Goal: Task Accomplishment & Management: Manage account settings

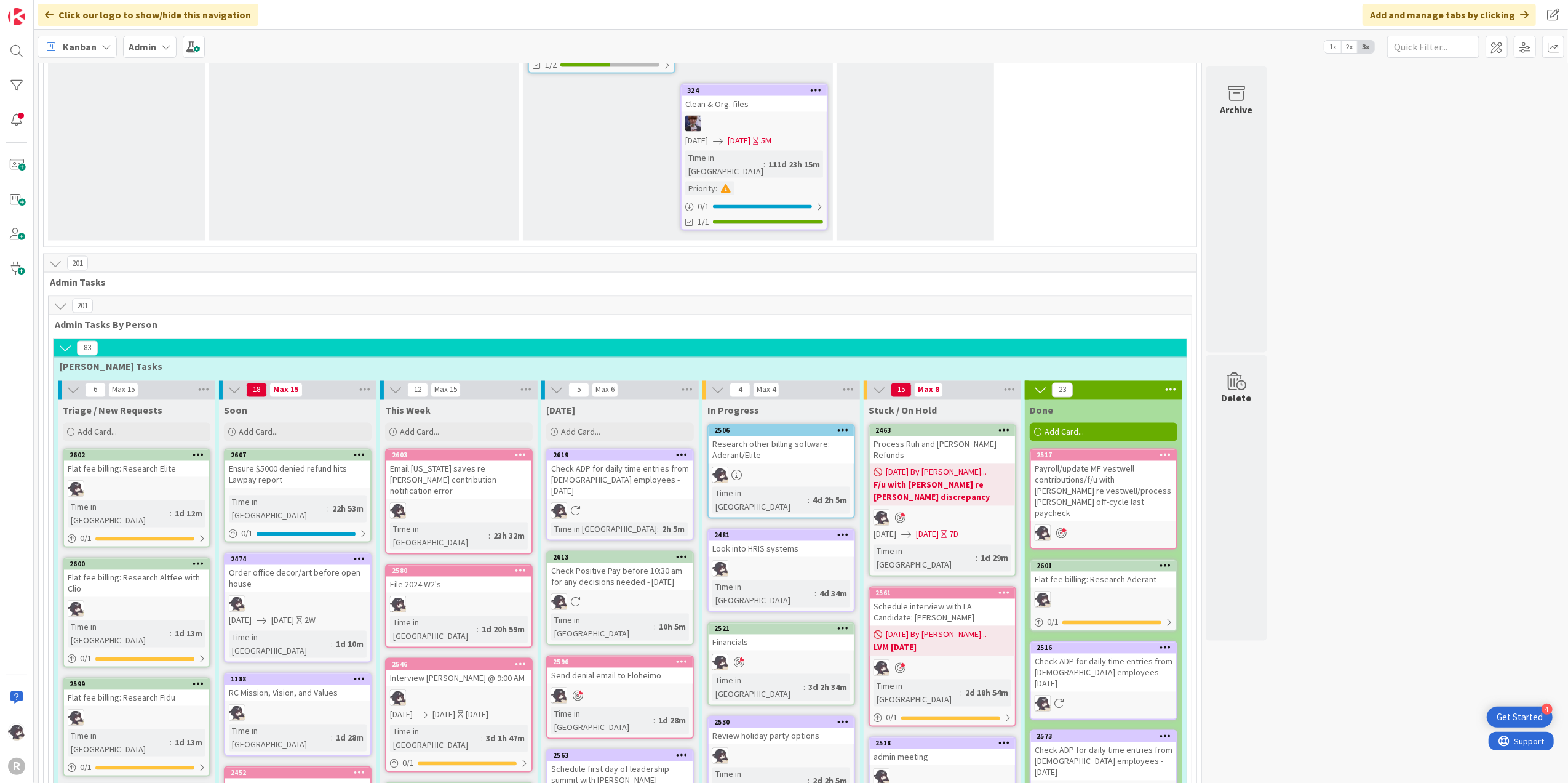
scroll to position [2038, 0]
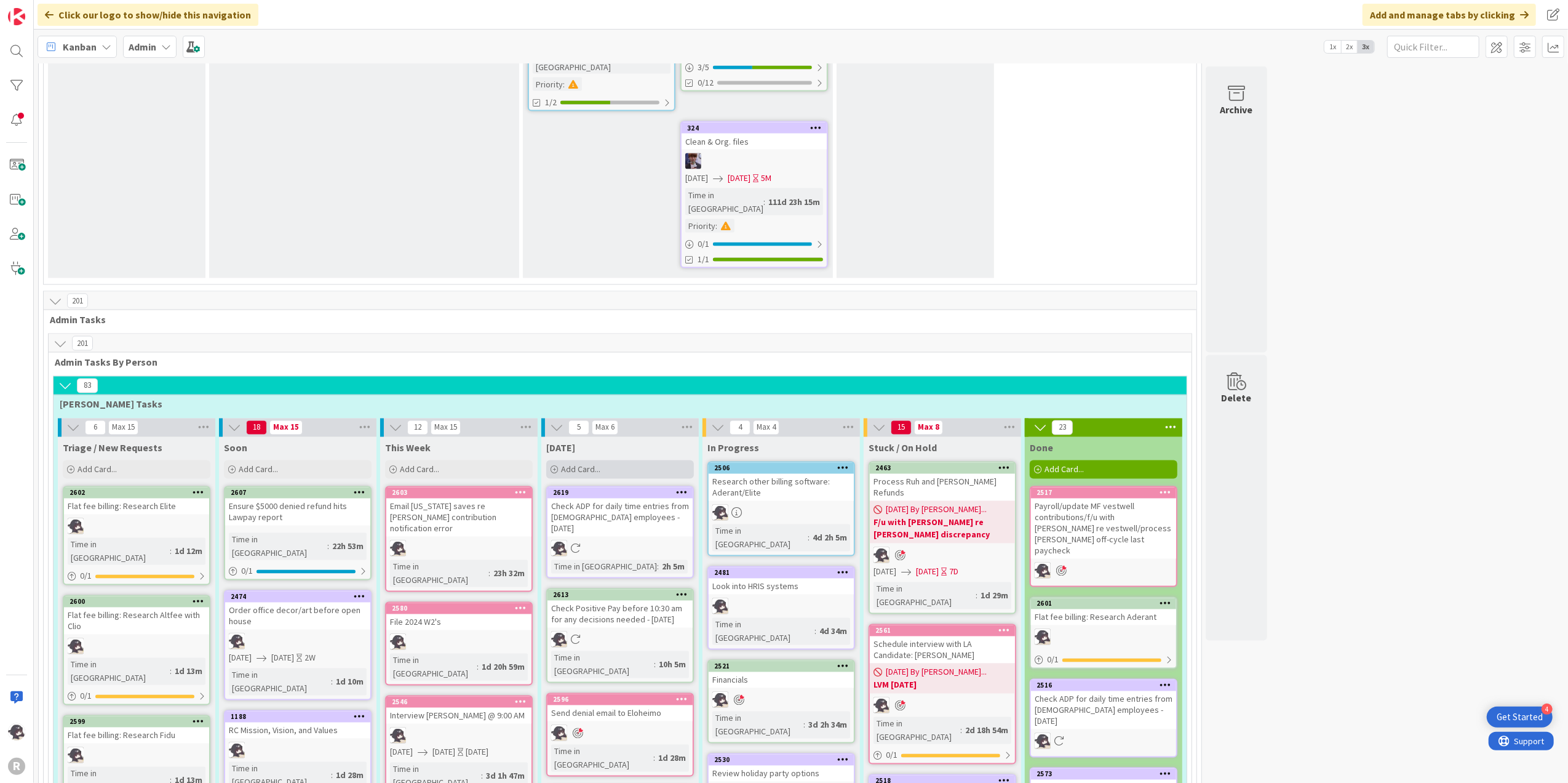
click at [569, 464] on span "Add Card..." at bounding box center [581, 469] width 39 height 11
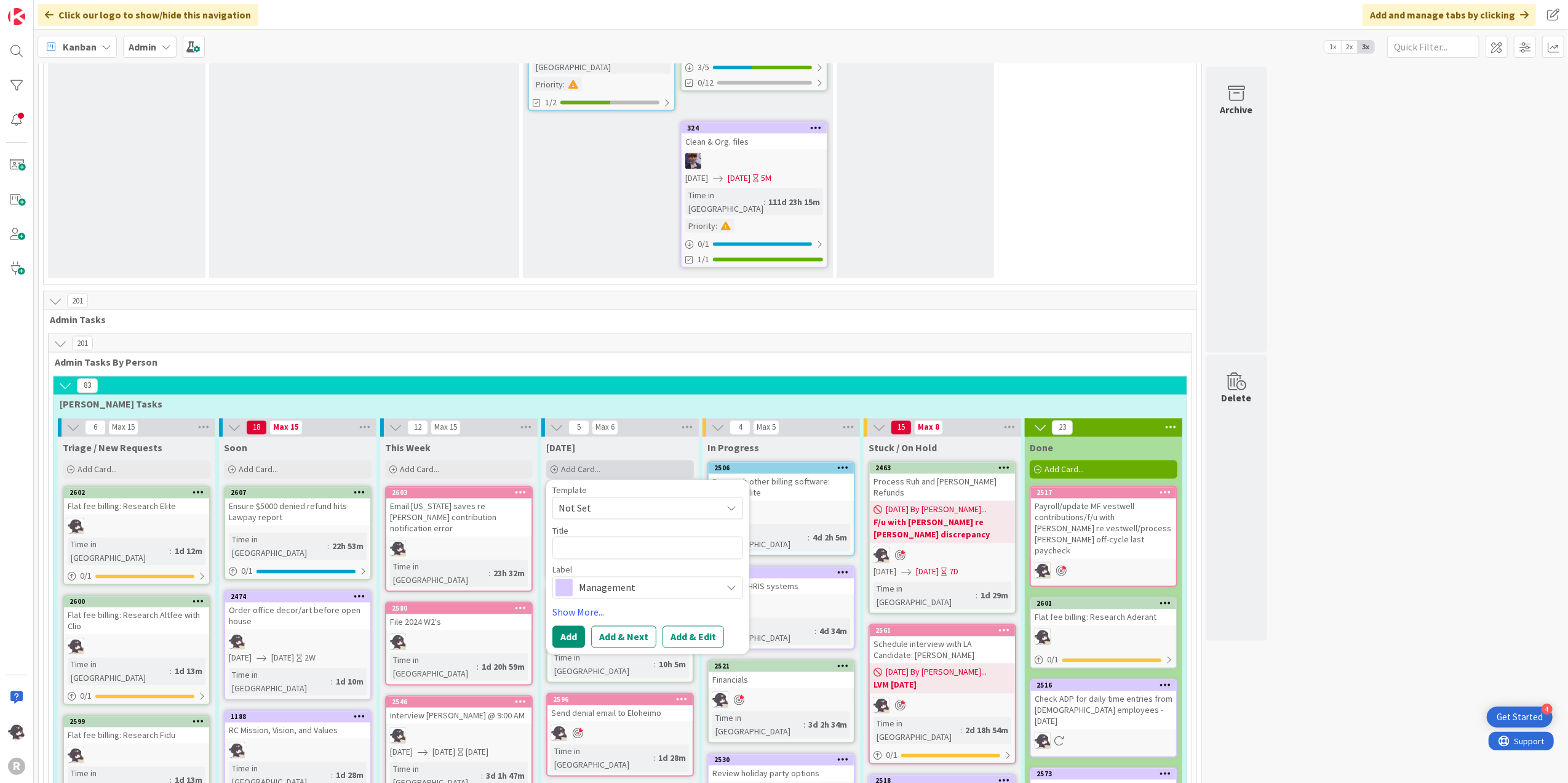
type textarea "x"
type textarea "H"
type textarea "x"
type textarea "HR"
type textarea "x"
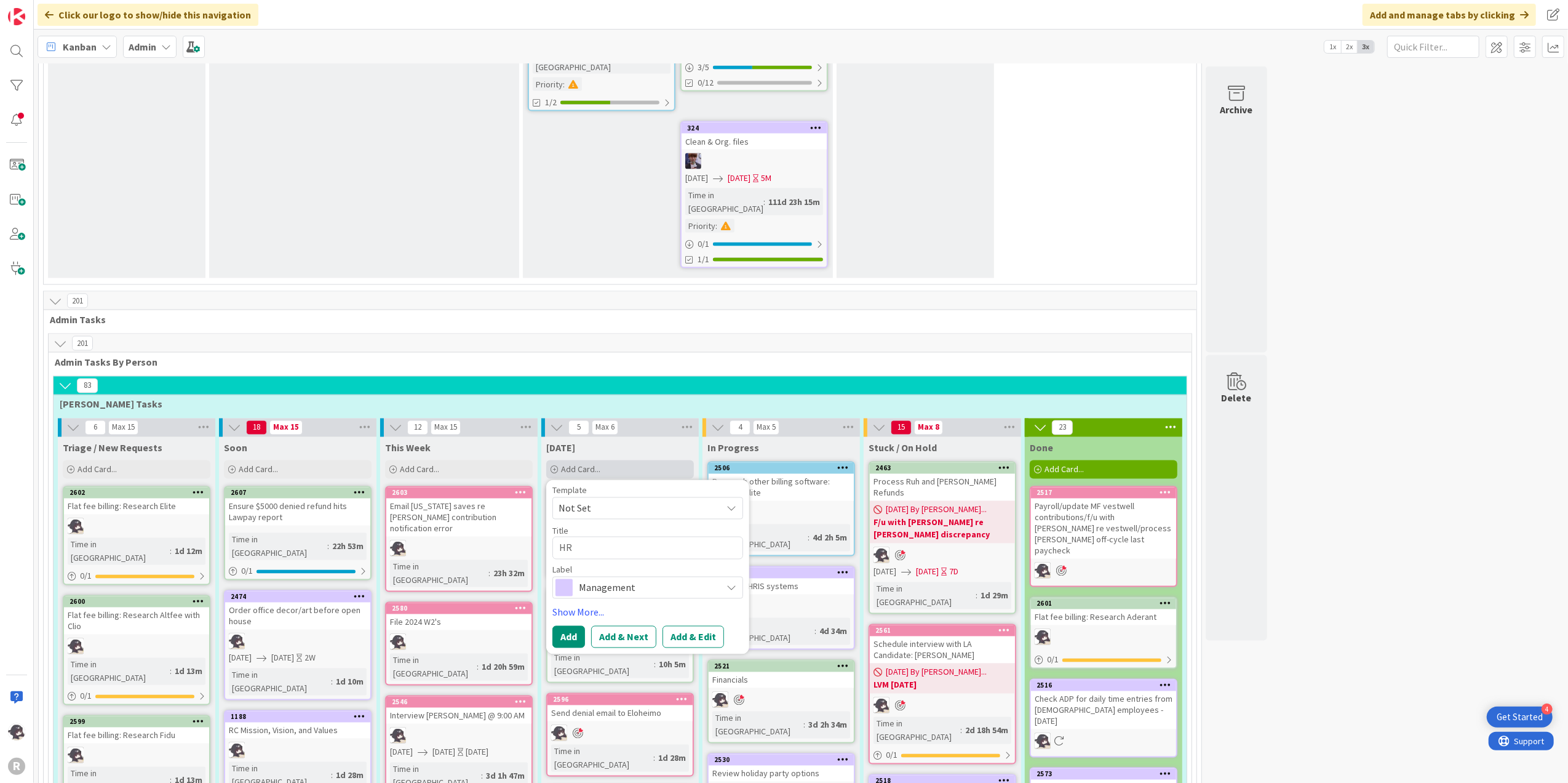
type textarea "HR"
type textarea "x"
type textarea "HR co"
type textarea "x"
type textarea "HR con"
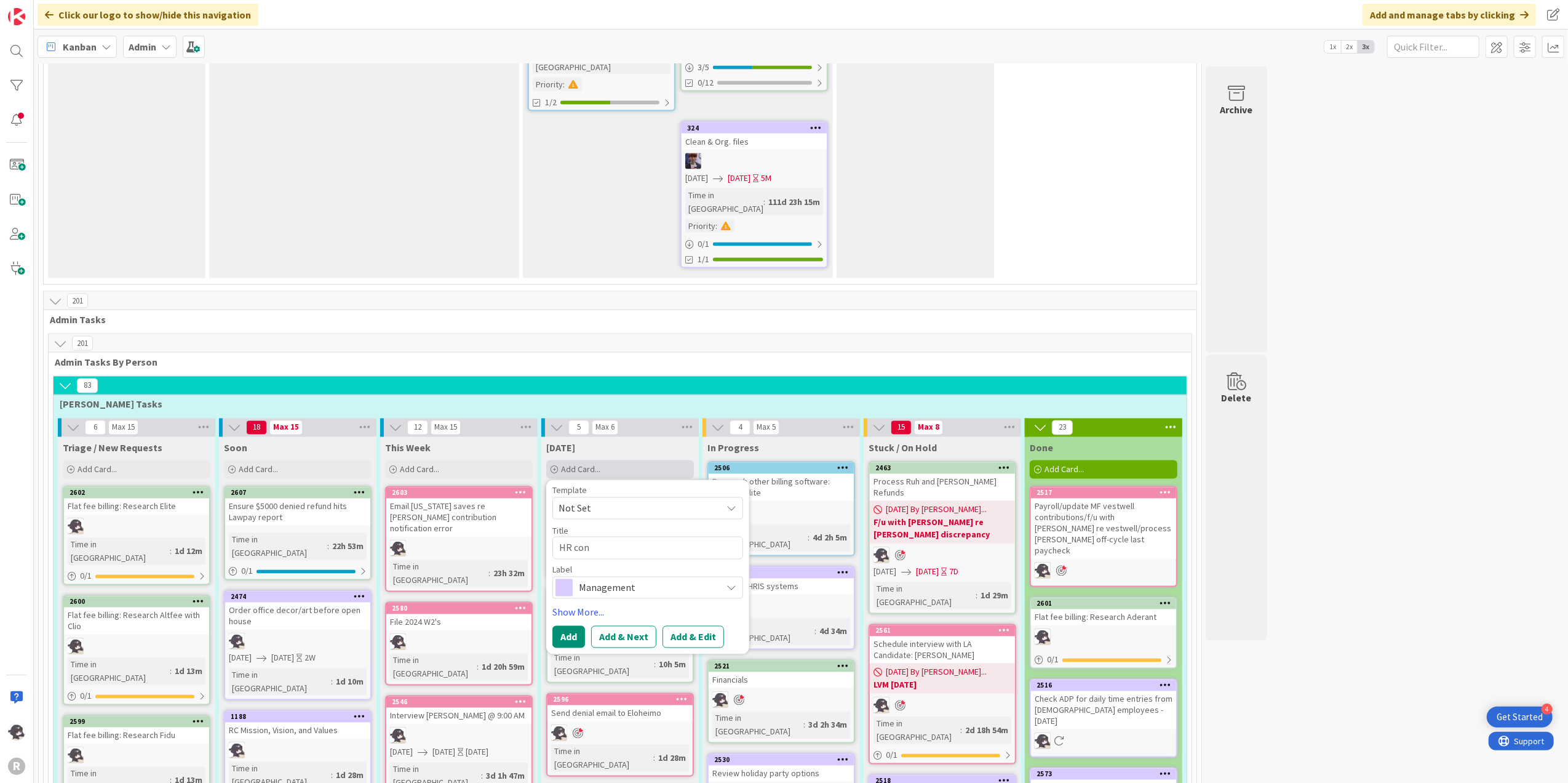
type textarea "x"
type textarea "HR convo"
type textarea "x"
type textarea "HR convo"
type textarea "x"
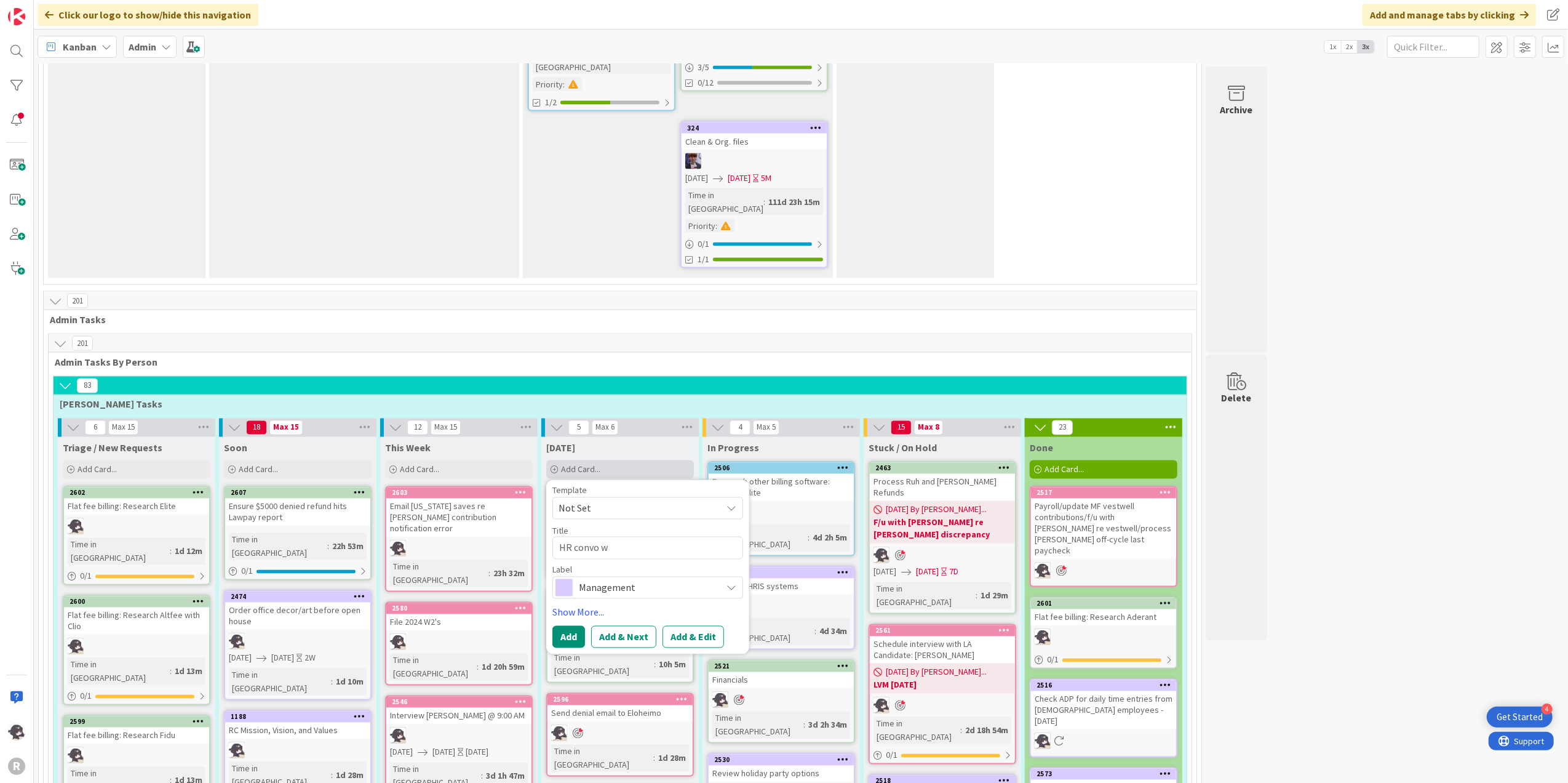
type textarea "HR convo wi"
type textarea "x"
type textarea "HR convo with"
type textarea "x"
type textarea "HR convo wit"
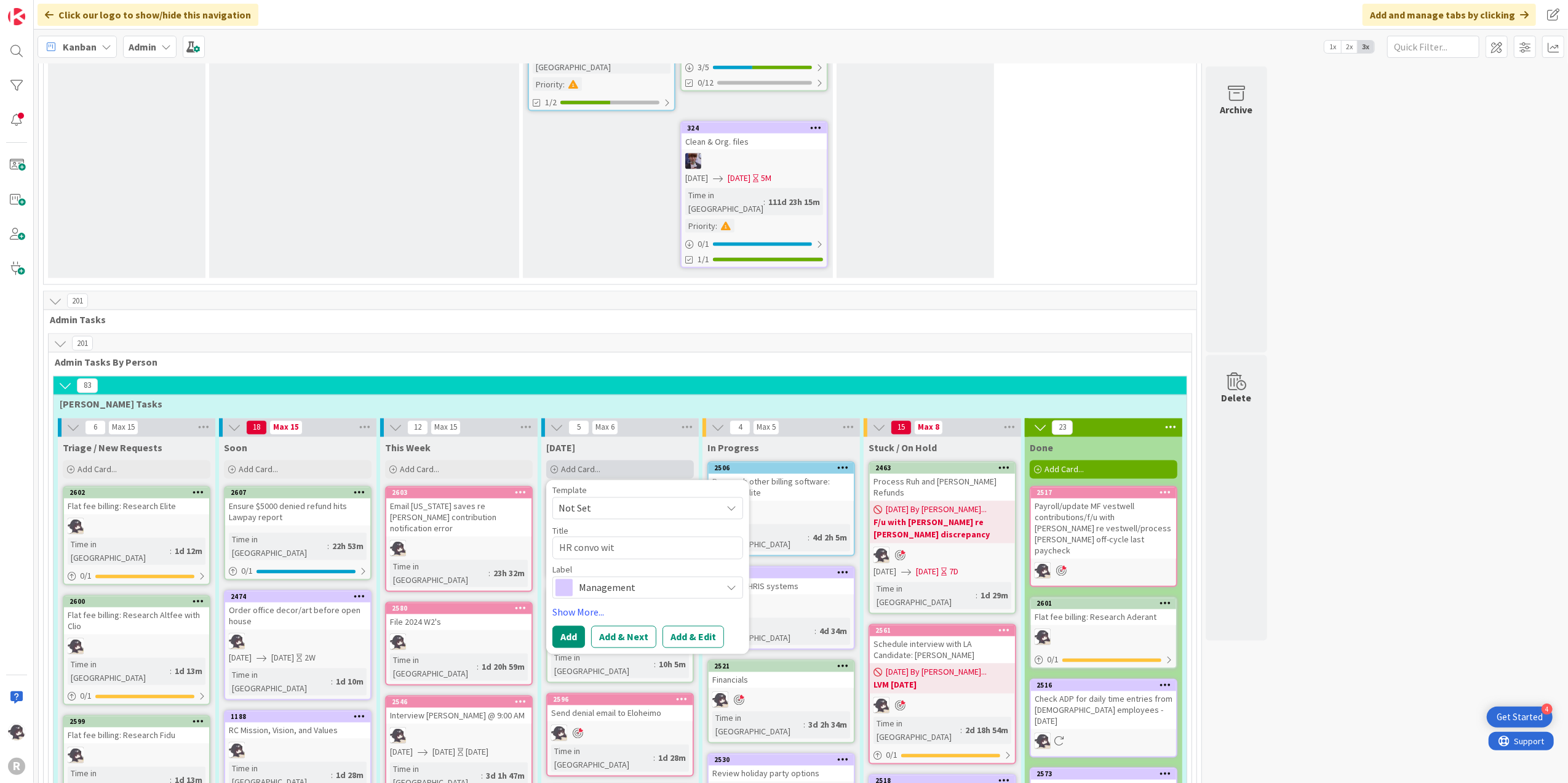
type textarea "x"
type textarea "HR convo wi"
type textarea "x"
type textarea "HR convo w"
type textarea "x"
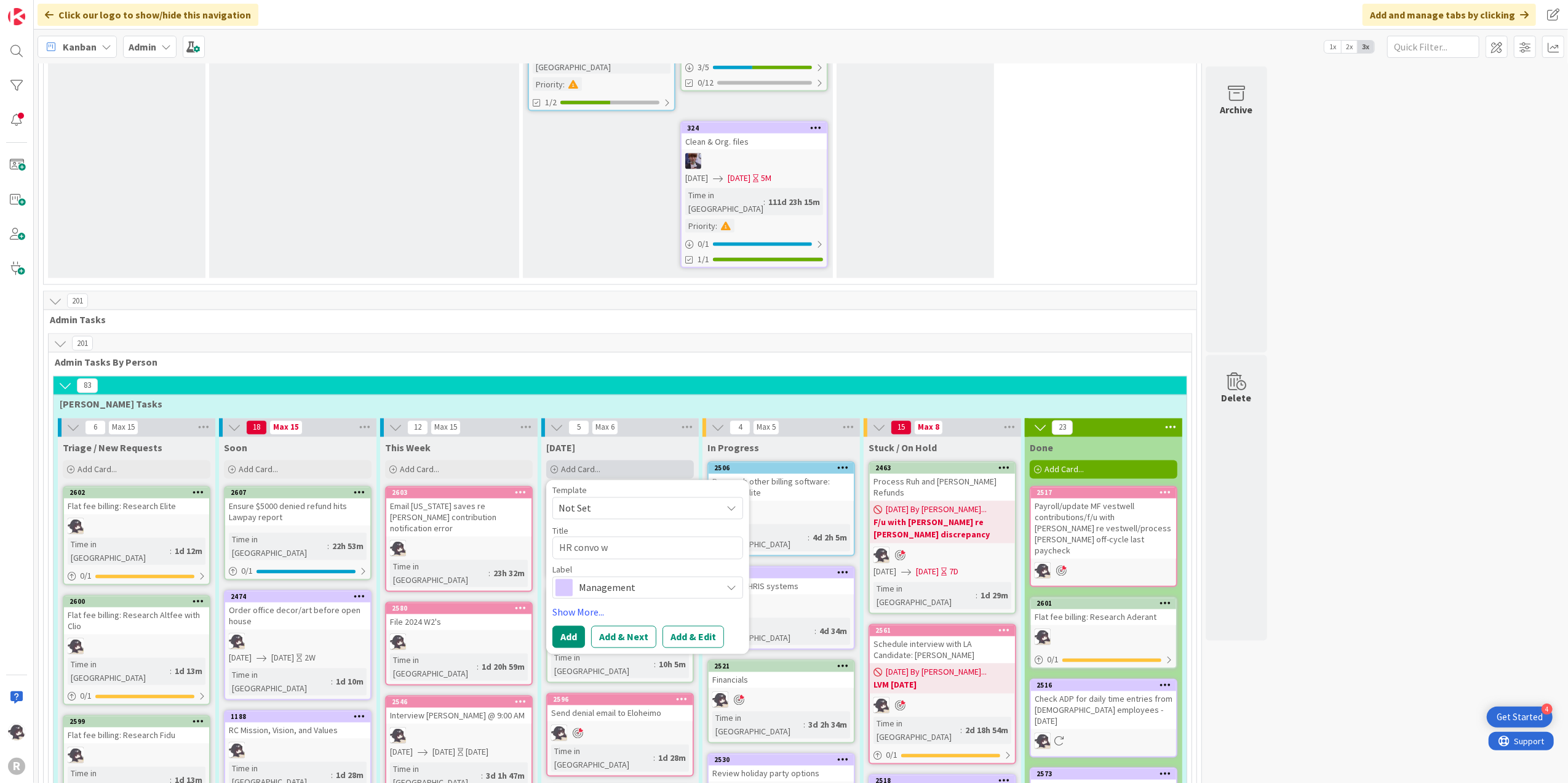
type textarea "HR convo"
type textarea "x"
type textarea "HR convo"
type textarea "x"
type textarea "HR conv"
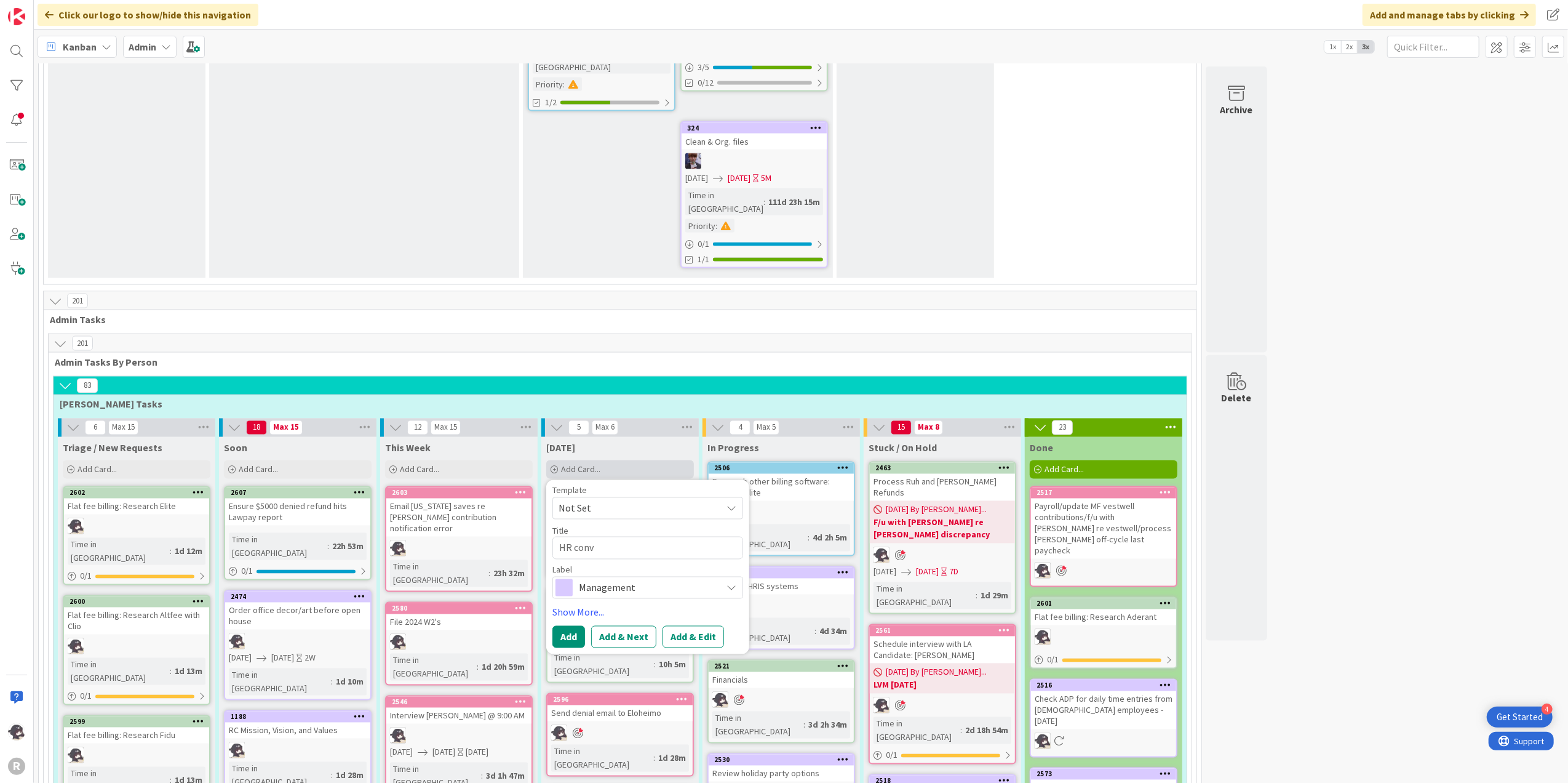
type textarea "x"
type textarea "HR con"
type textarea "x"
type textarea "HR co"
type textarea "x"
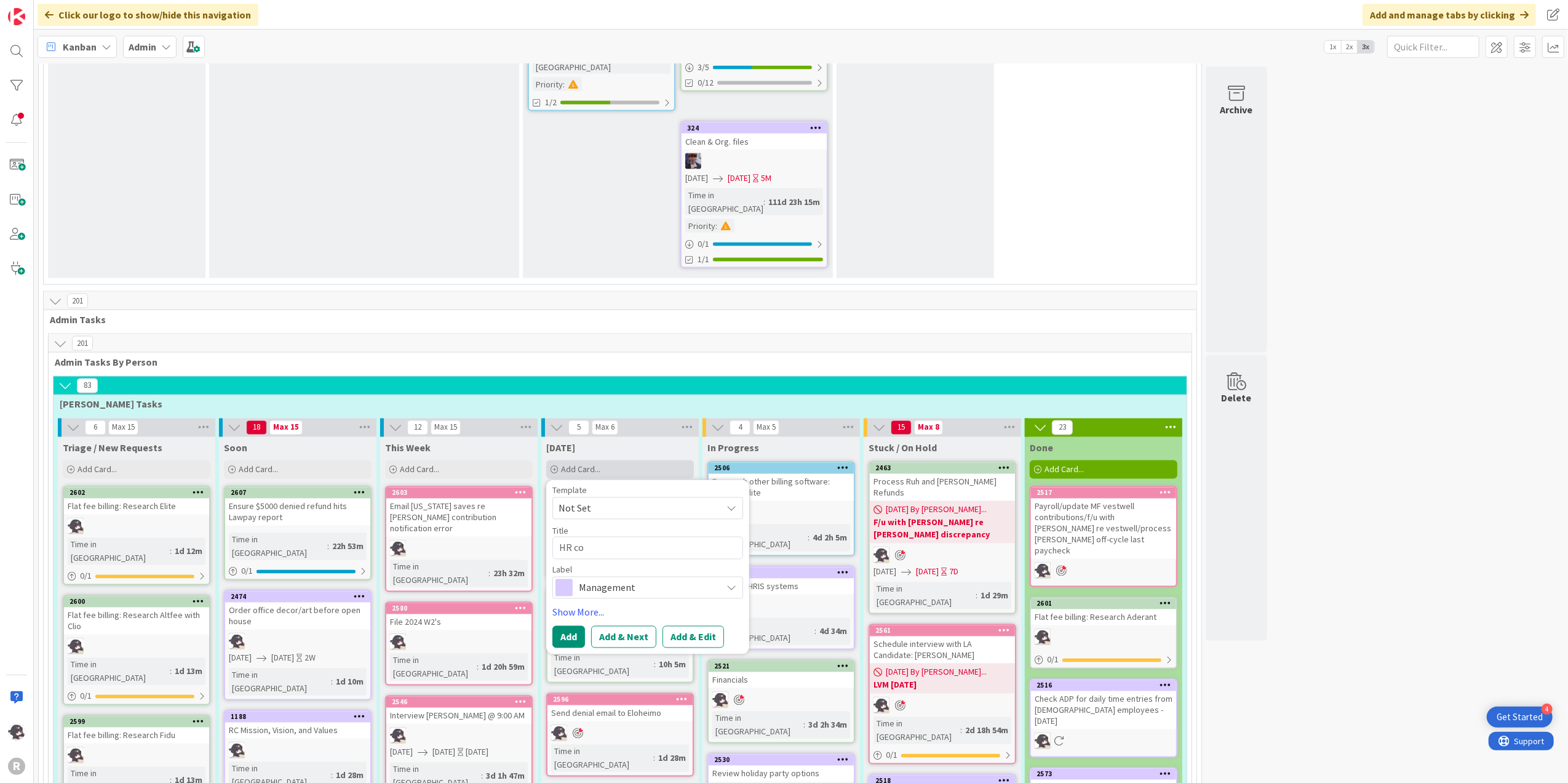
type textarea "HR c"
type textarea "x"
type textarea "HR"
type textarea "x"
type textarea "HR"
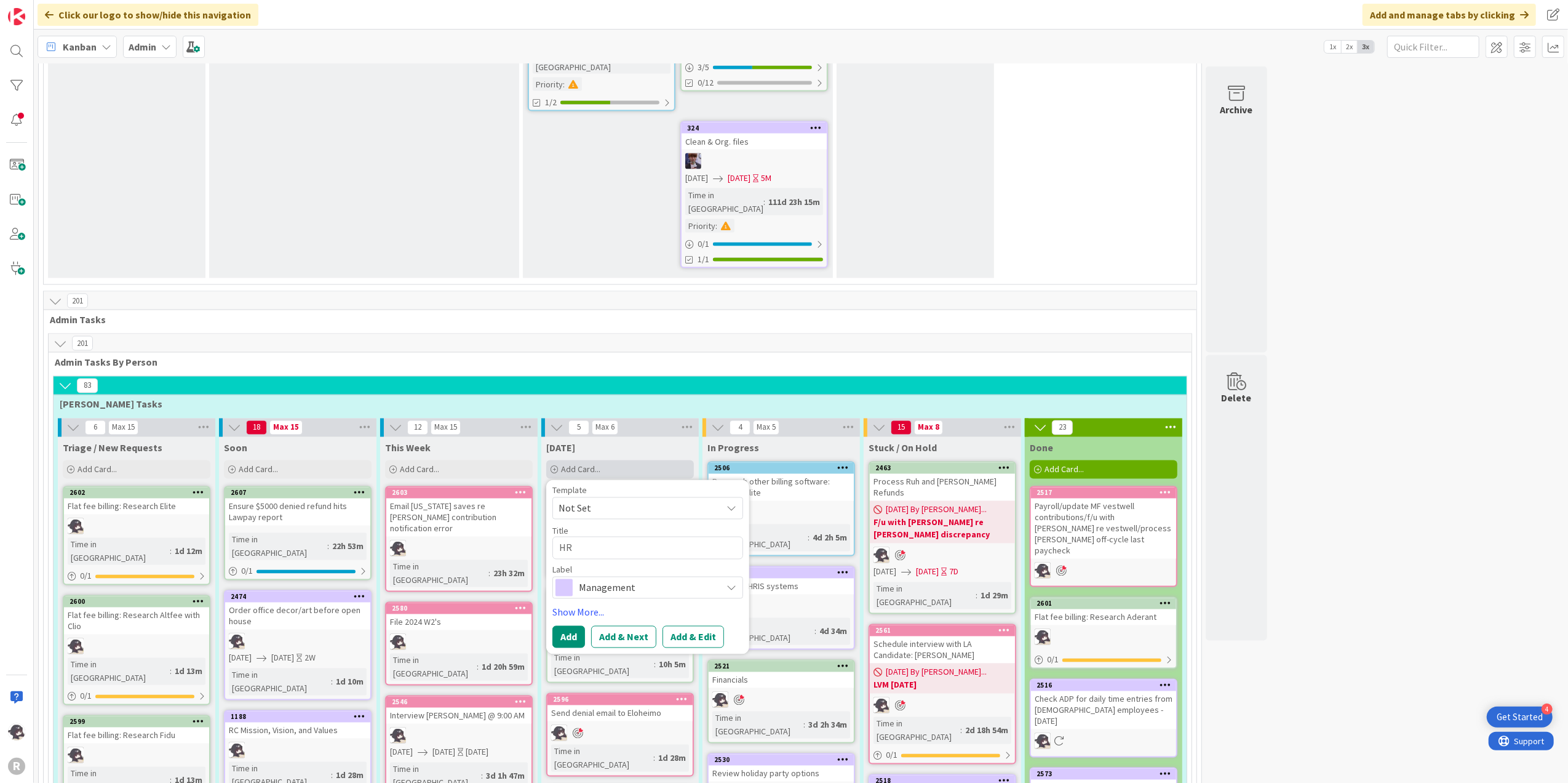
type textarea "x"
type textarea "H"
type textarea "x"
type textarea "D"
type textarea "x"
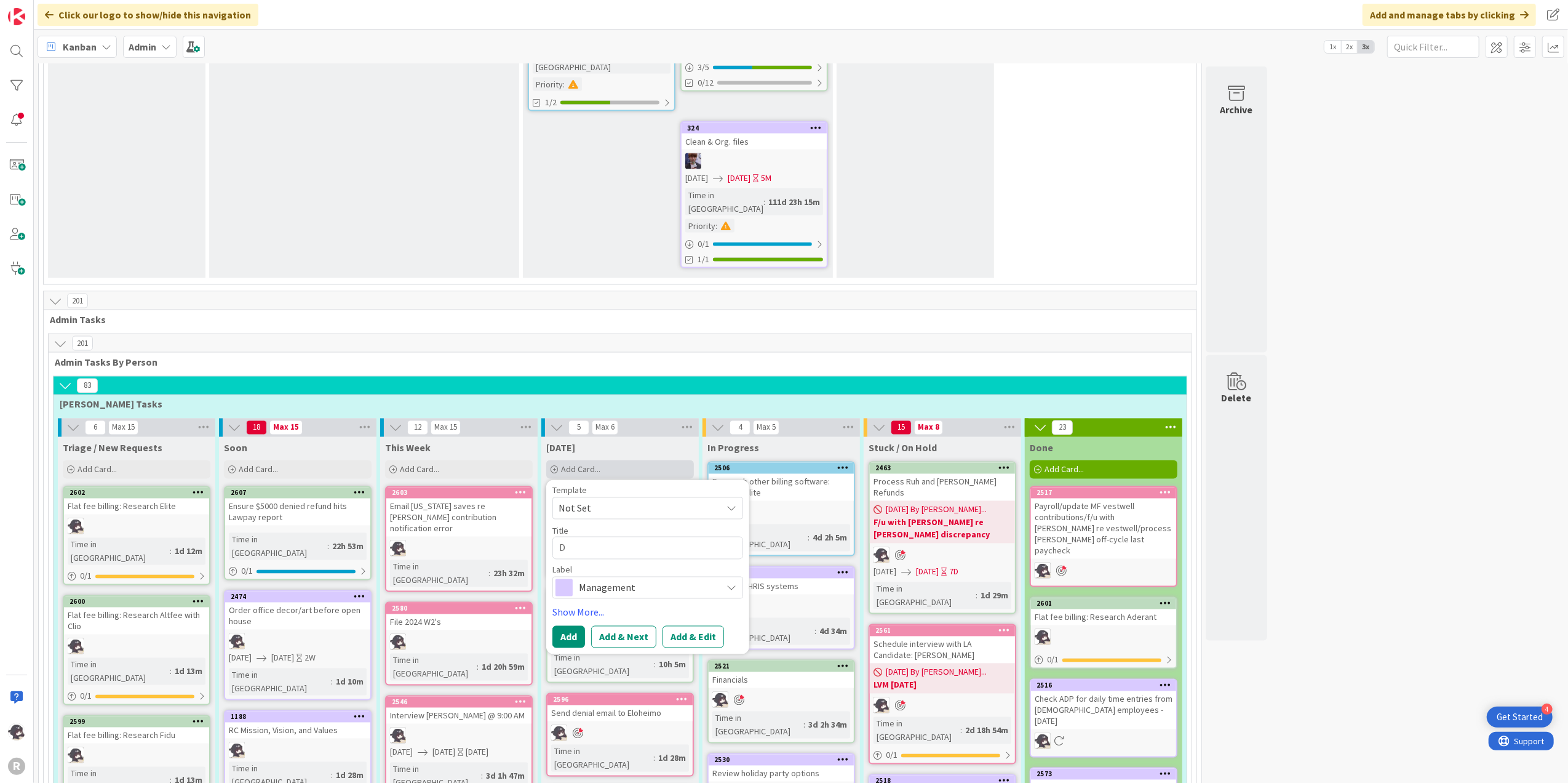
type textarea "Di"
type textarea "x"
type textarea "Dis"
type textarea "x"
type textarea "Disc"
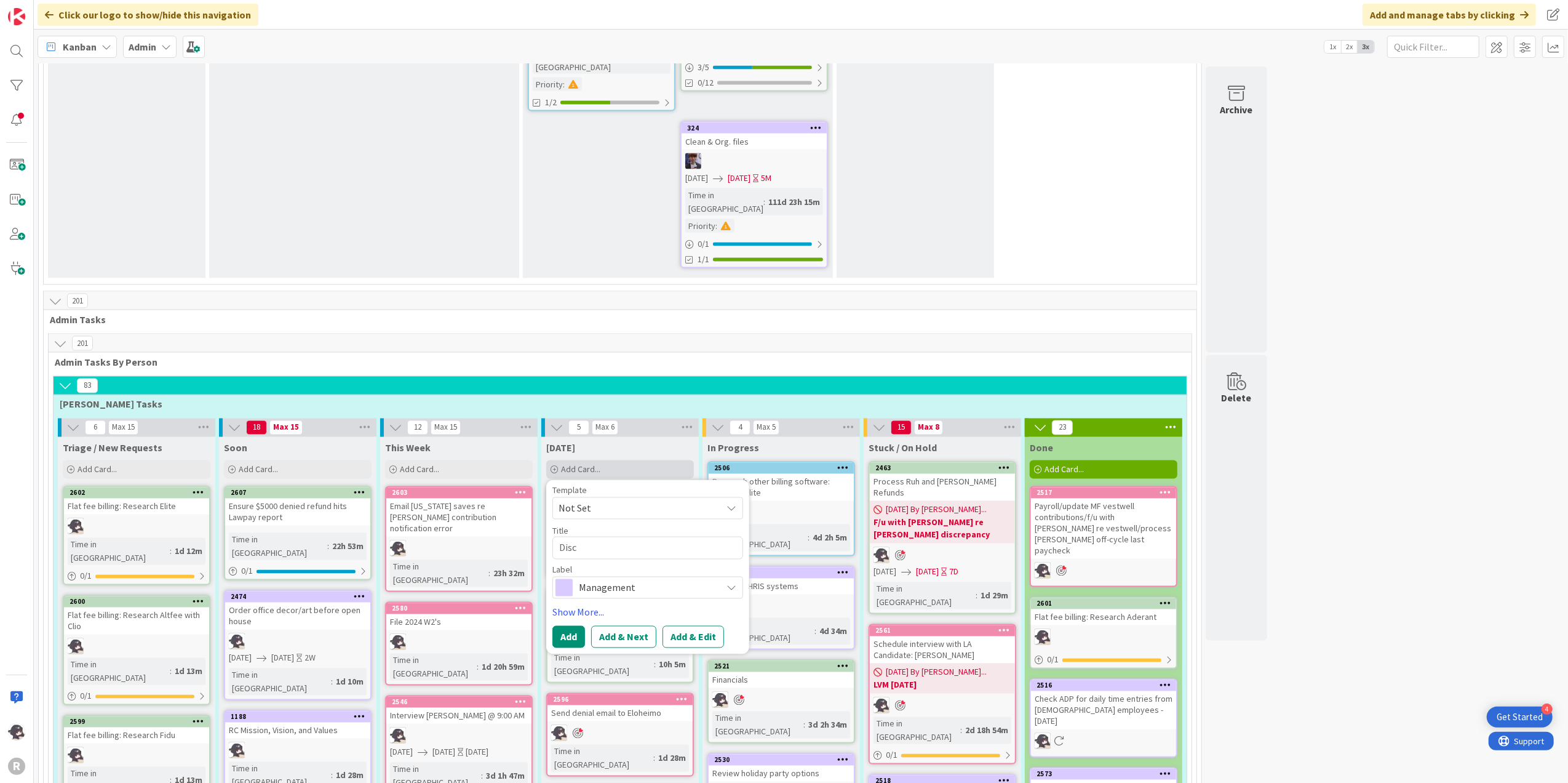
type textarea "x"
type textarea "Discu"
type textarea "x"
type textarea "Discus"
type textarea "x"
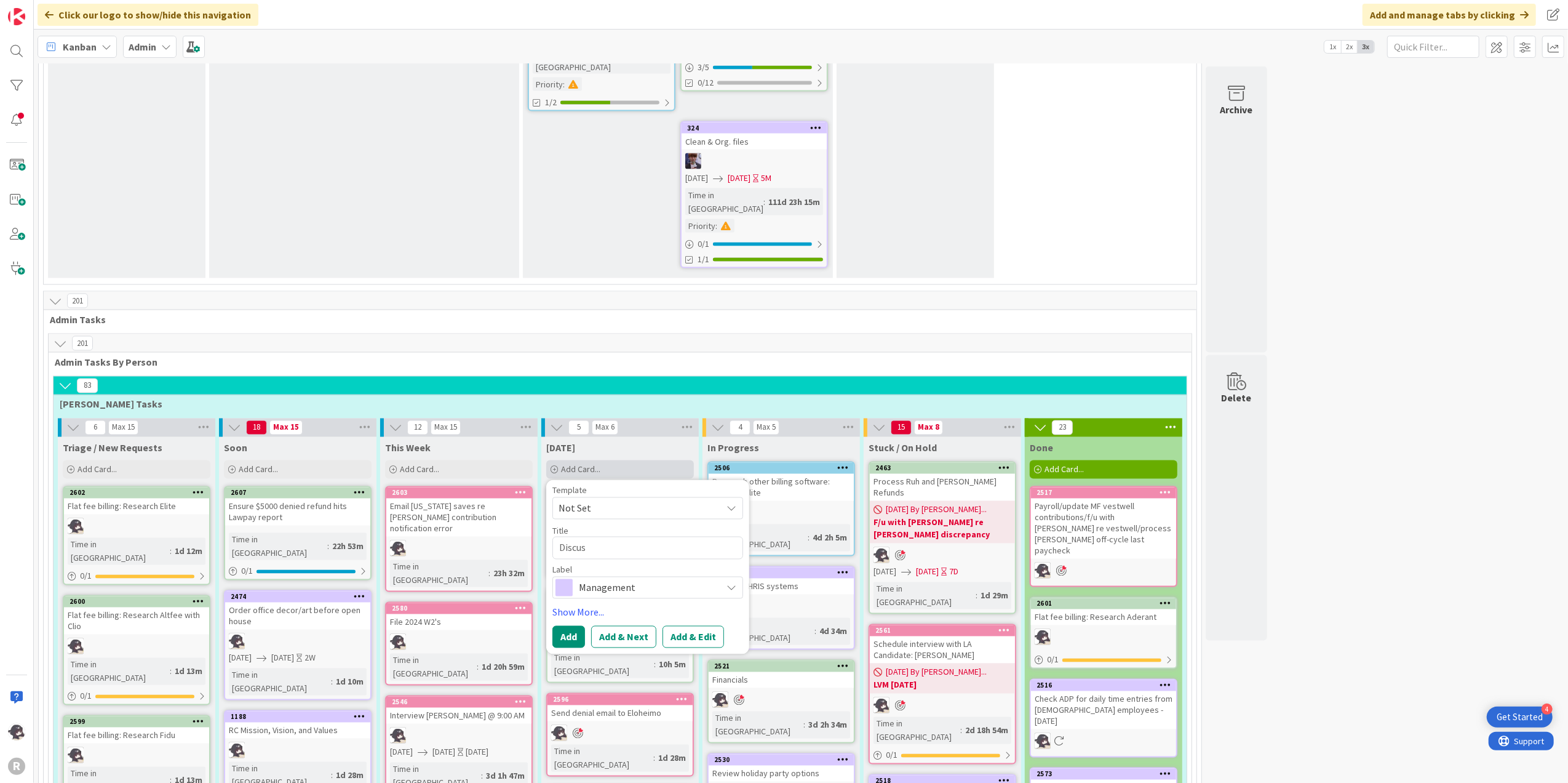
type textarea "Discuss"
type textarea "x"
type textarea "Discuss"
type textarea "x"
type textarea "Discuss"
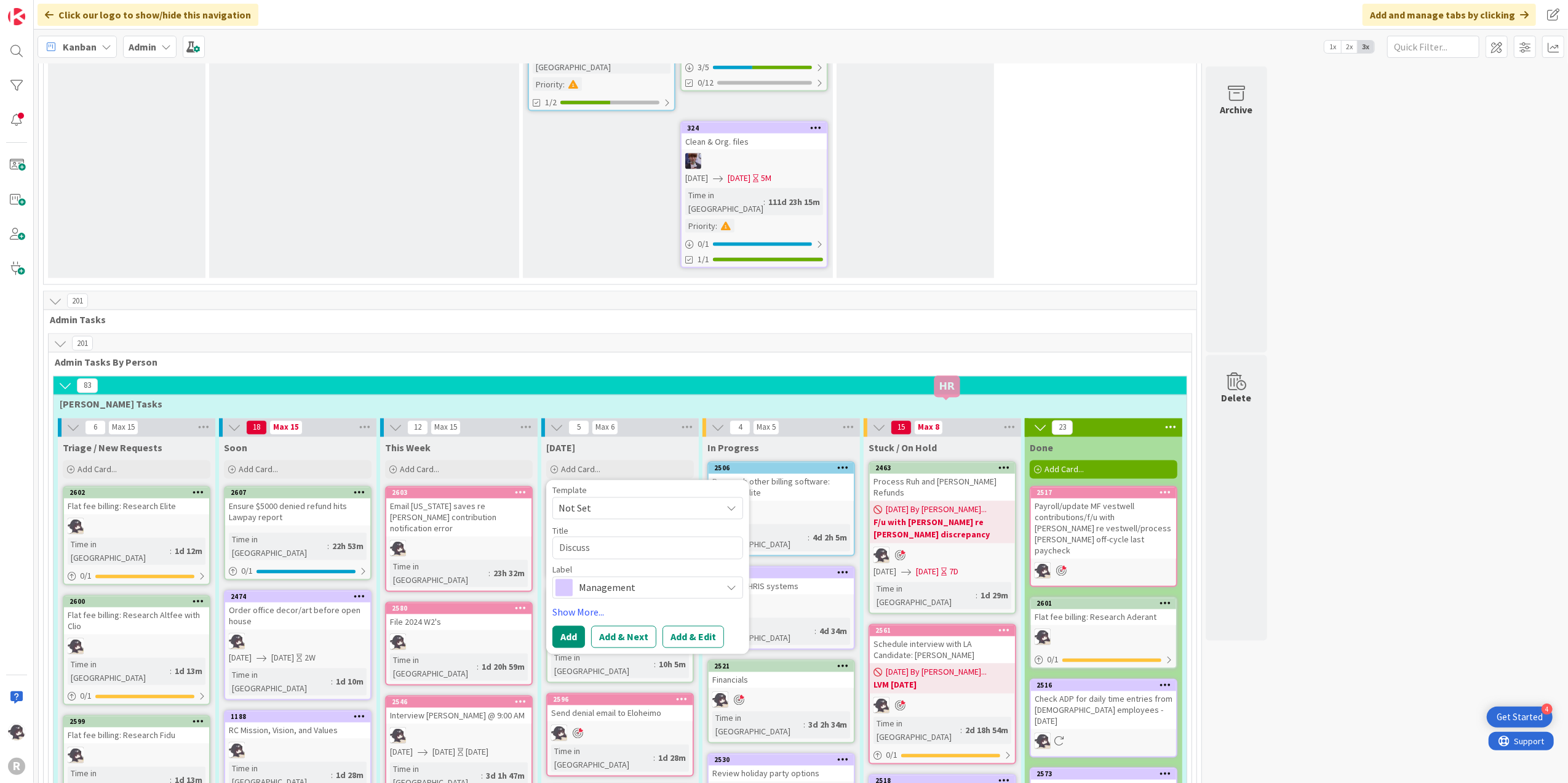
click at [946, 626] on div "2561" at bounding box center [945, 630] width 140 height 9
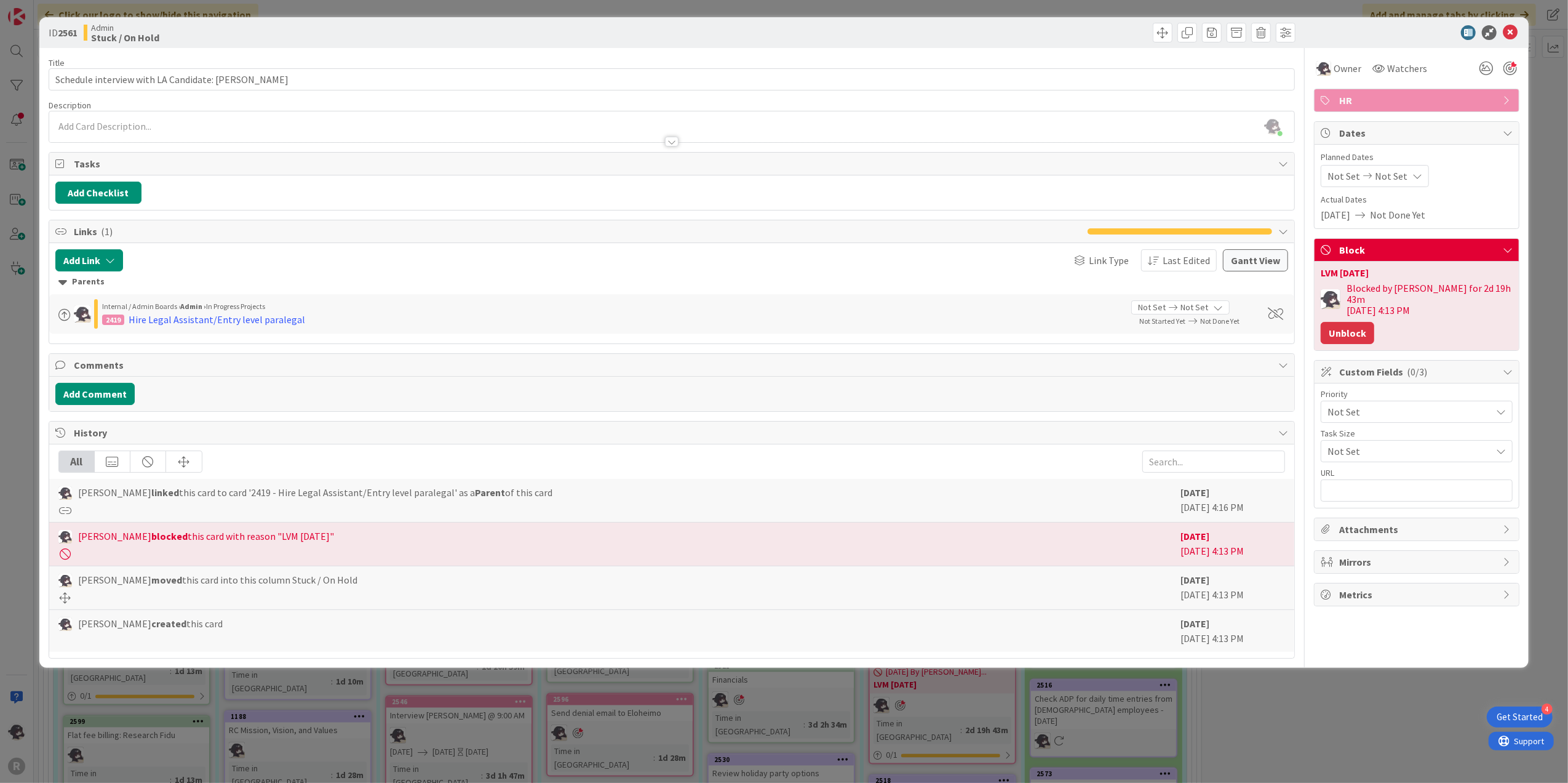
click at [1306, 322] on button "Unblock" at bounding box center [1347, 333] width 54 height 22
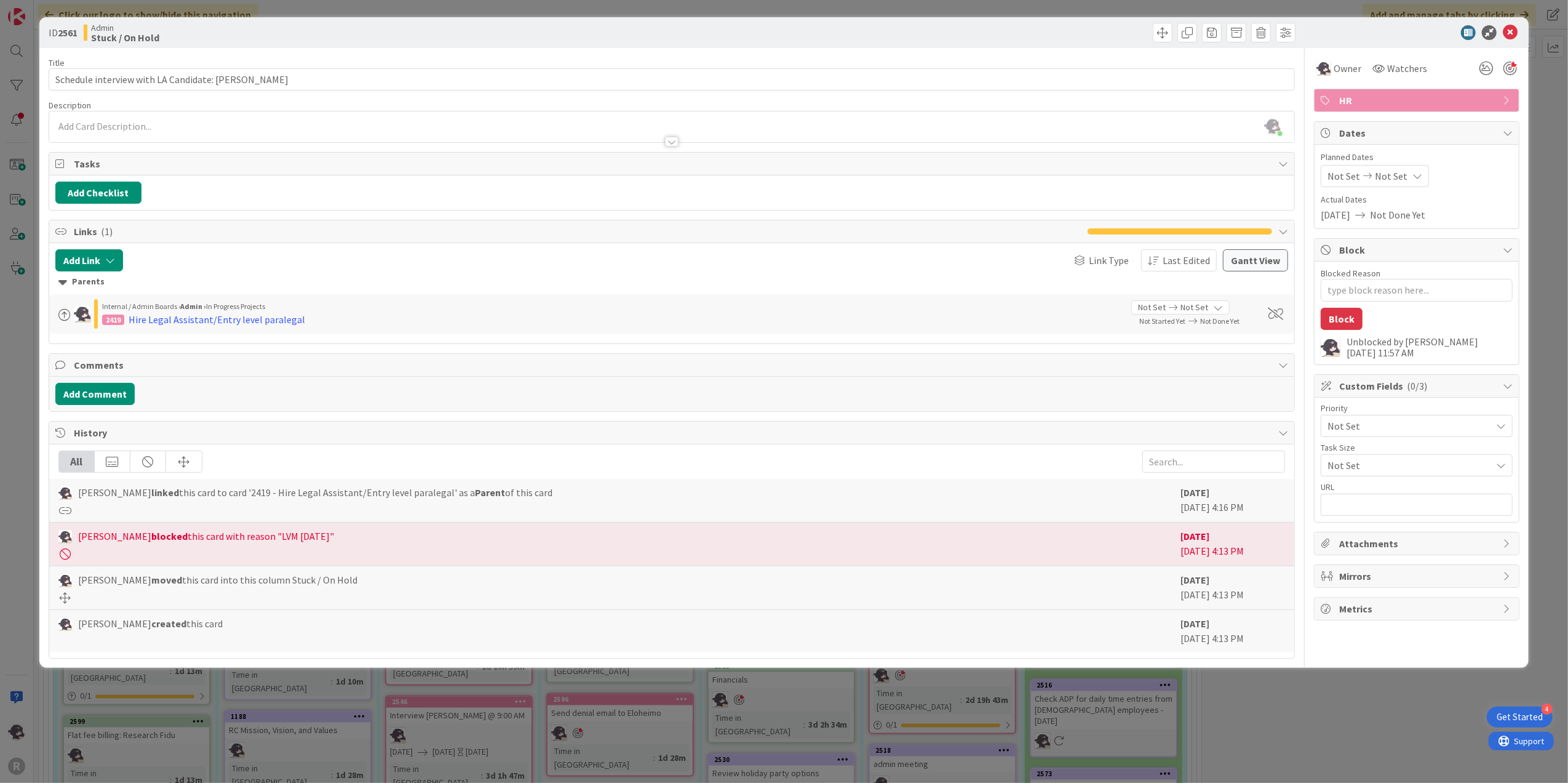
type textarea "x"
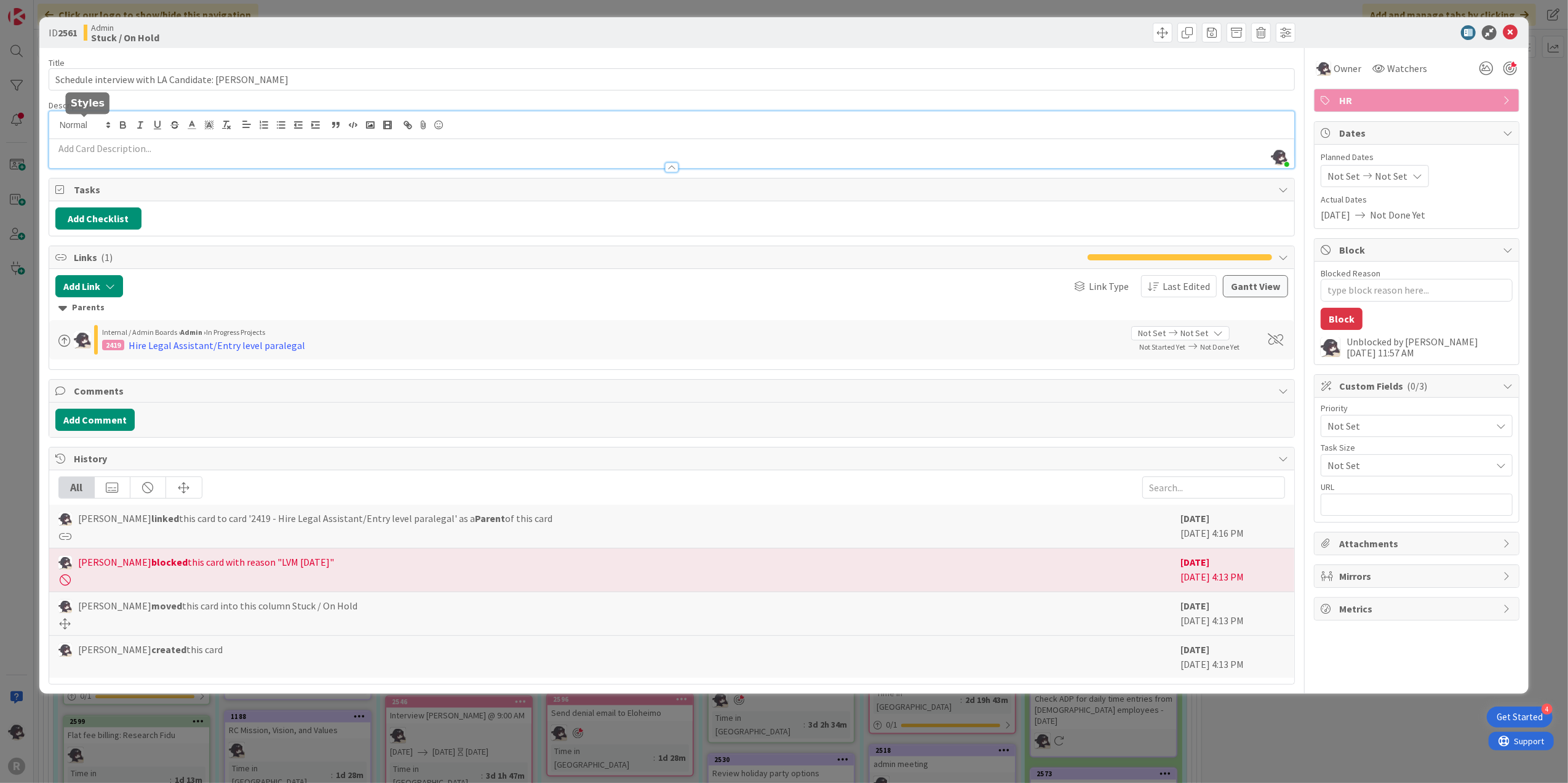
click at [106, 126] on div "[PERSON_NAME] just joined" at bounding box center [672, 140] width 1245 height 56
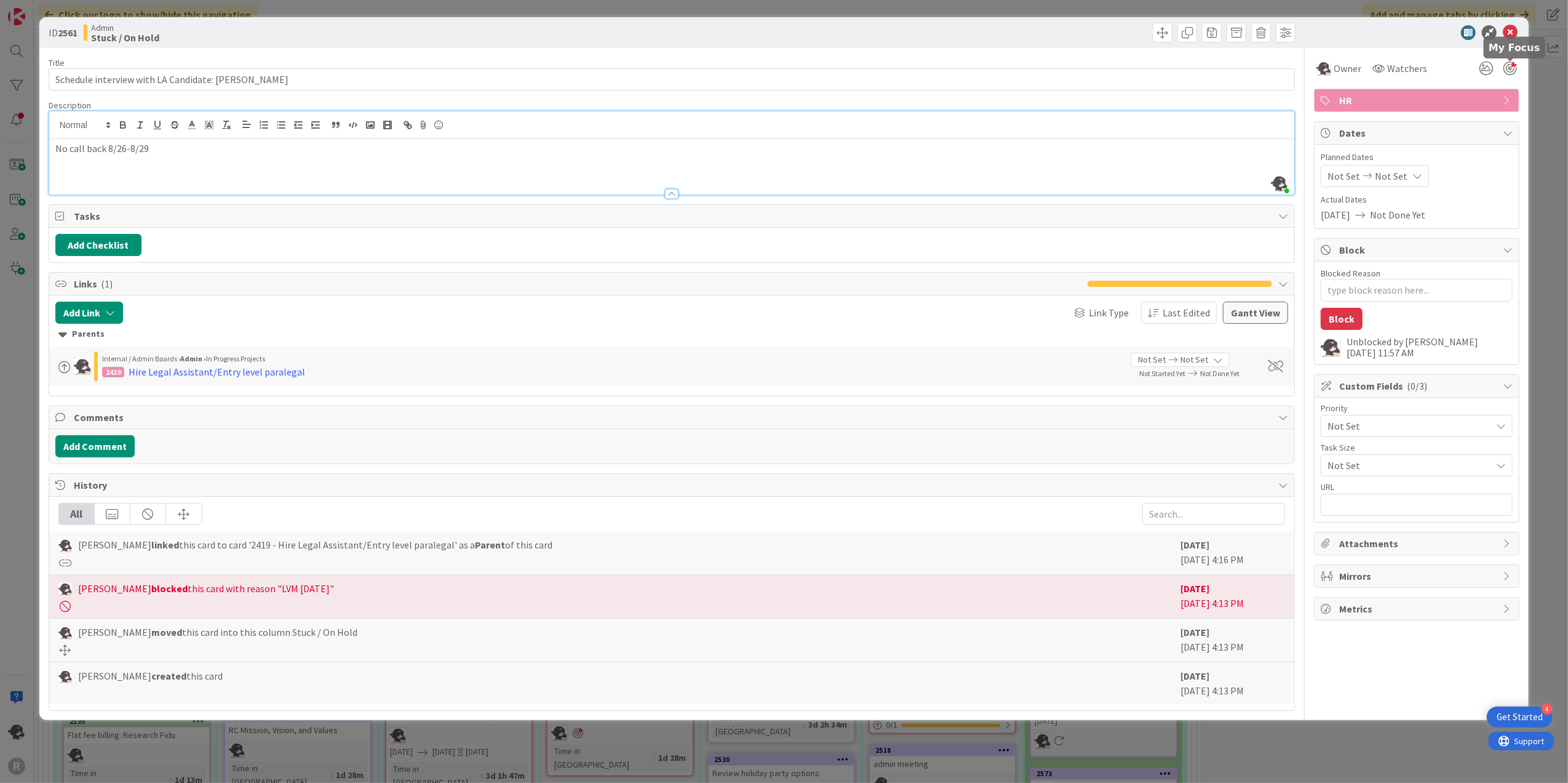
click at [1306, 70] on div at bounding box center [1510, 68] width 14 height 14
click at [1163, 31] on span at bounding box center [1162, 32] width 20 height 20
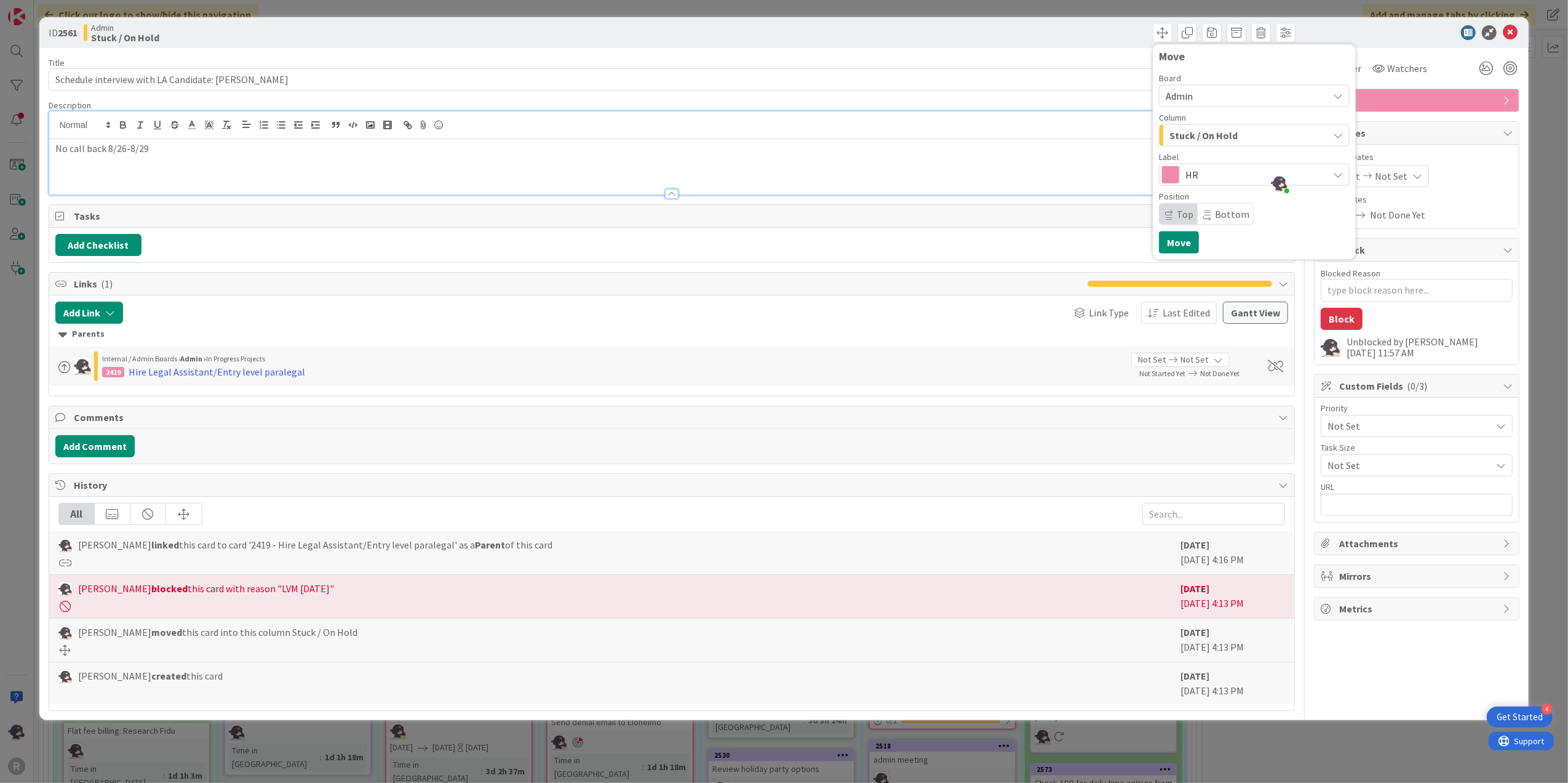
click at [1188, 136] on span "Stuck / On Hold" at bounding box center [1203, 135] width 68 height 16
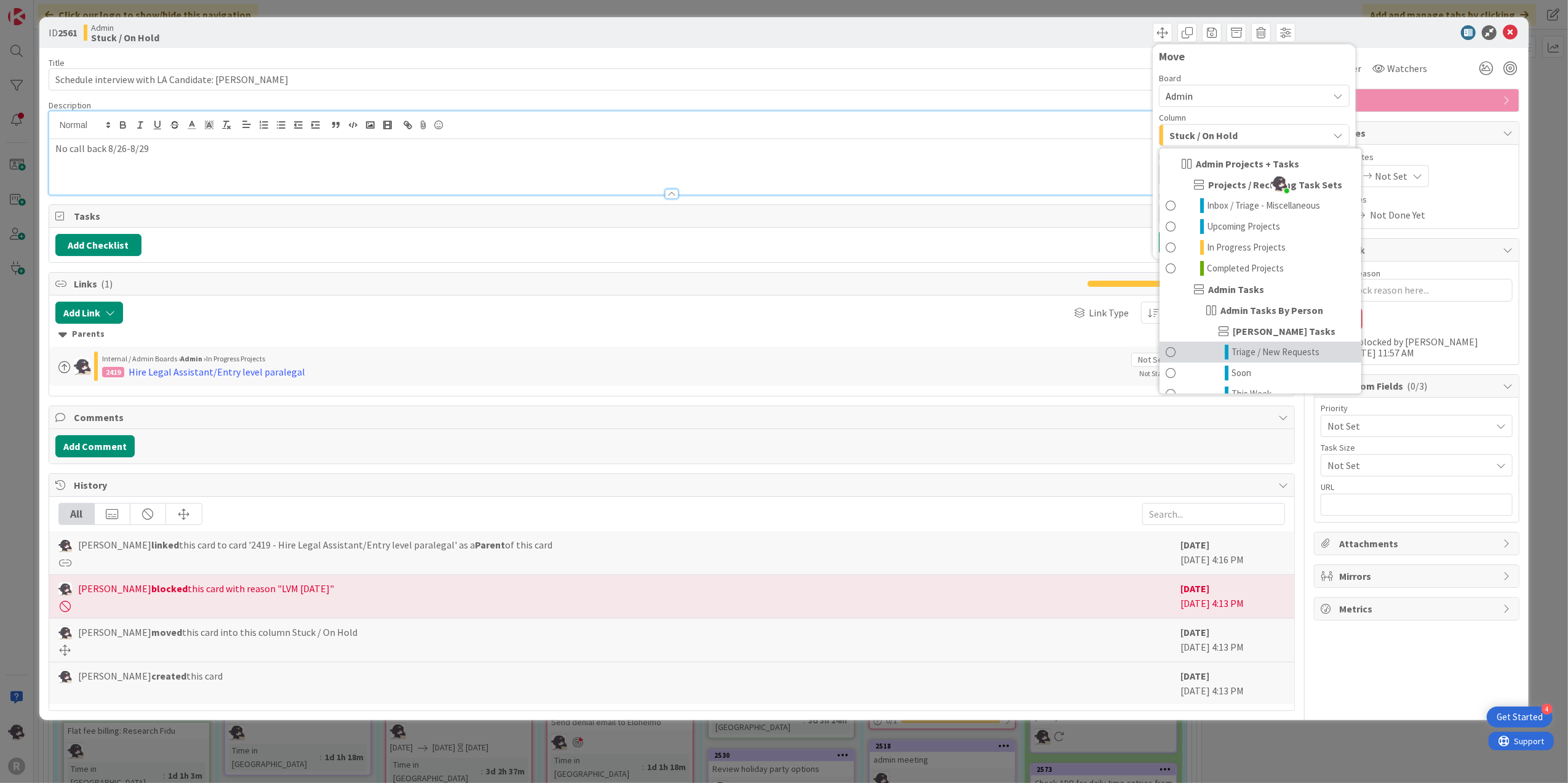
scroll to position [164, 0]
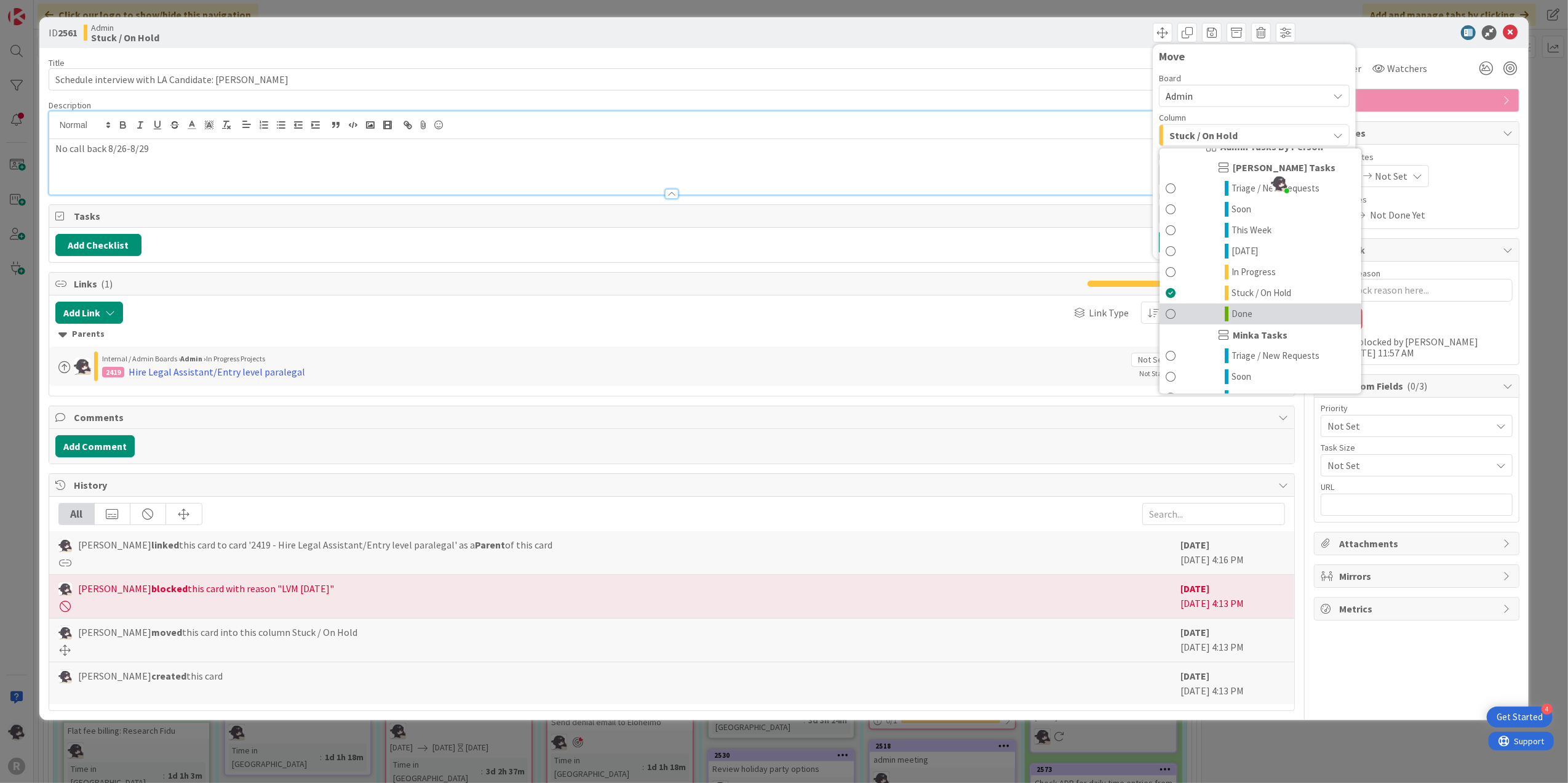
click at [1248, 322] on link "Done" at bounding box center [1260, 314] width 202 height 21
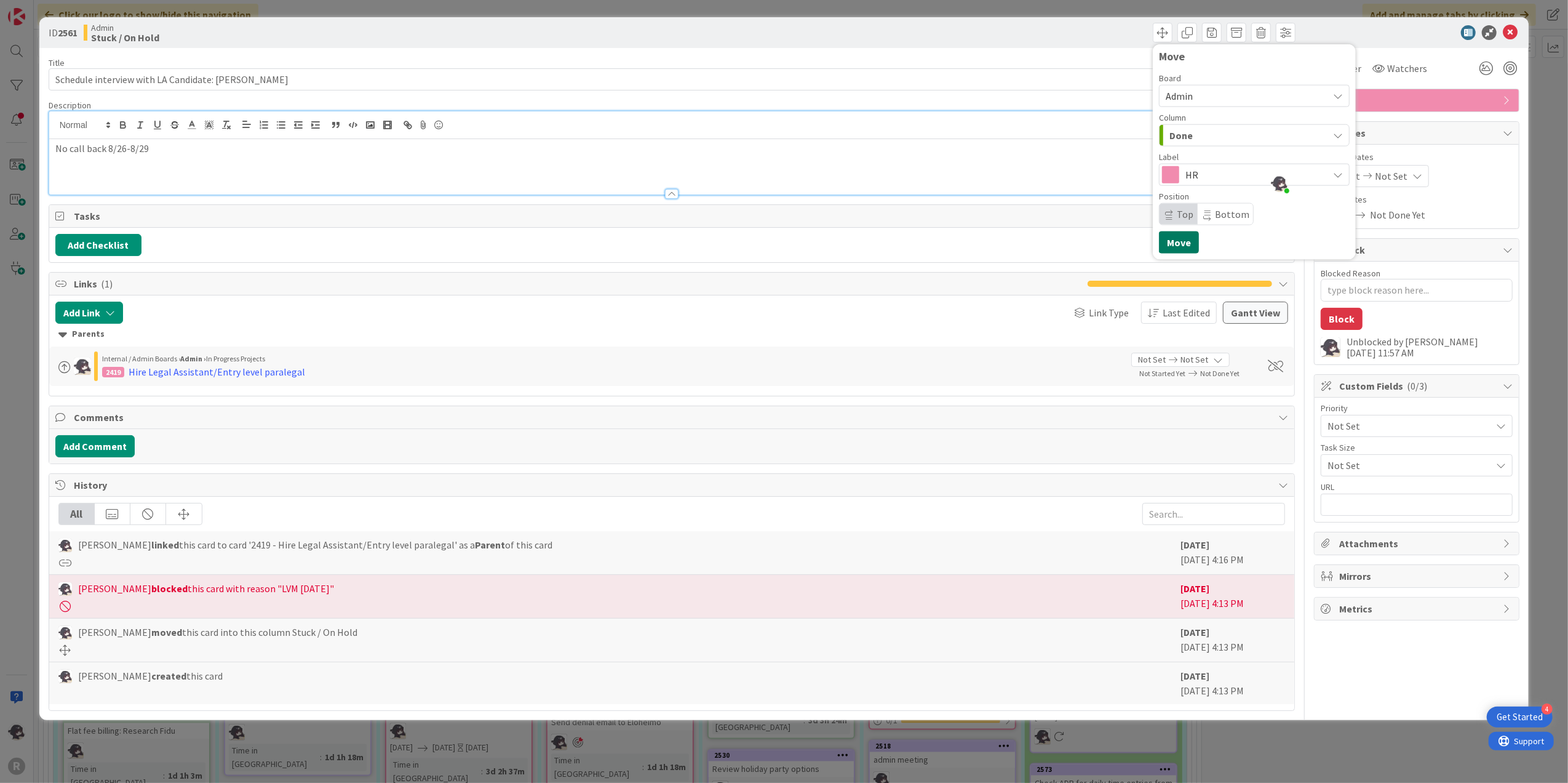
click at [1177, 244] on button "Move" at bounding box center [1179, 243] width 40 height 22
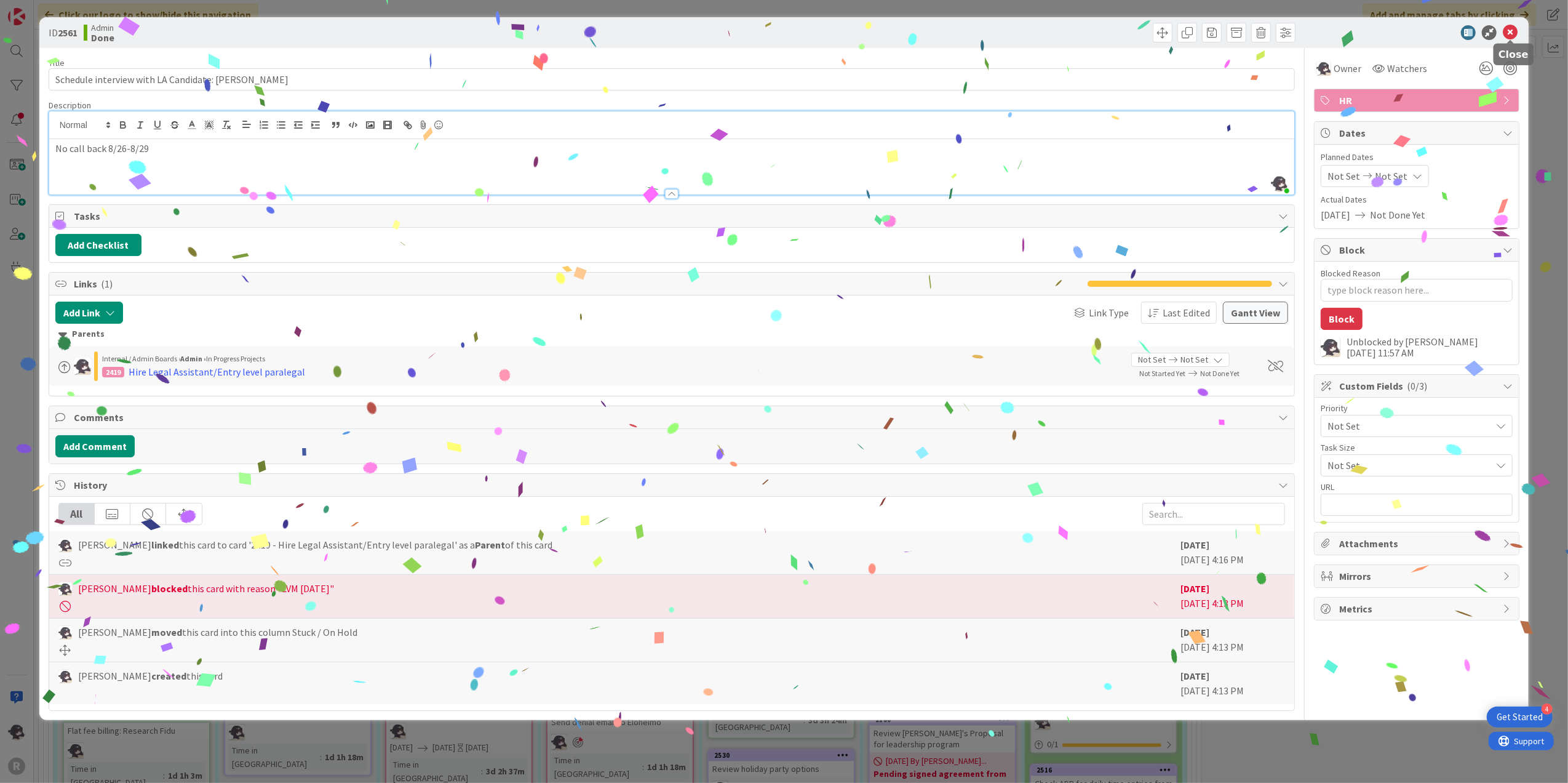
click at [1306, 35] on icon at bounding box center [1509, 32] width 14 height 14
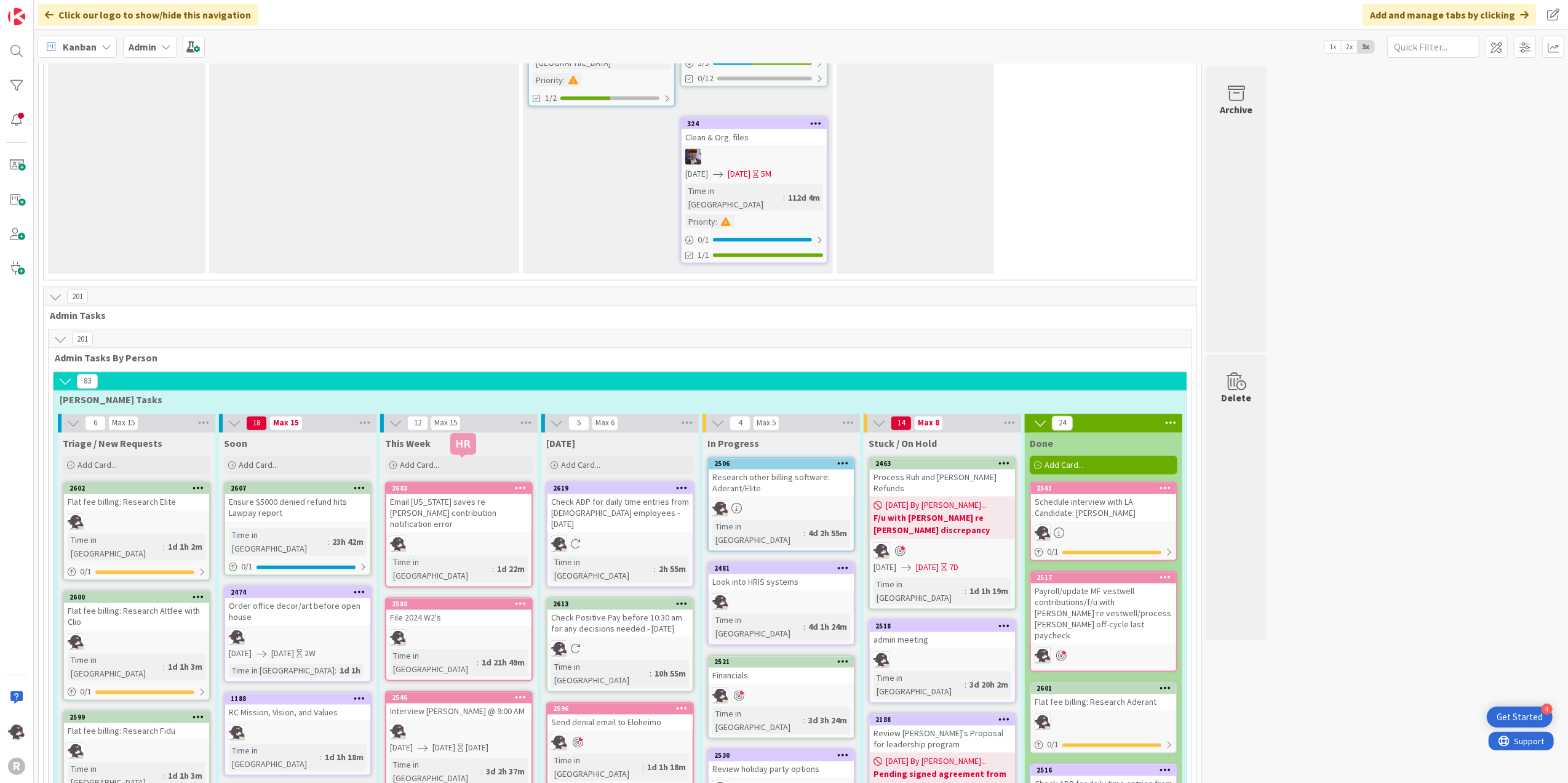
click at [439, 652] on div "2546" at bounding box center [462, 698] width 140 height 9
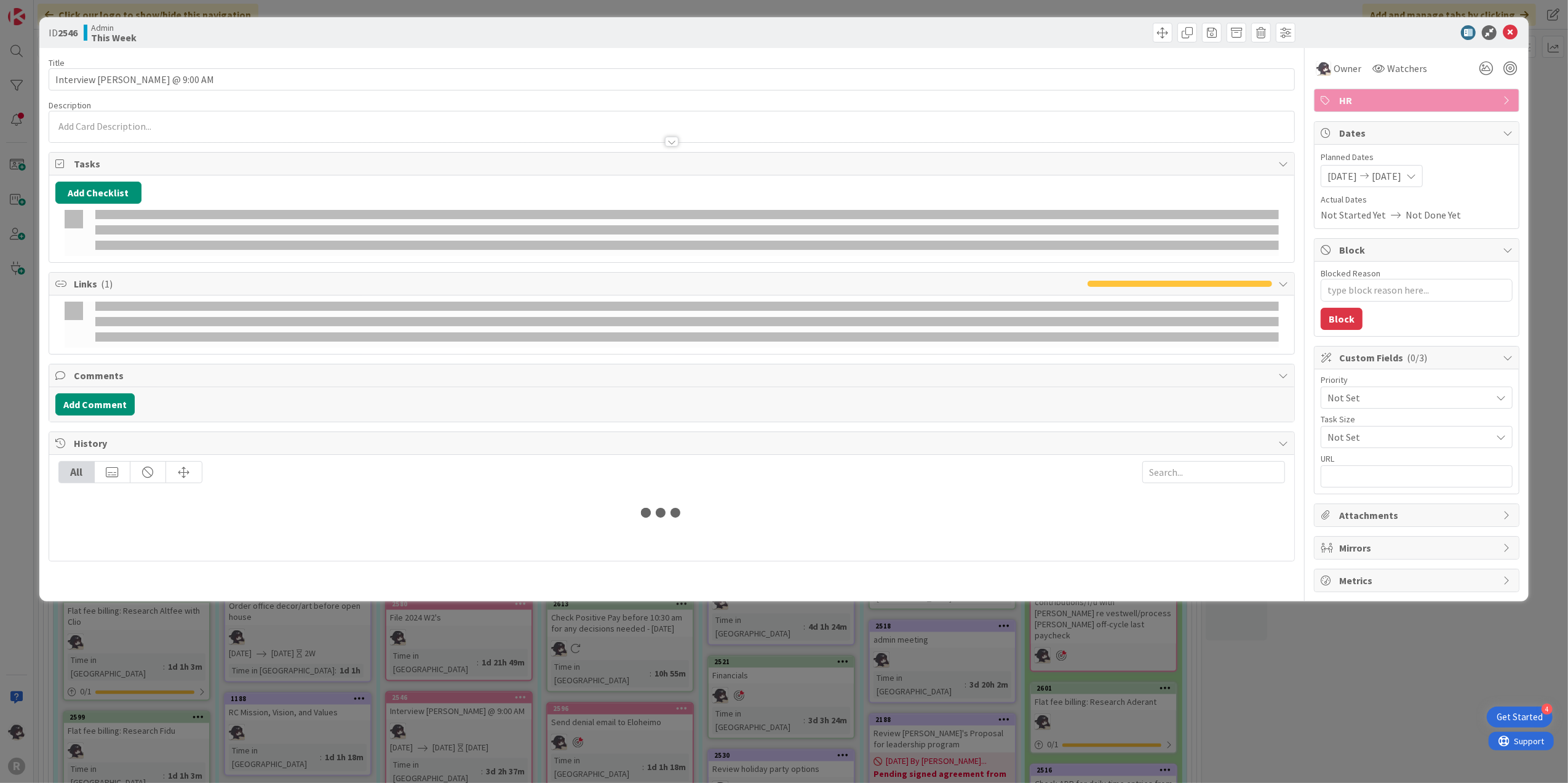
type textarea "x"
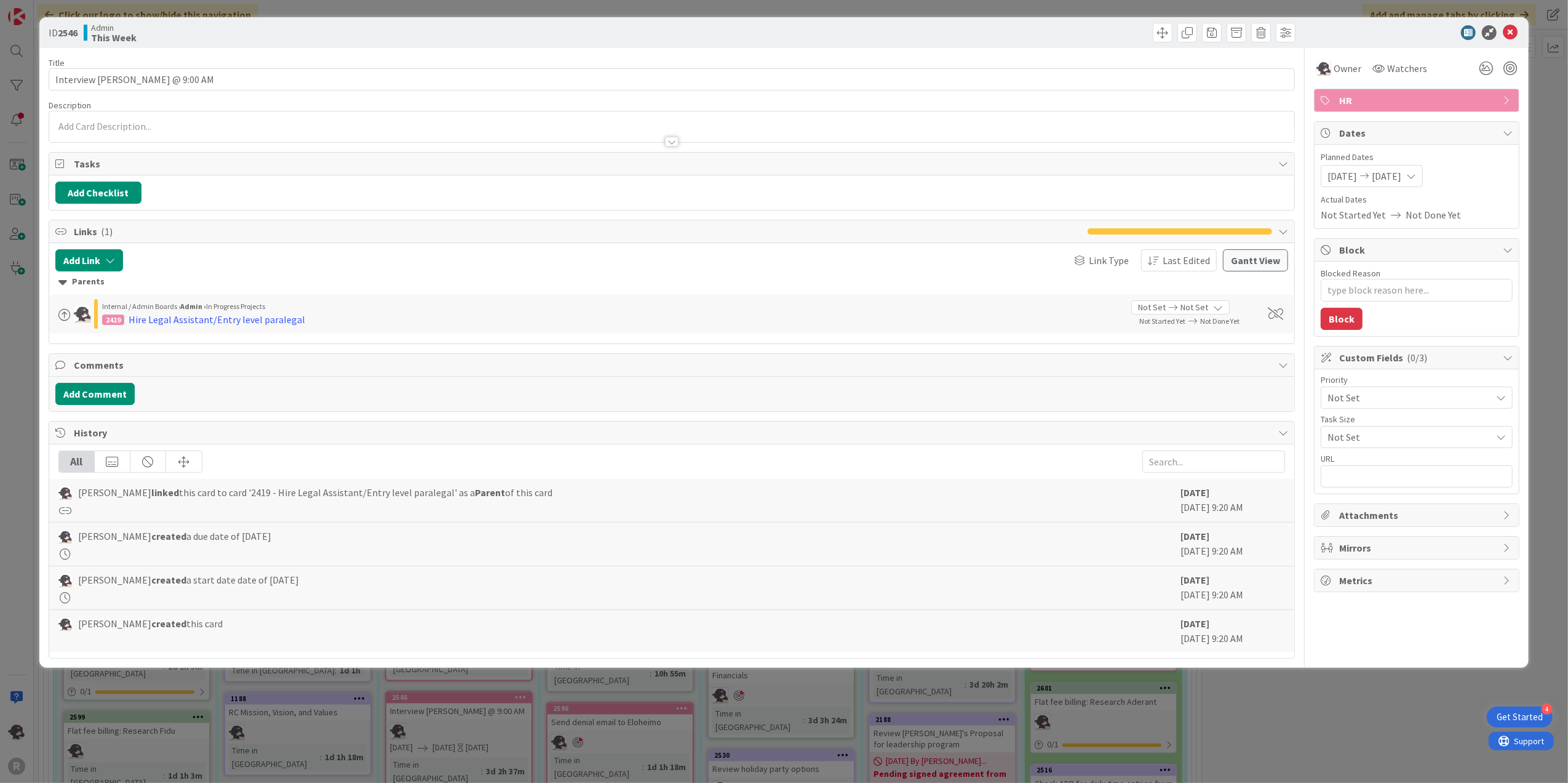
click at [114, 129] on p at bounding box center [672, 126] width 1233 height 14
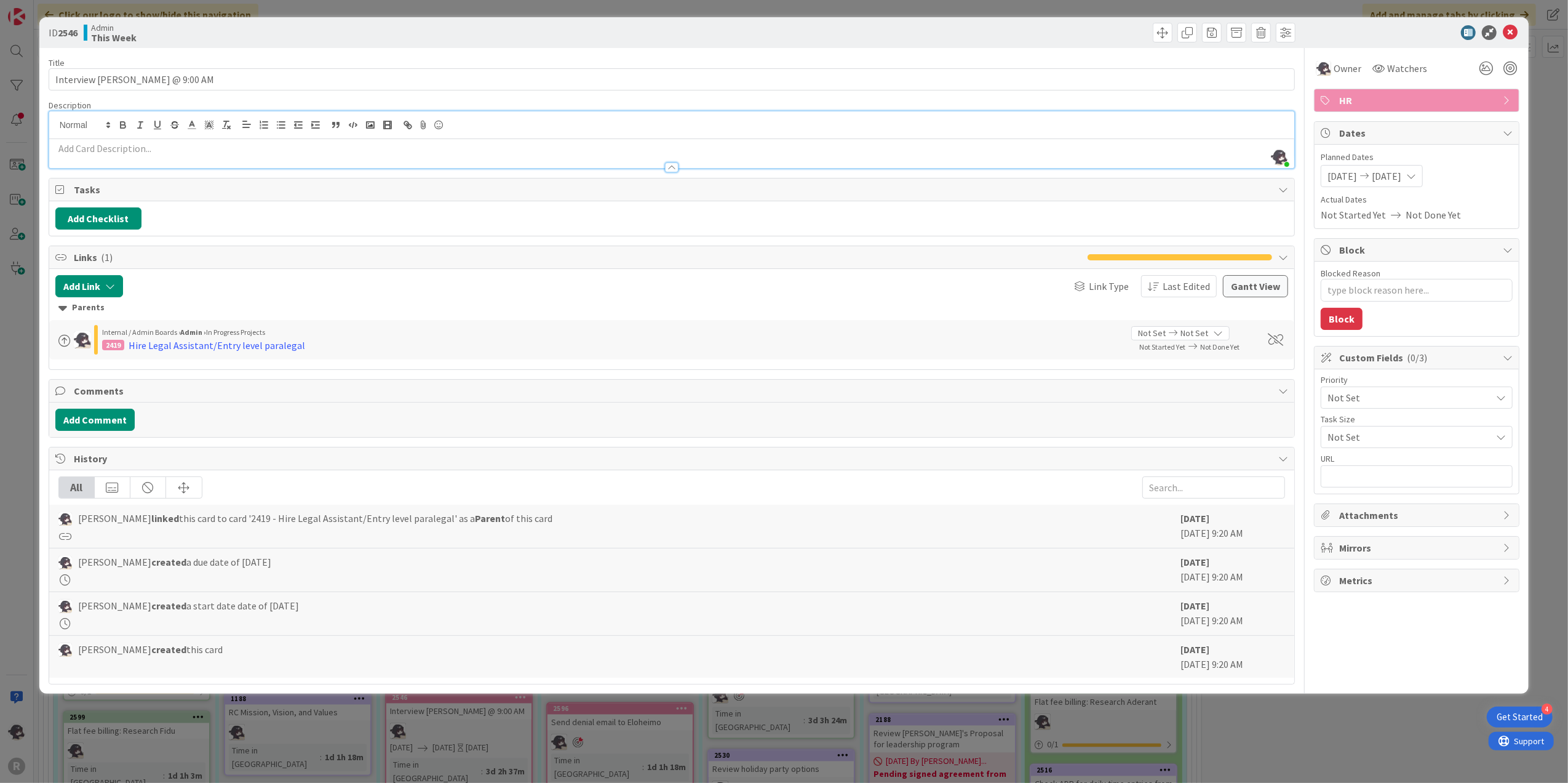
click at [77, 160] on div at bounding box center [672, 161] width 1245 height 13
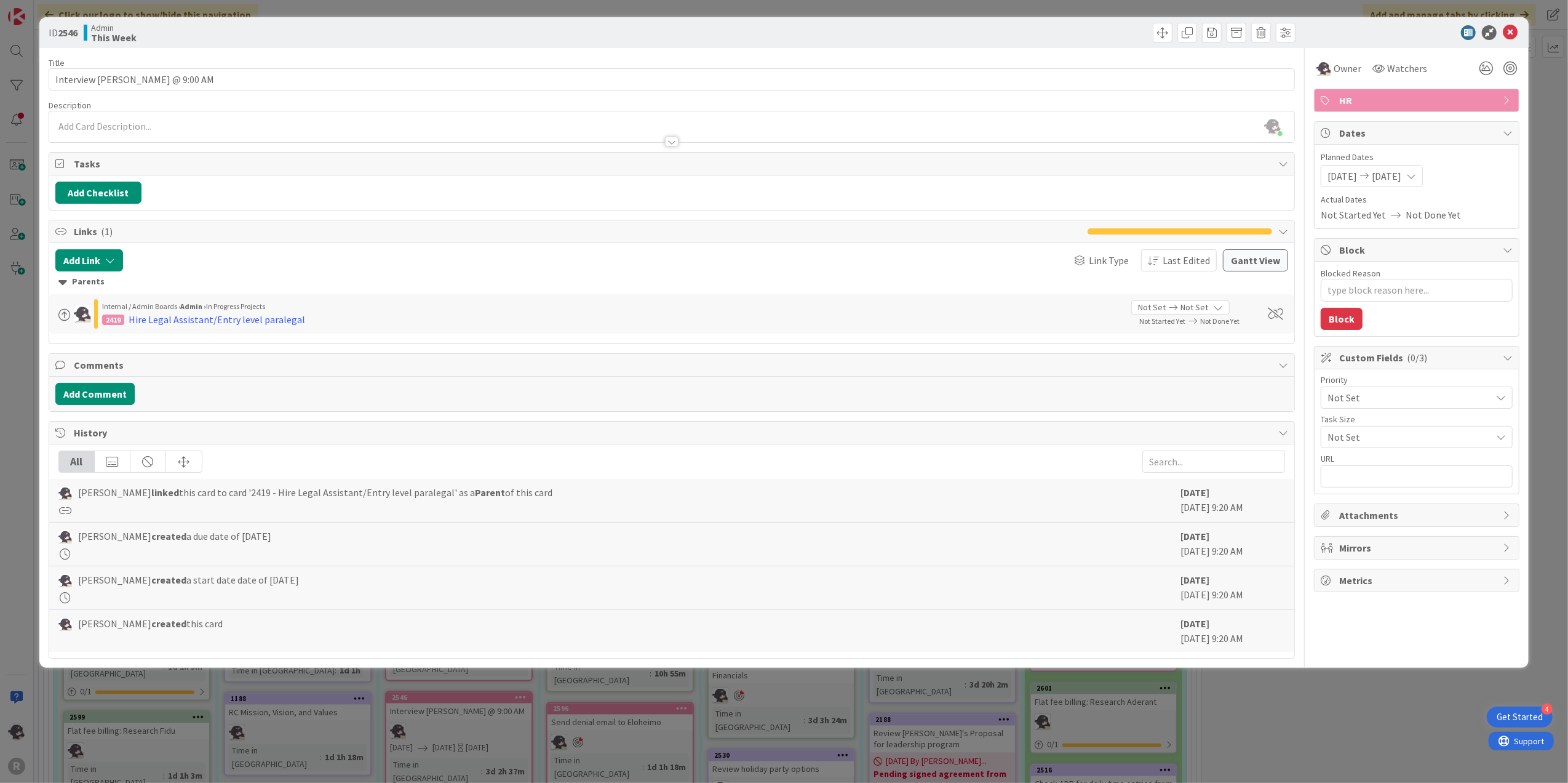
click at [91, 130] on div at bounding box center [672, 135] width 1245 height 13
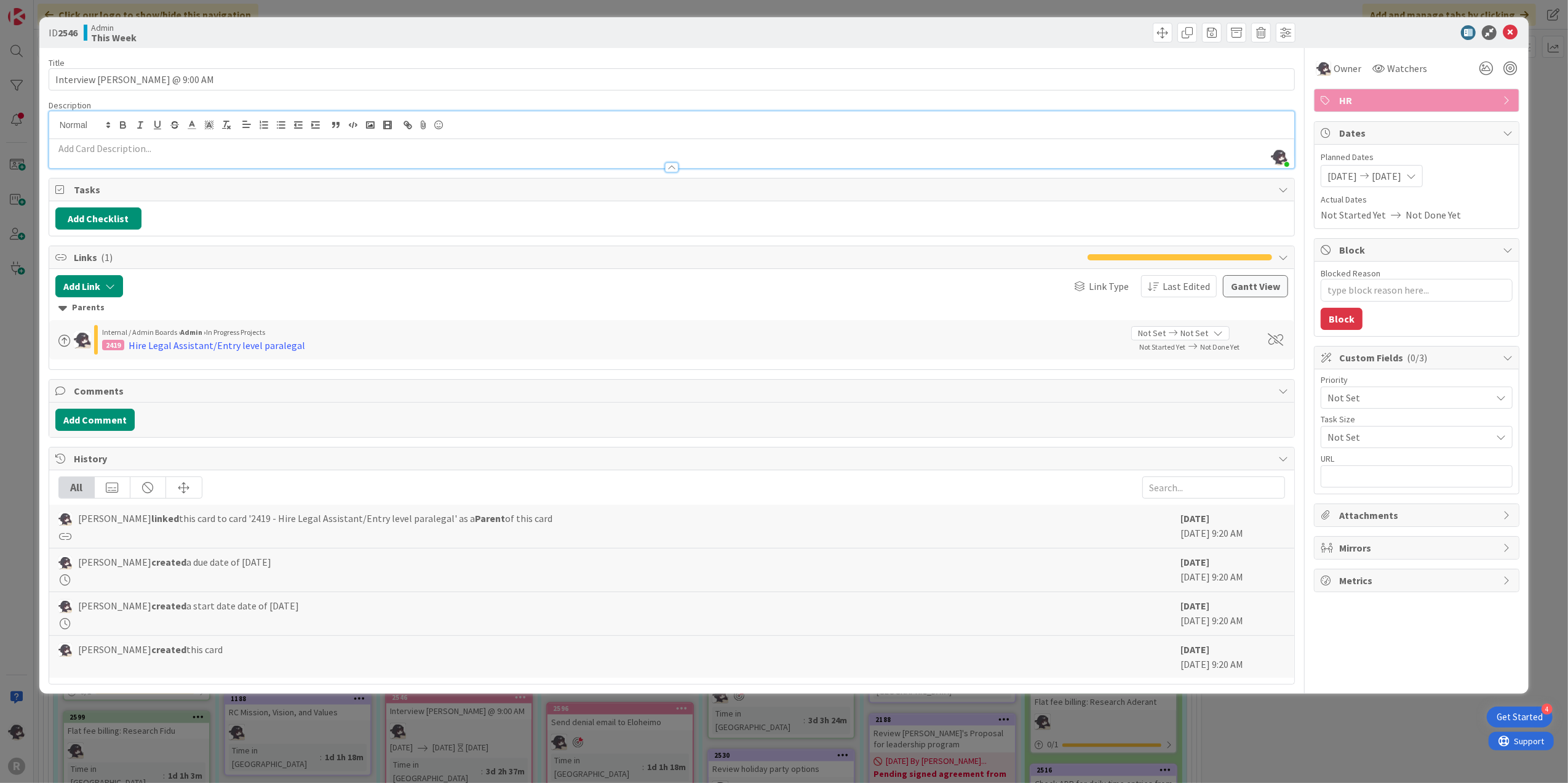
click at [69, 156] on div at bounding box center [672, 161] width 1245 height 13
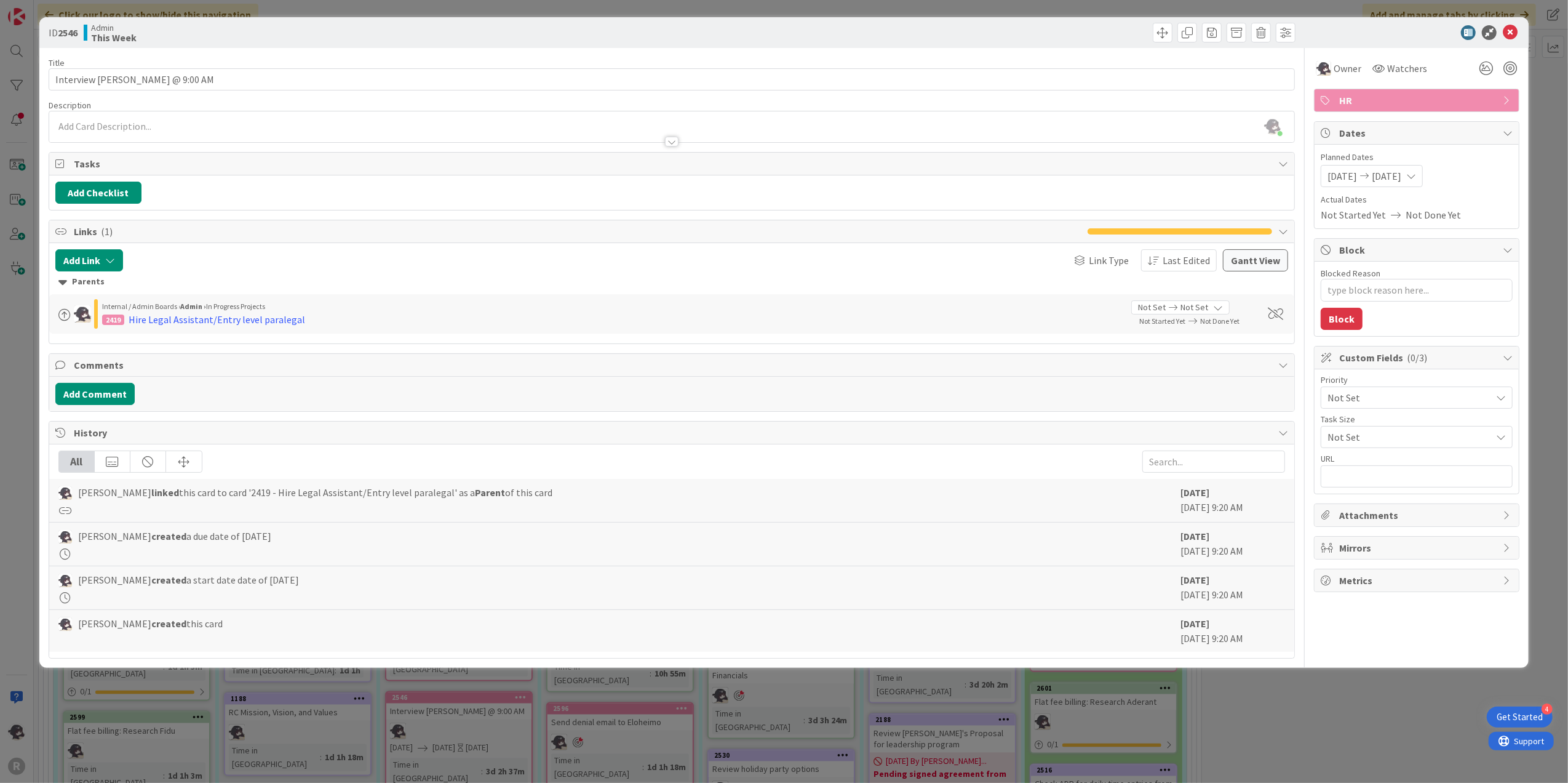
click at [99, 124] on p at bounding box center [672, 126] width 1233 height 14
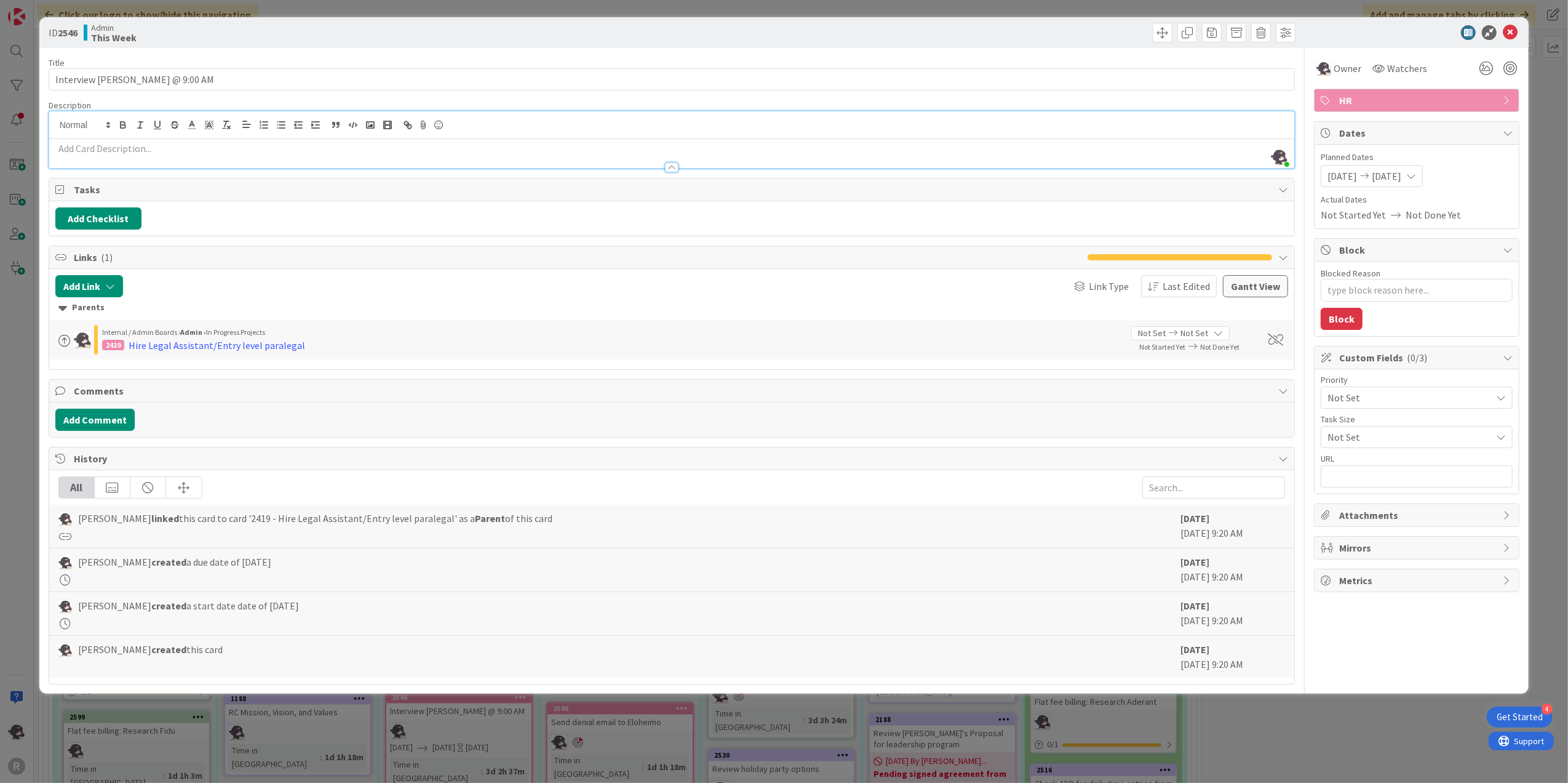
click at [103, 148] on p at bounding box center [672, 148] width 1233 height 14
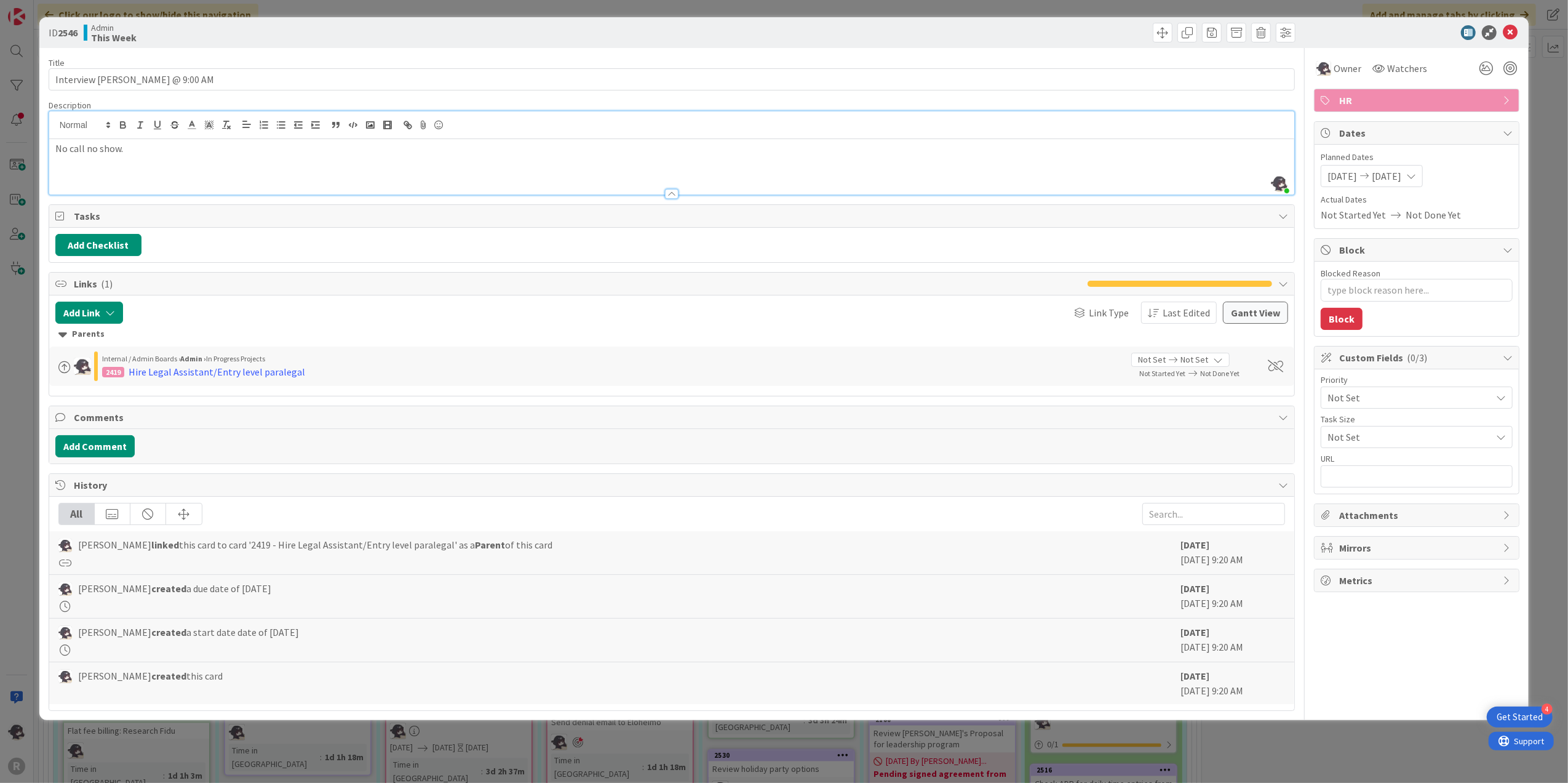
click at [149, 156] on div "No call no show." at bounding box center [672, 166] width 1245 height 55
click at [1166, 40] on span at bounding box center [1162, 32] width 20 height 20
click at [1175, 136] on span "This Week" at bounding box center [1192, 135] width 45 height 16
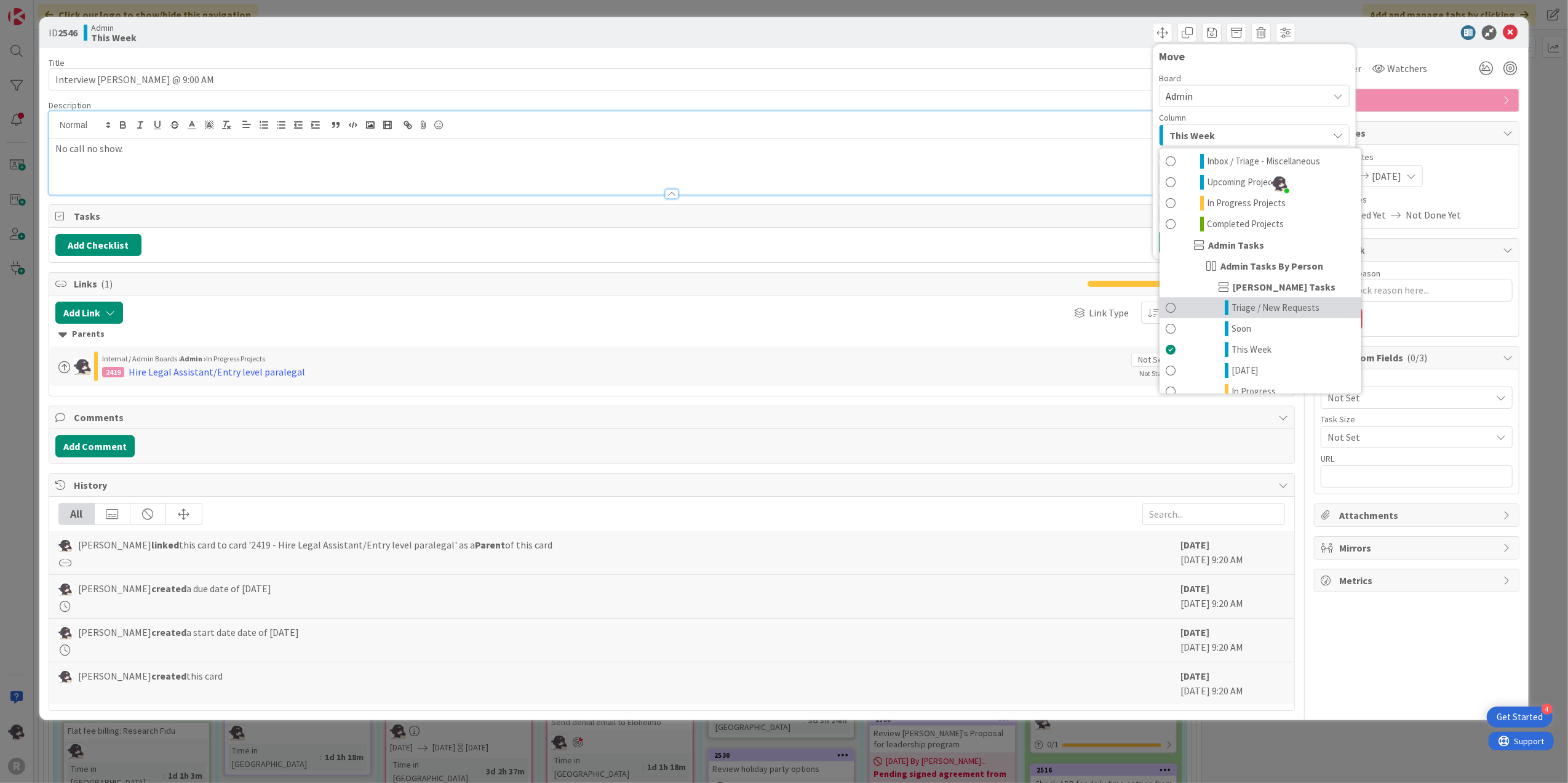
scroll to position [164, 0]
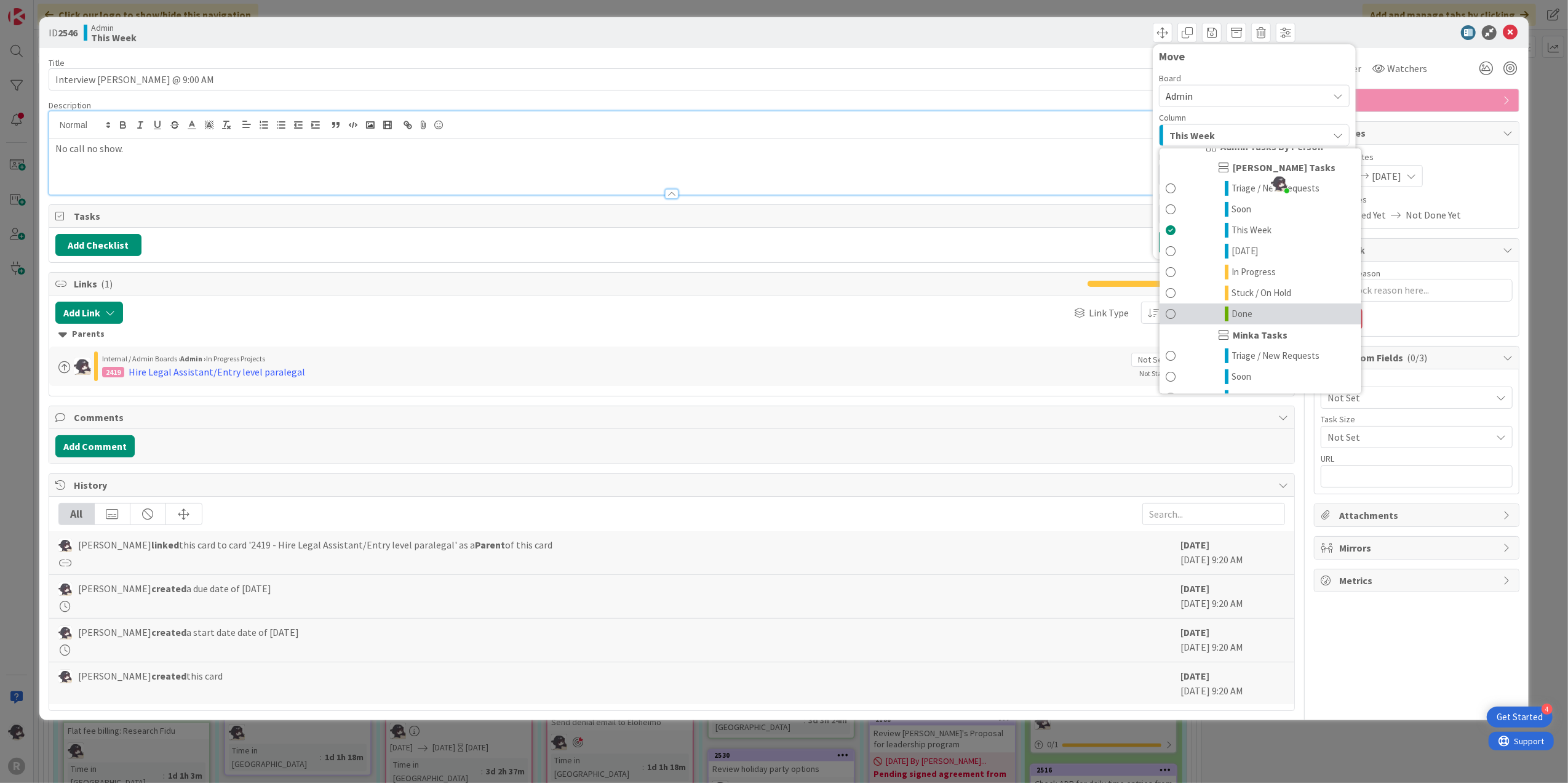
click at [1246, 314] on span "Done" at bounding box center [1242, 314] width 21 height 14
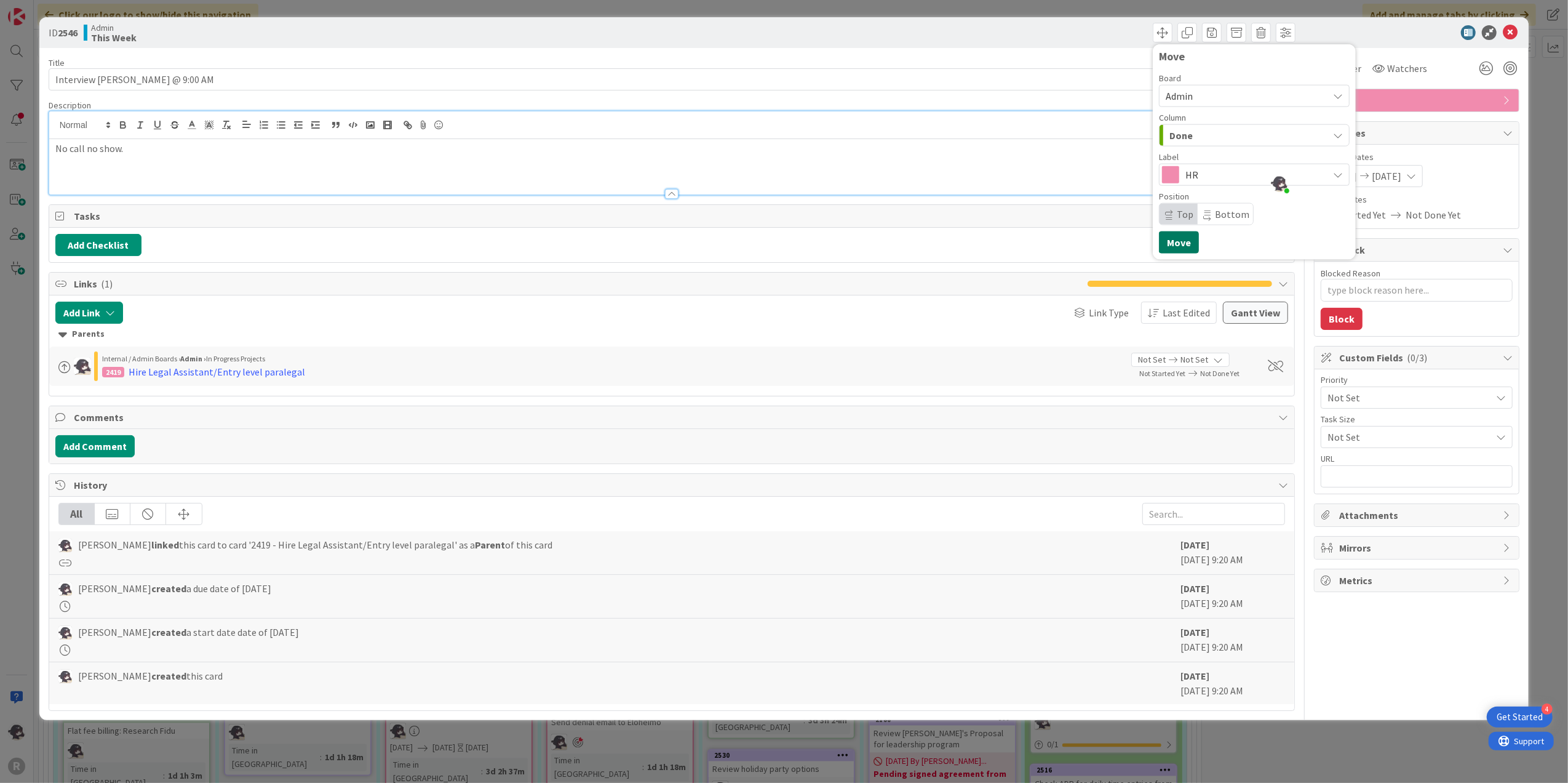
click at [1191, 243] on button "Move" at bounding box center [1179, 243] width 40 height 22
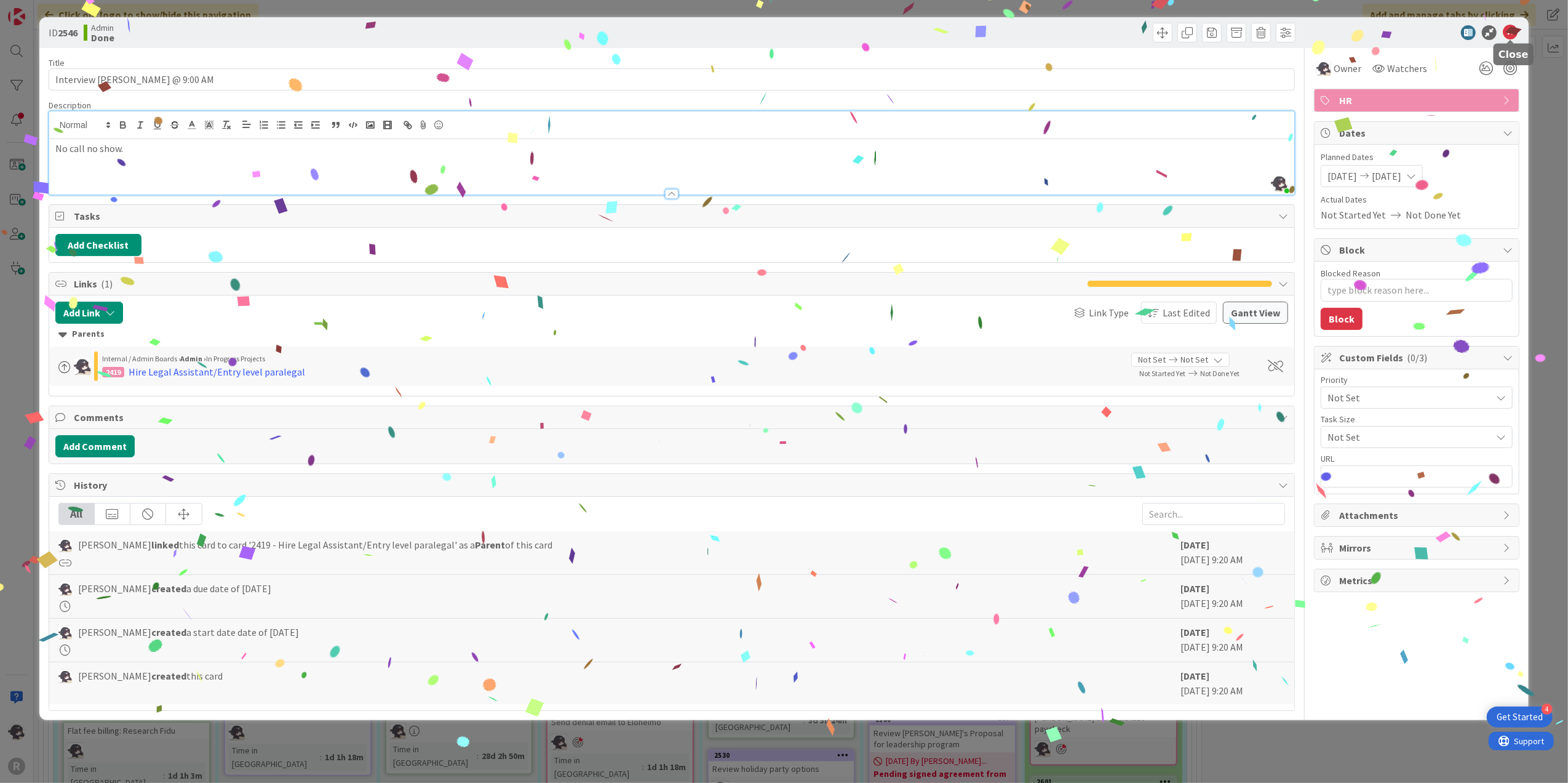
click at [1306, 34] on icon at bounding box center [1509, 32] width 14 height 14
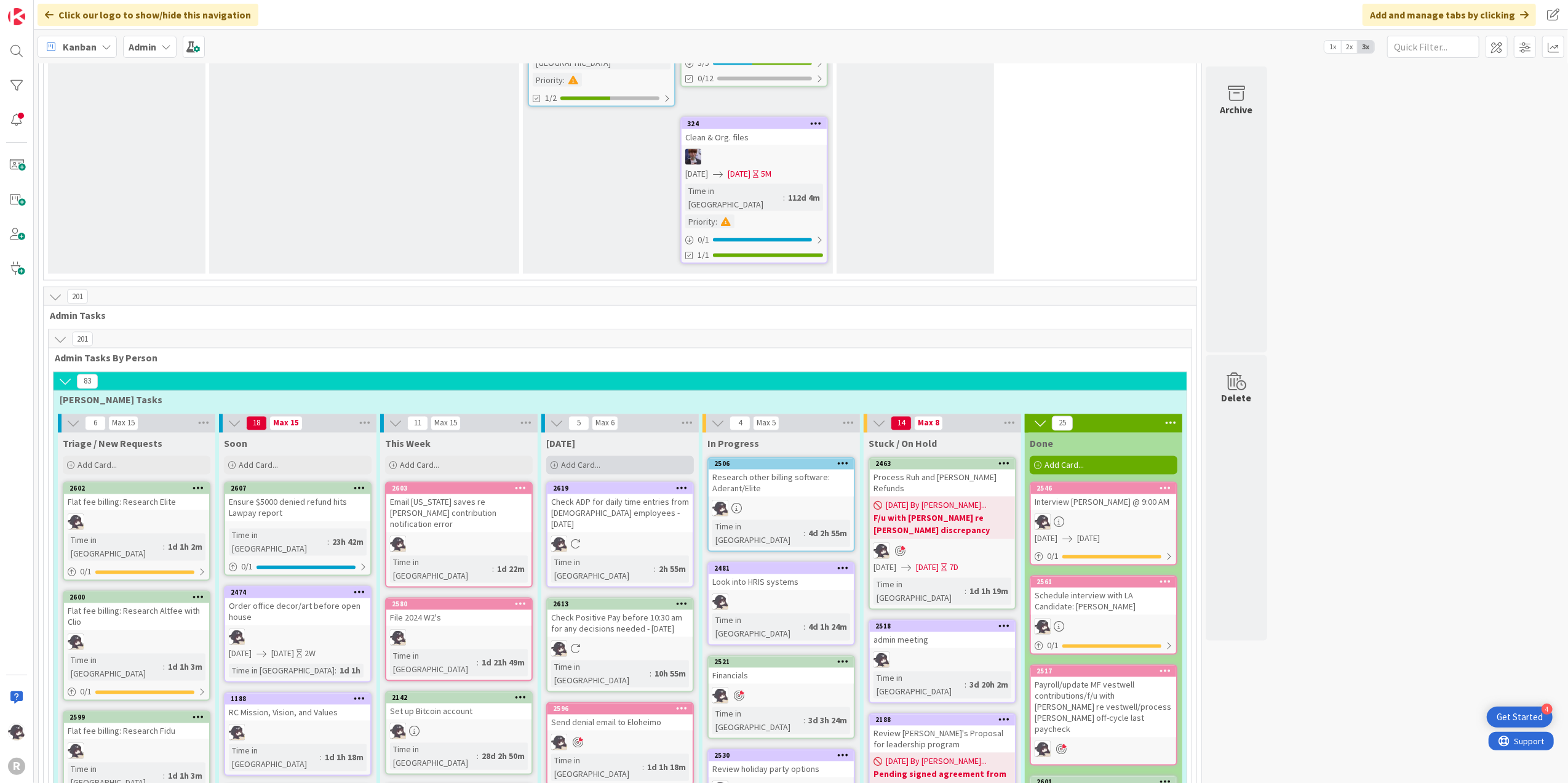
click at [606, 456] on div "Add Card..." at bounding box center [619, 465] width 147 height 19
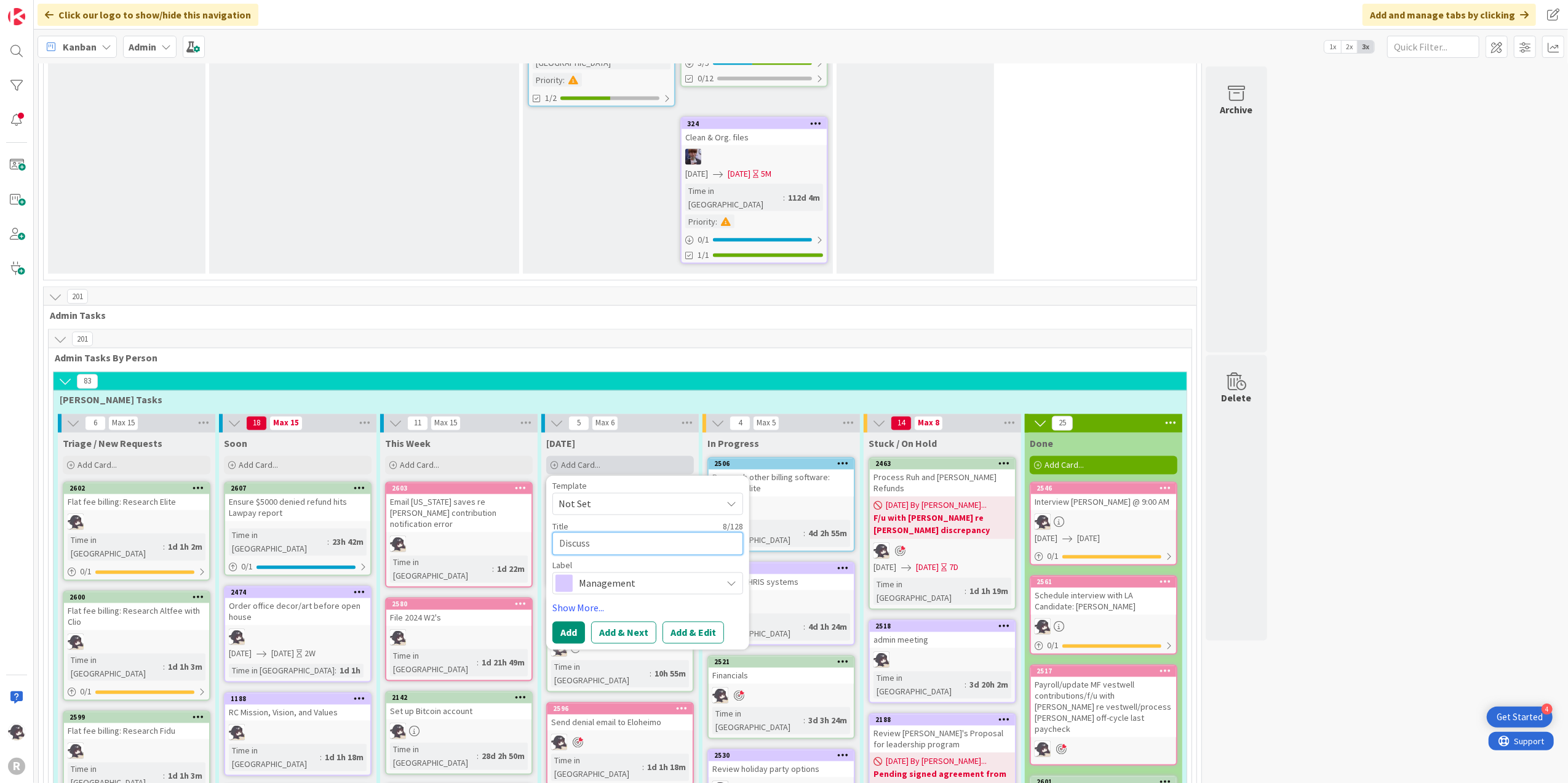
type textarea "x"
type textarea "Discuss"
type textarea "x"
type textarea "Discus"
type textarea "x"
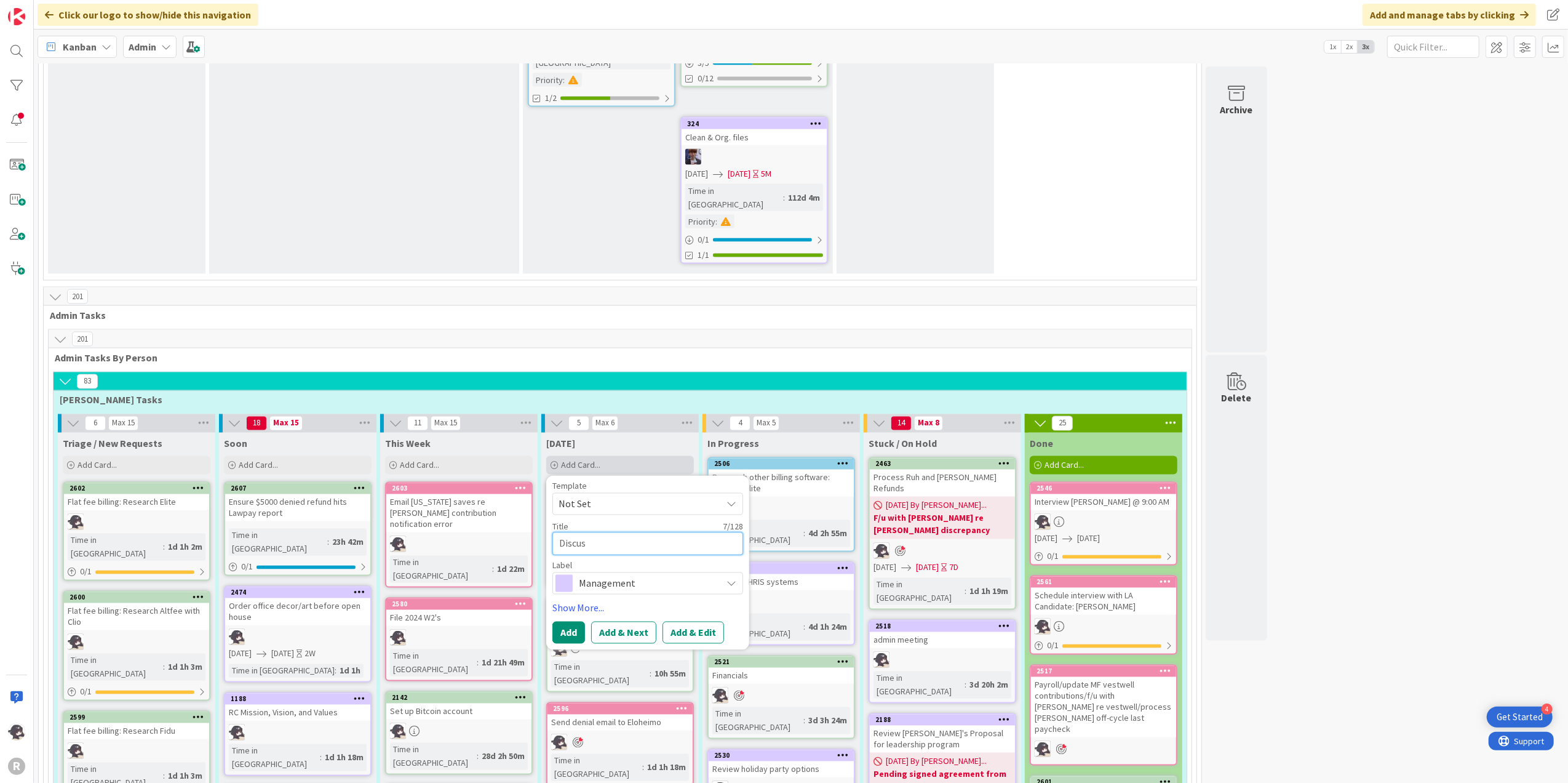
type textarea "Discu"
type textarea "x"
type textarea "Disc"
type textarea "x"
type textarea "Dis"
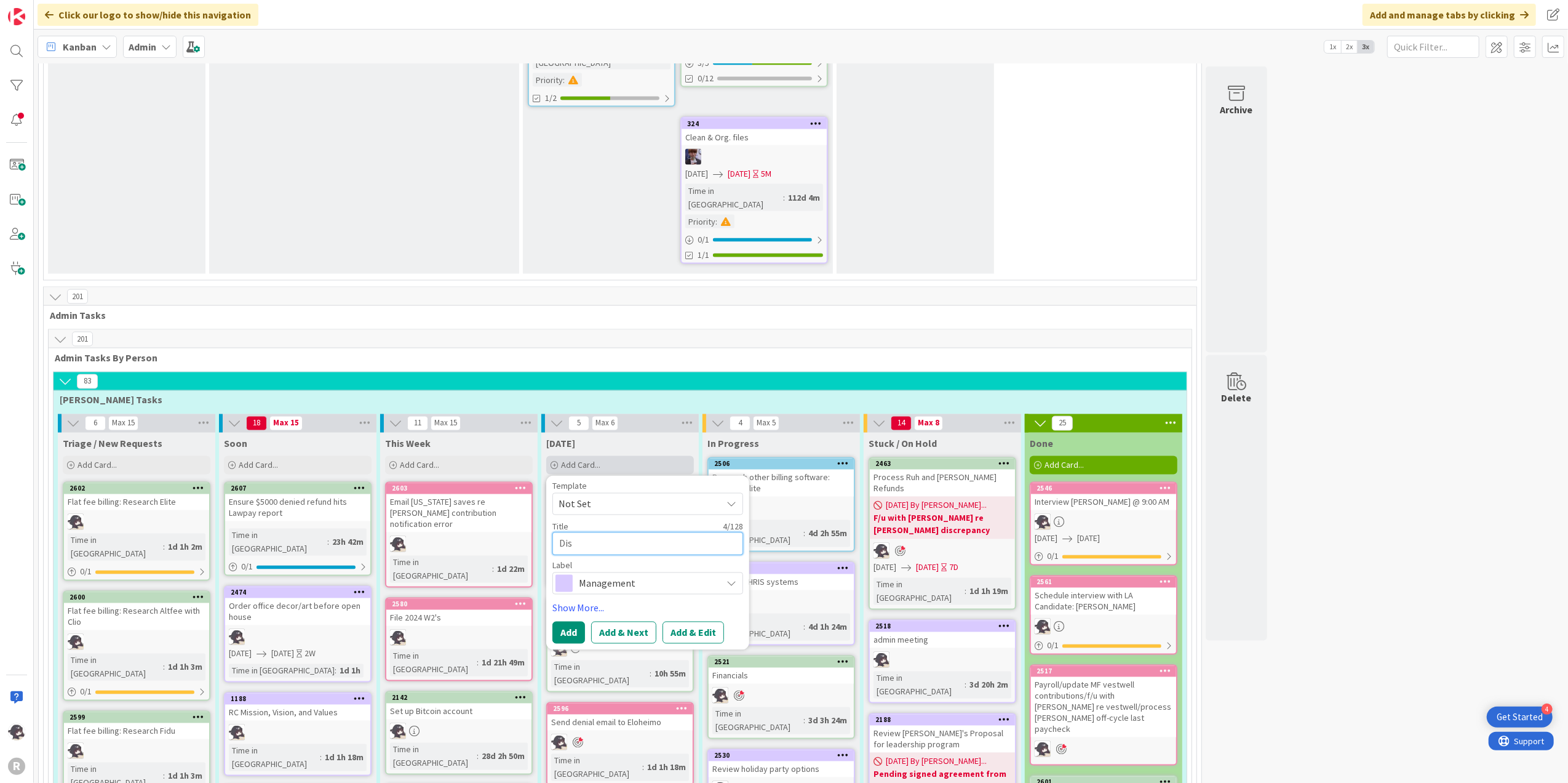
type textarea "x"
type textarea "Di"
type textarea "x"
type textarea "D"
type textarea "x"
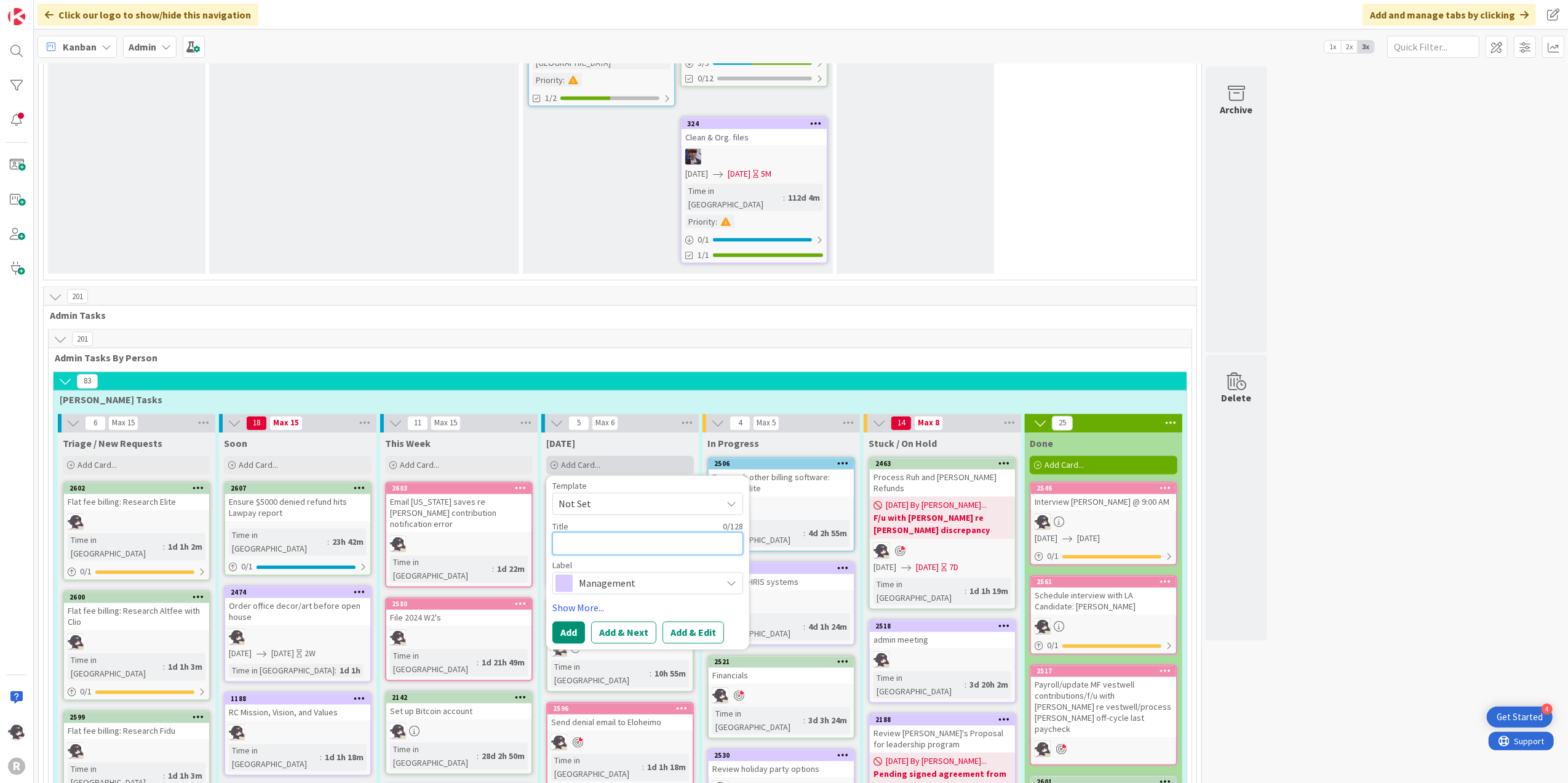
type textarea "H"
type textarea "x"
type textarea "HR"
type textarea "x"
type textarea "HR"
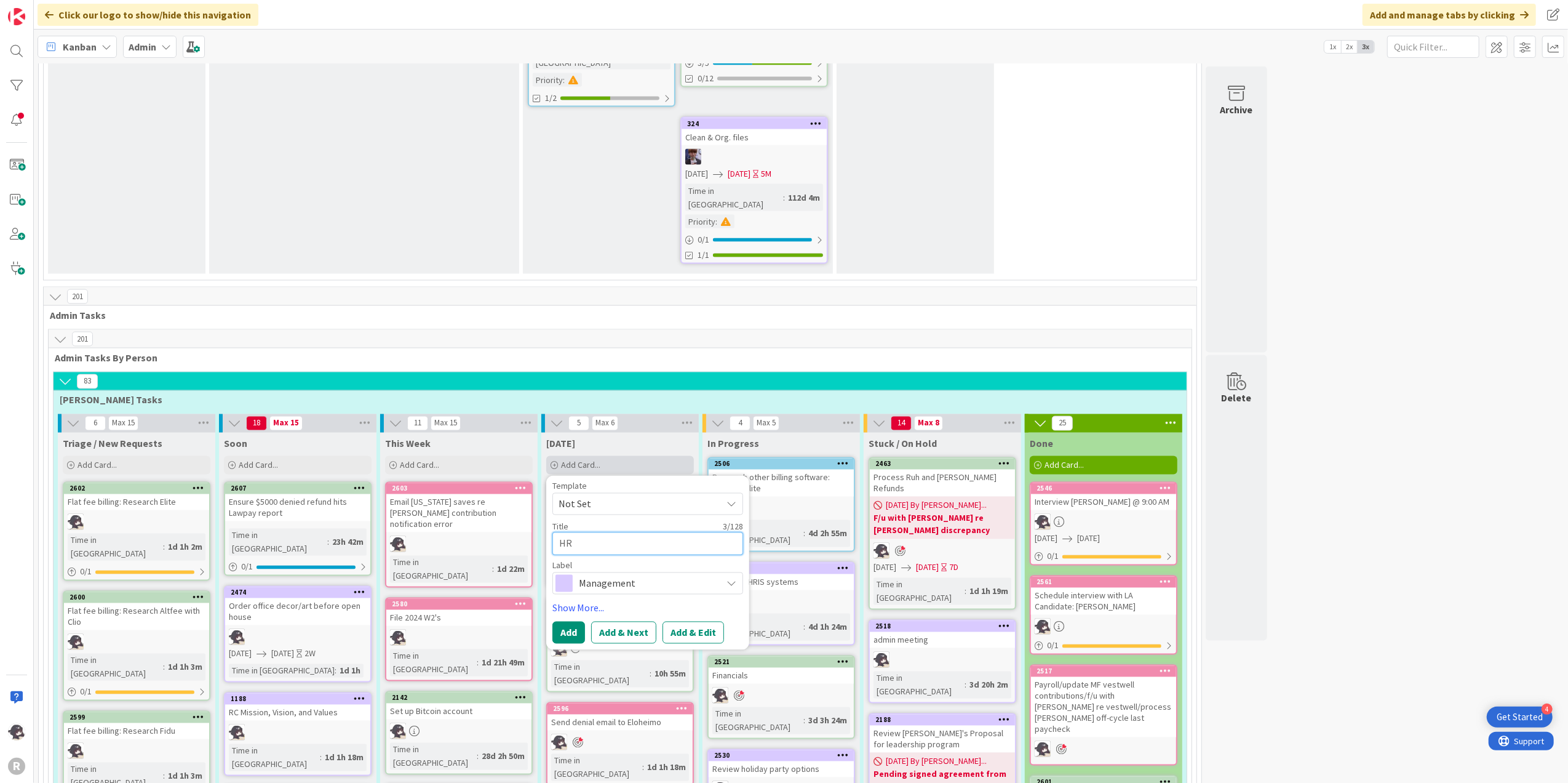
type textarea "x"
type textarea "HR c"
type textarea "x"
type textarea "HR cal"
type textarea "x"
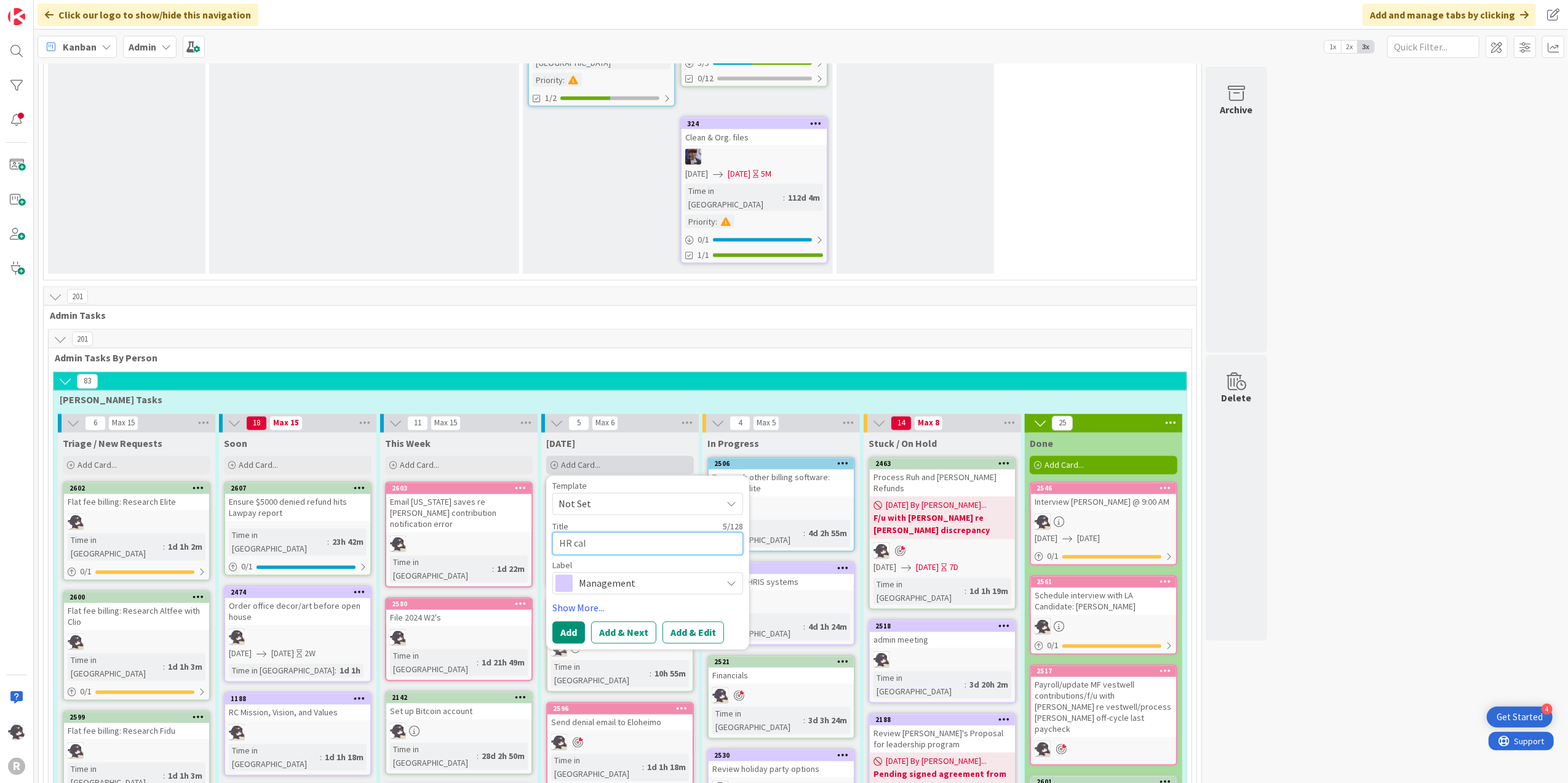
type textarea "HR call"
type textarea "x"
type textarea "HR call w"
type textarea "x"
type textarea "HR call wi"
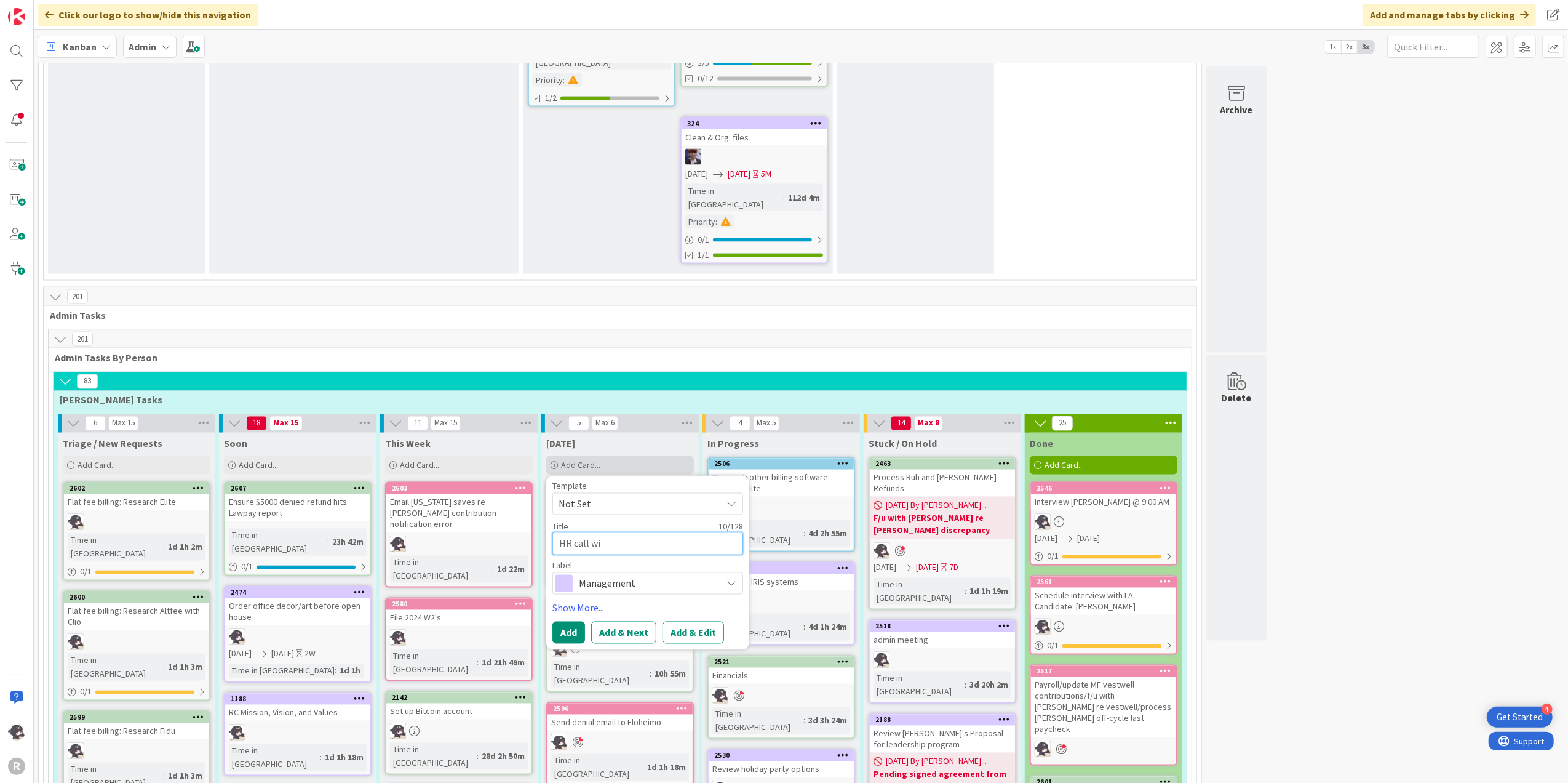
type textarea "x"
type textarea "HR call wit"
type textarea "x"
type textarea "HR call with"
type textarea "x"
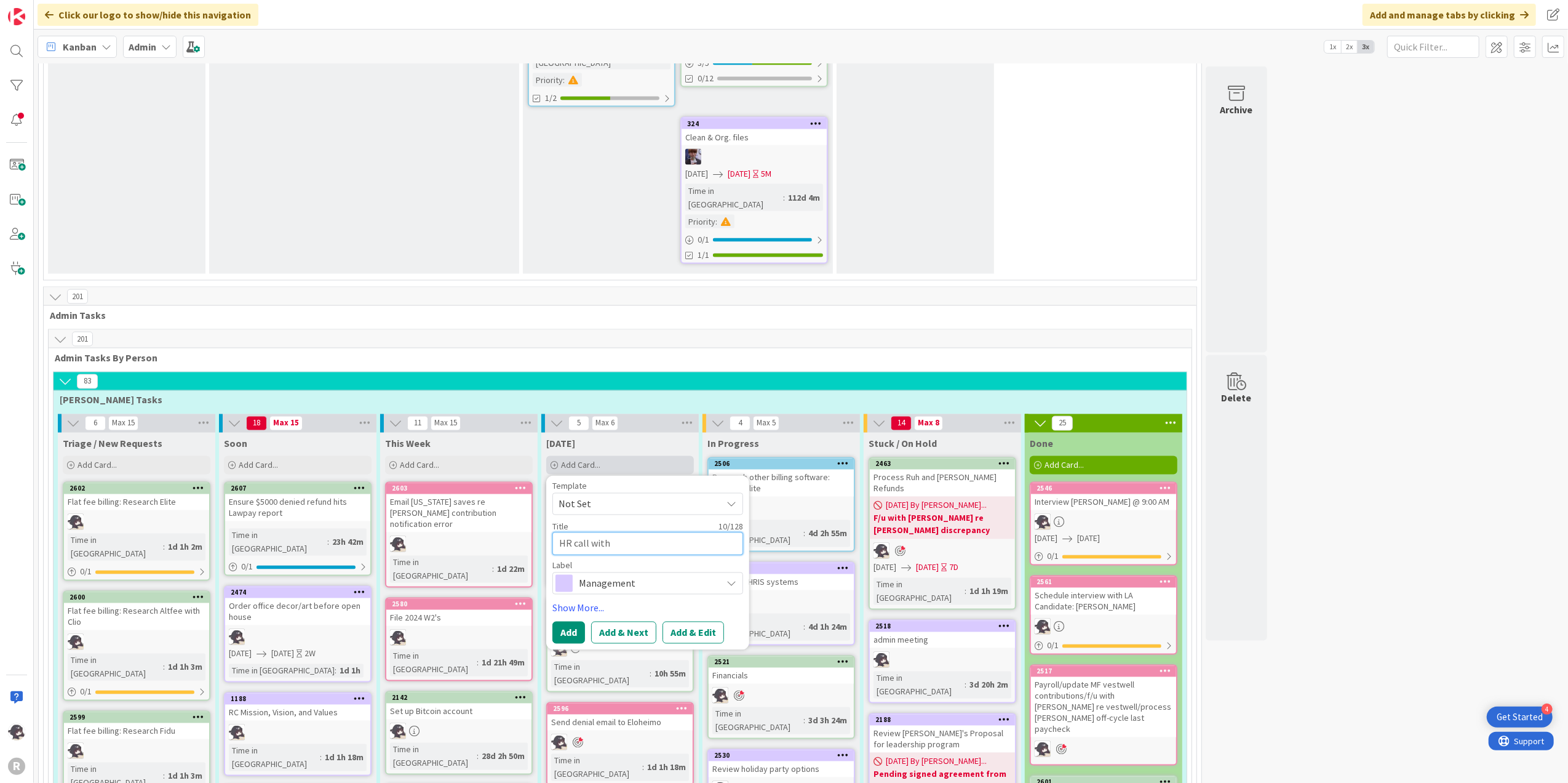
type textarea "HR call with"
type textarea "x"
type textarea "HR call with N"
type textarea "x"
type textarea "HR call with Ni"
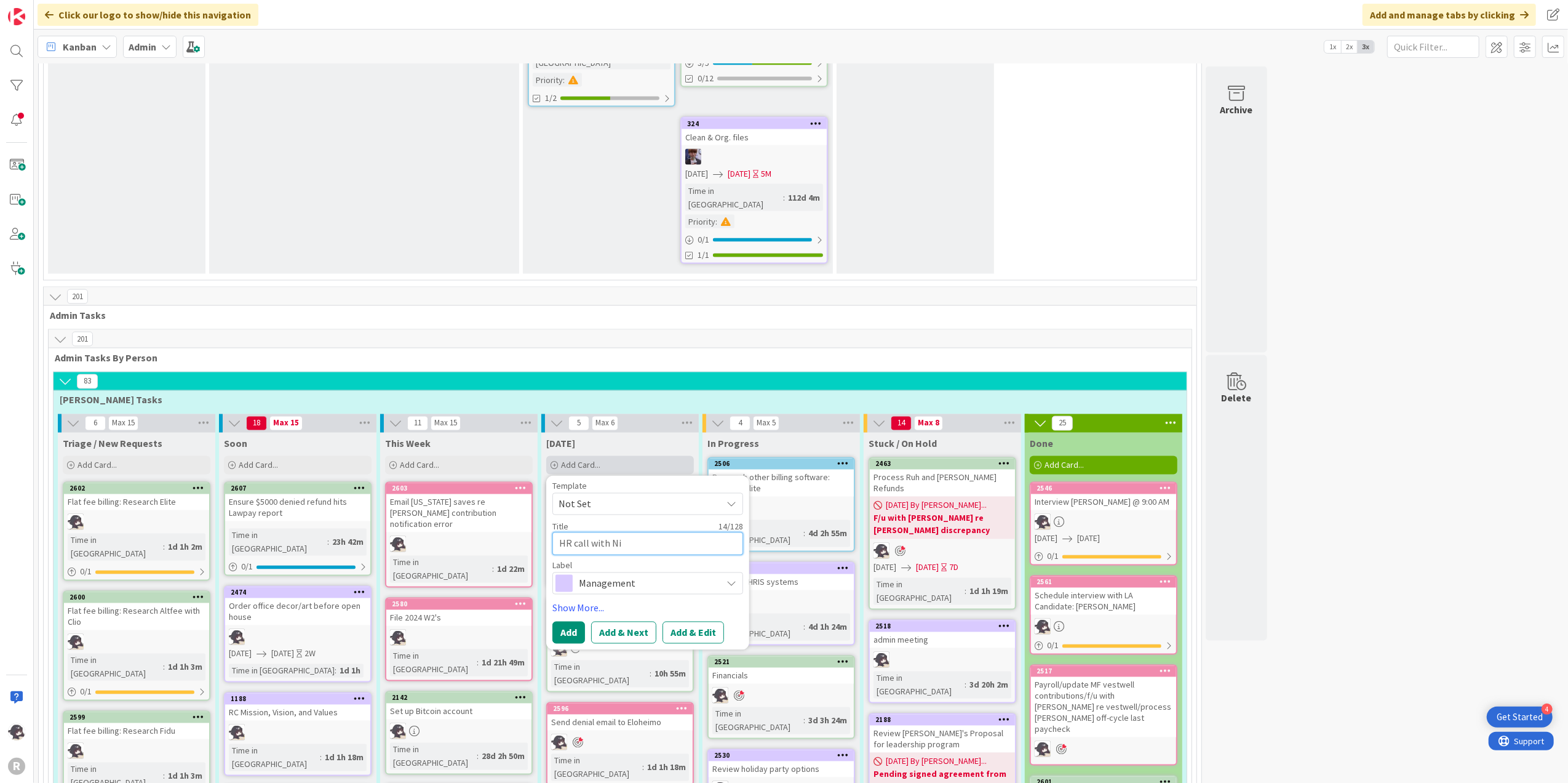
type textarea "x"
type textarea "HR call with Nic"
click at [665, 575] on span "Management" at bounding box center [647, 584] width 136 height 17
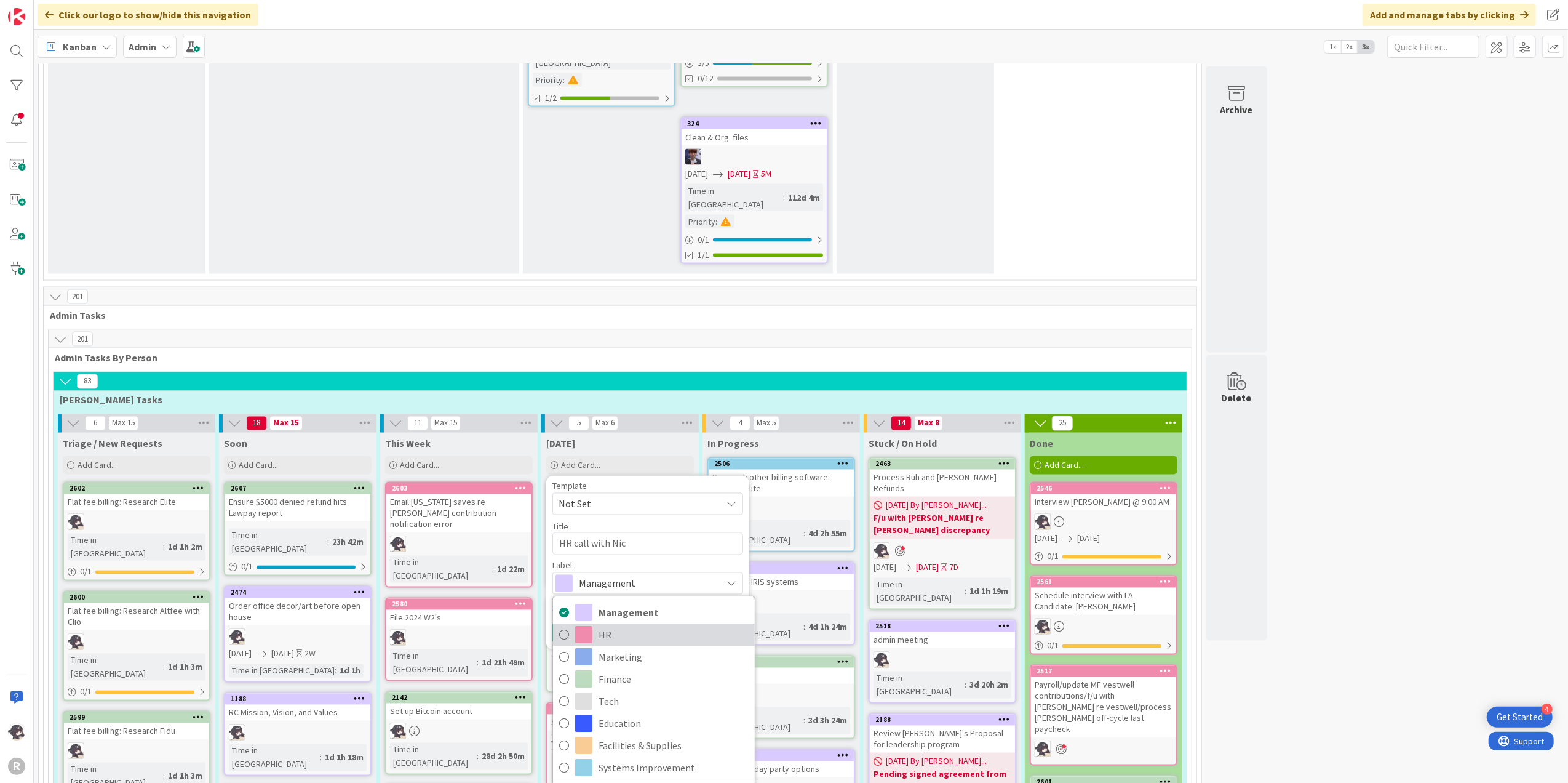
click at [621, 625] on span "HR" at bounding box center [674, 635] width 150 height 19
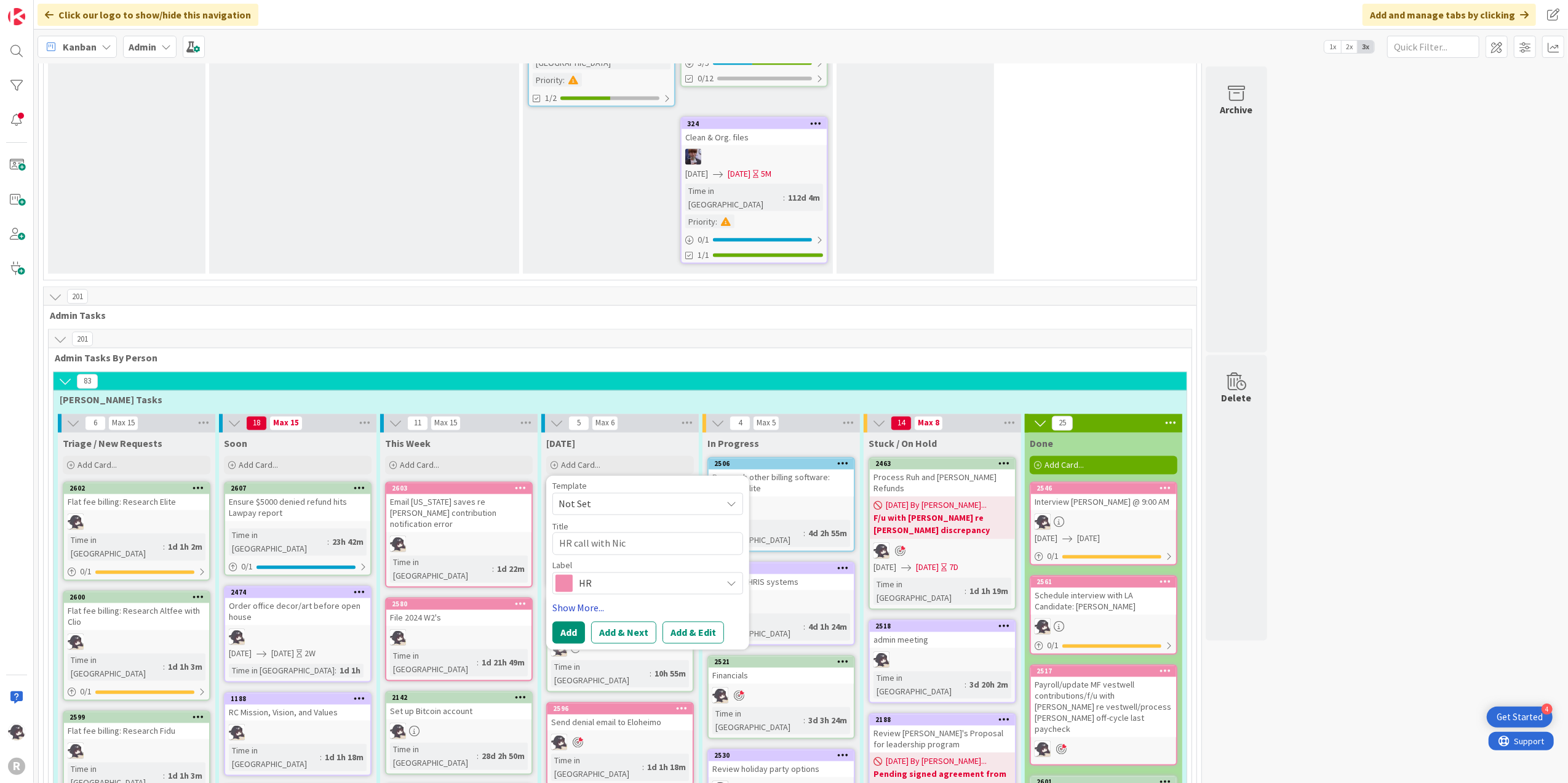
click at [596, 601] on link "Show More..." at bounding box center [648, 607] width 191 height 14
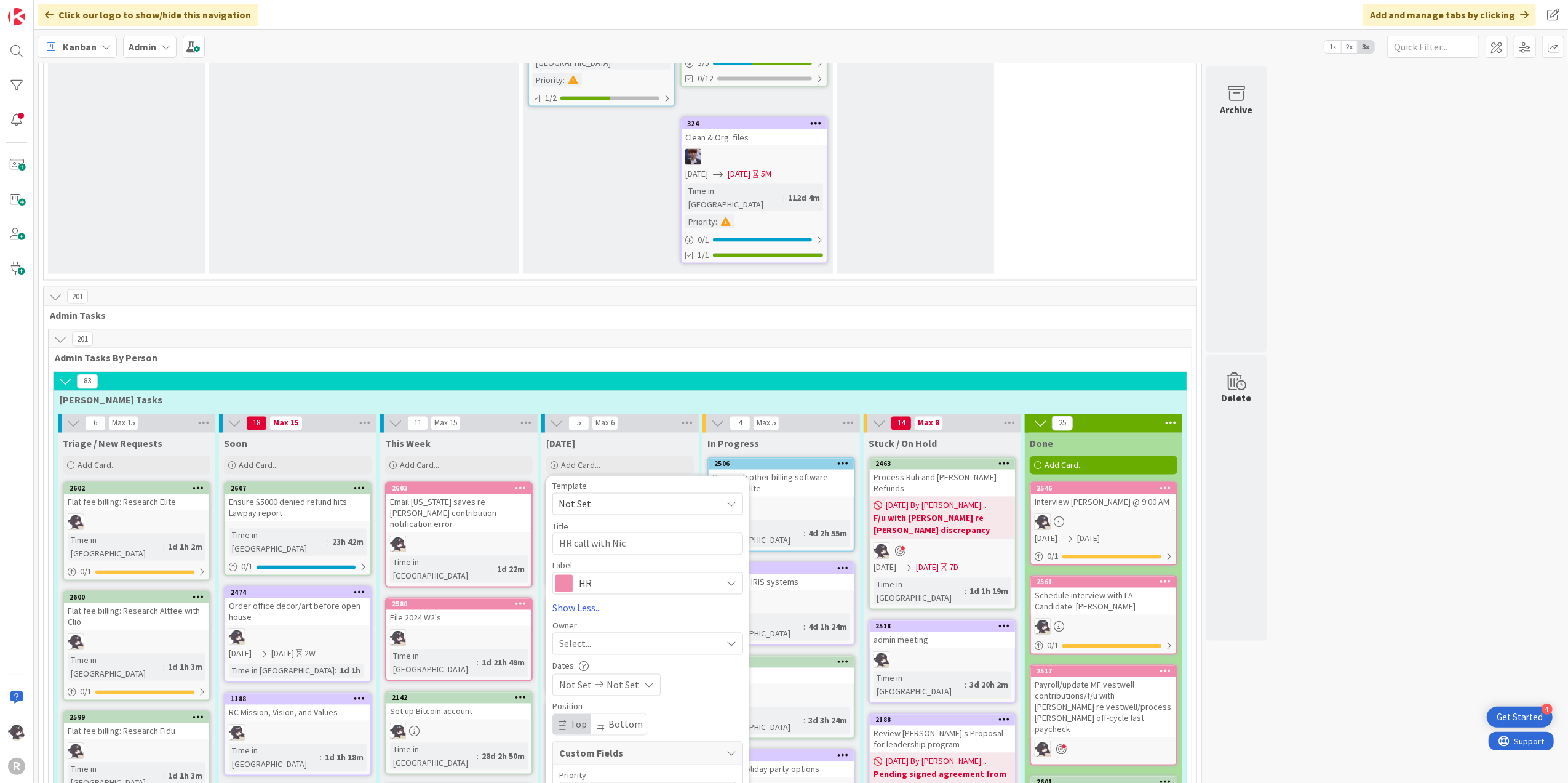
click at [590, 636] on span "Select..." at bounding box center [575, 643] width 32 height 14
click at [623, 652] on span "[PERSON_NAME]" at bounding box center [629, 723] width 60 height 19
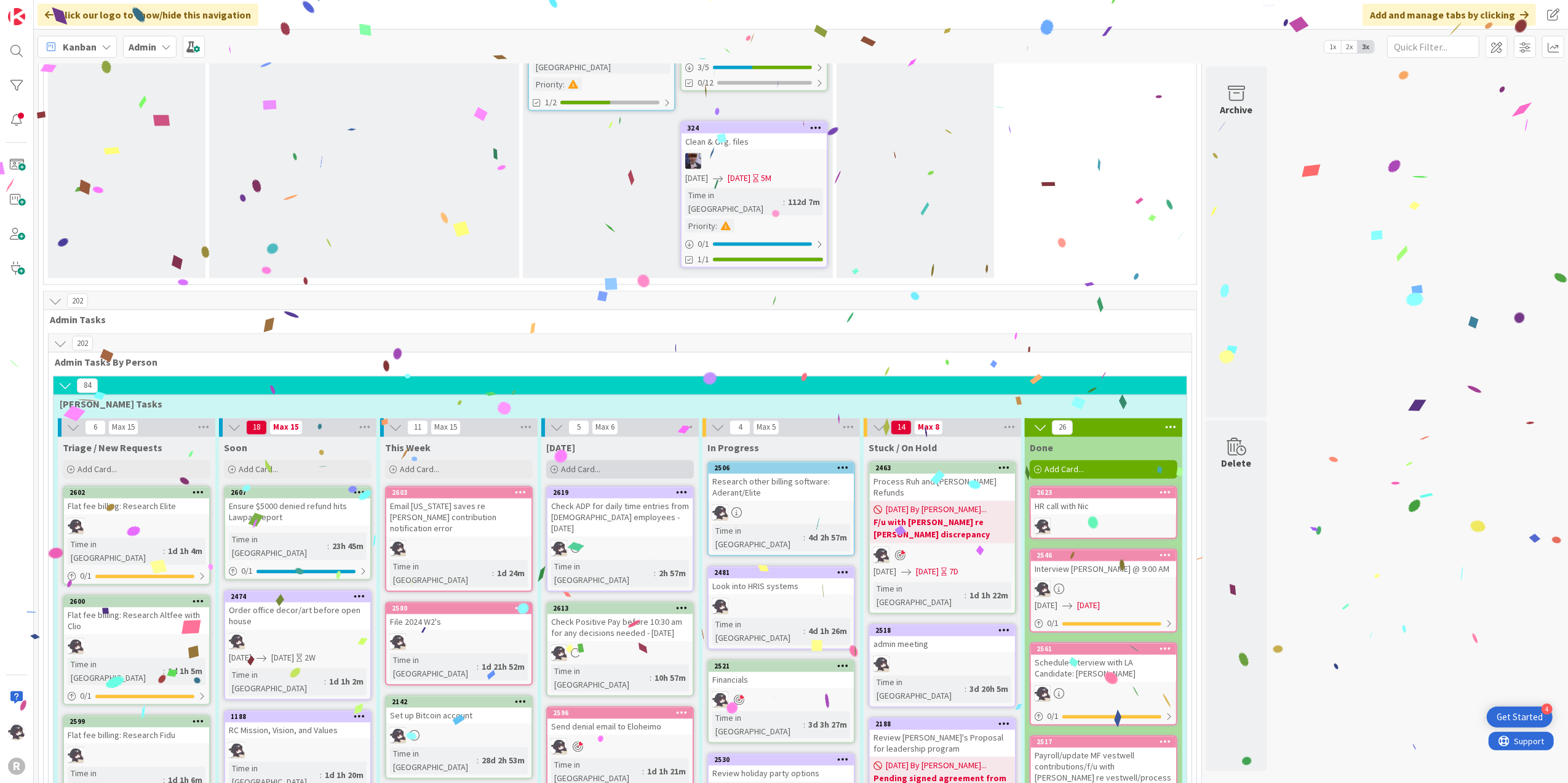
click at [600, 464] on span "Add Card..." at bounding box center [581, 469] width 39 height 11
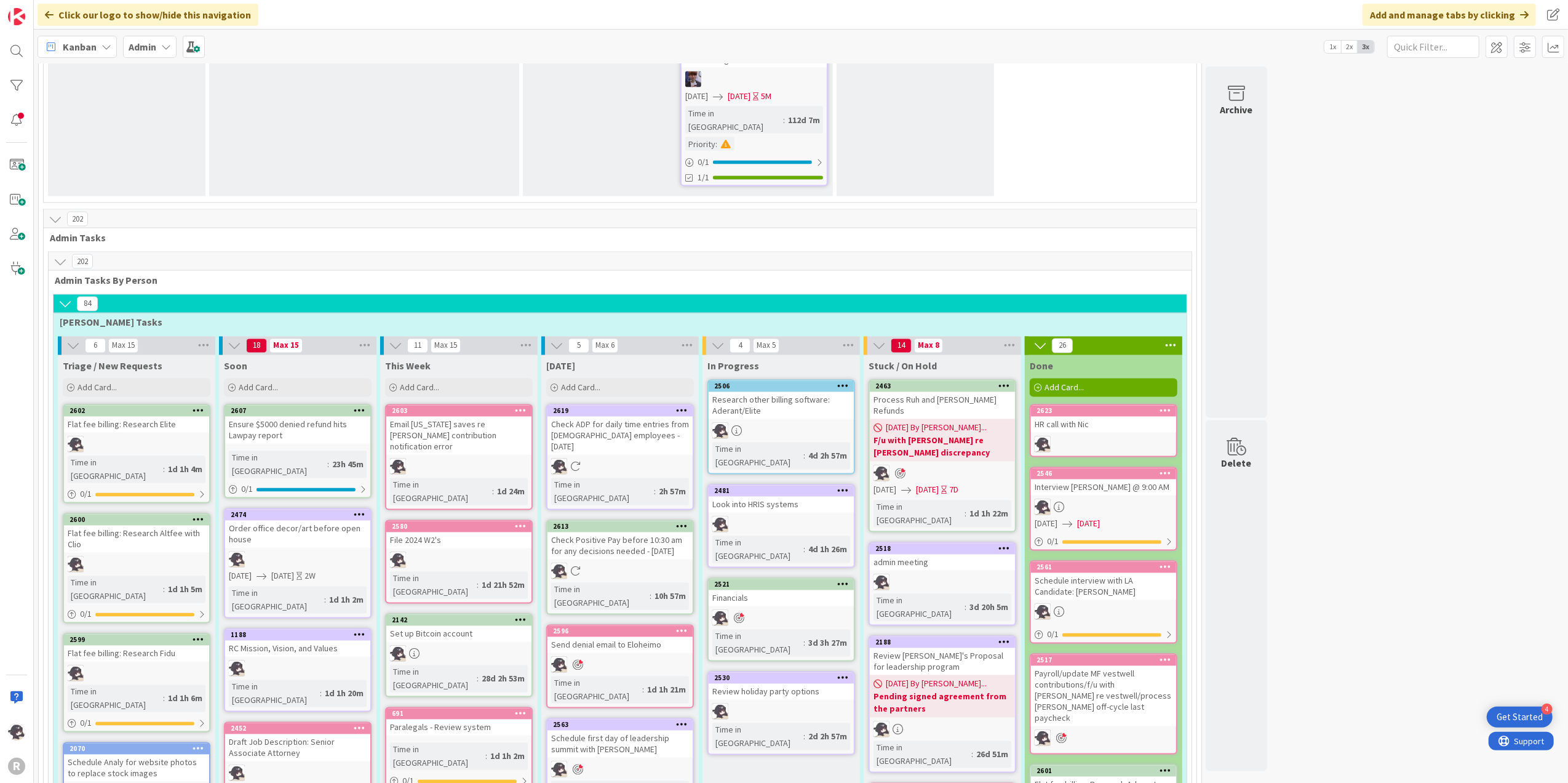
scroll to position [1792, 0]
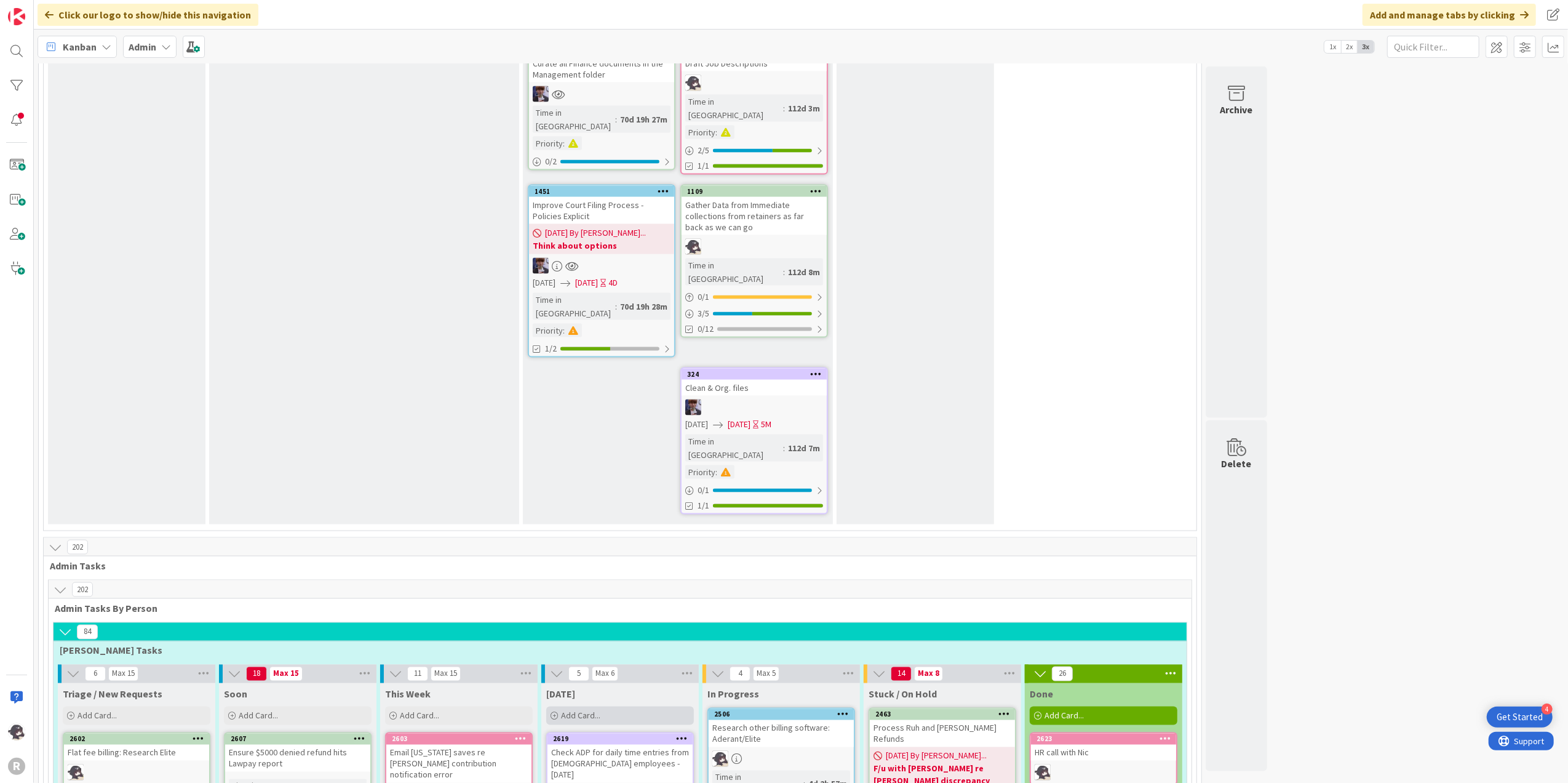
click at [589, 652] on span "Add Card..." at bounding box center [581, 715] width 39 height 11
type textarea "x"
type textarea "P"
type textarea "x"
type textarea "Pa"
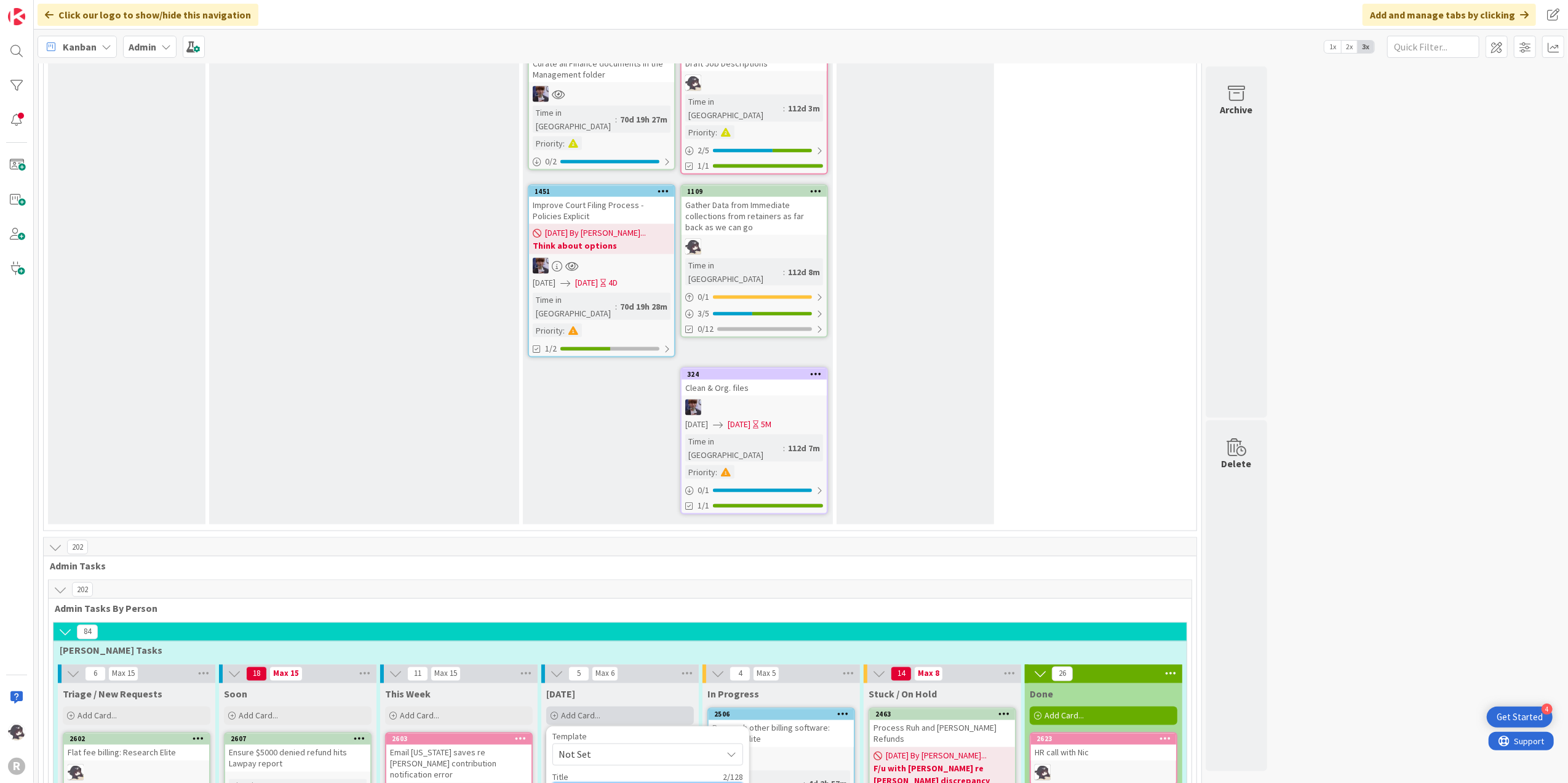
type textarea "x"
type textarea "Par"
type textarea "x"
type textarea "Para"
type textarea "x"
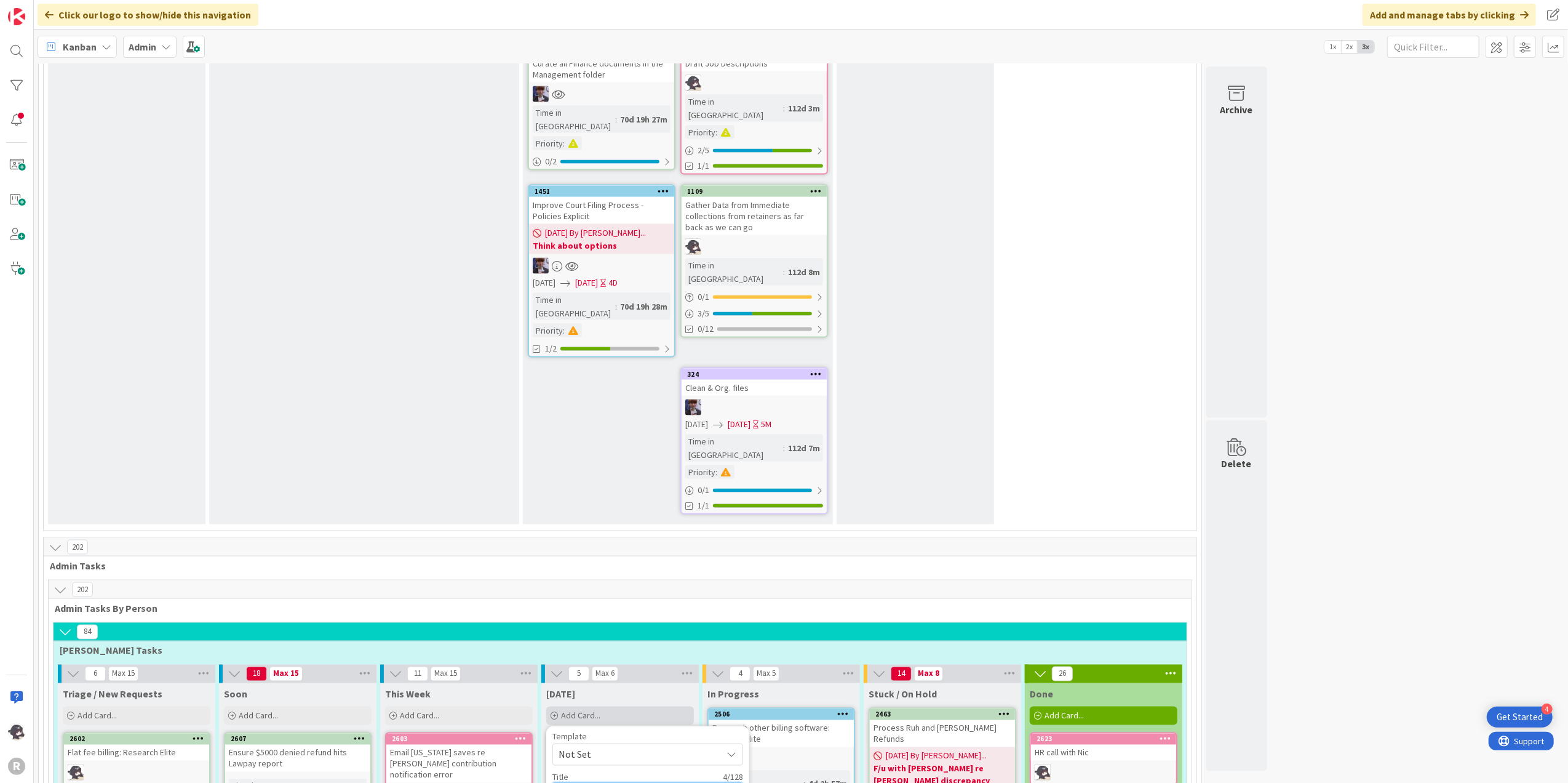
type textarea "Paral"
type textarea "x"
type textarea "Parale"
type textarea "x"
type textarea "Paraleg"
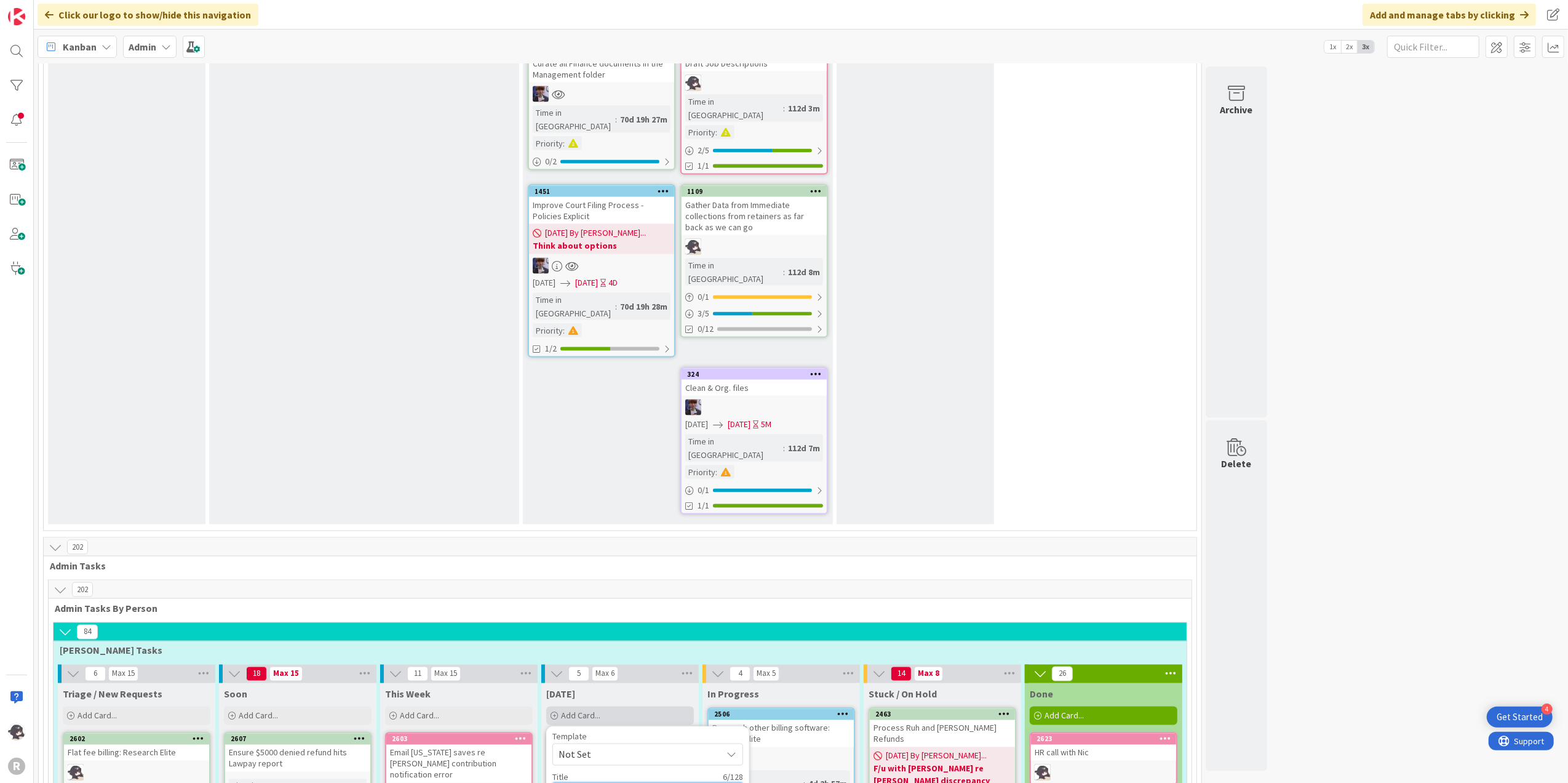
type textarea "x"
type textarea "Paralega"
type textarea "x"
type textarea "Paralegal"
type textarea "x"
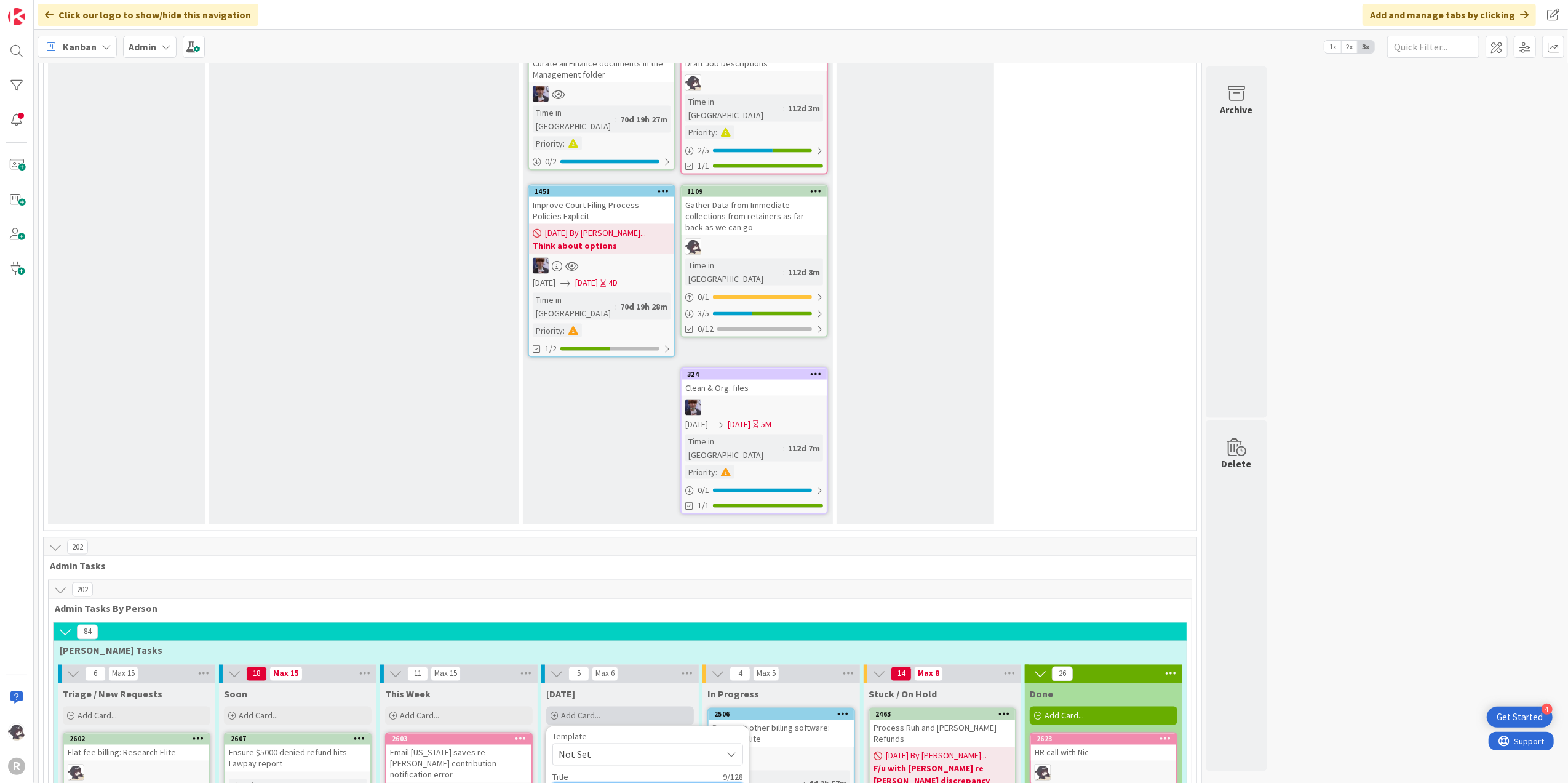
type textarea "Paralegal"
type textarea "x"
type textarea "Paralegal c"
type textarea "x"
type textarea "Paralegal co"
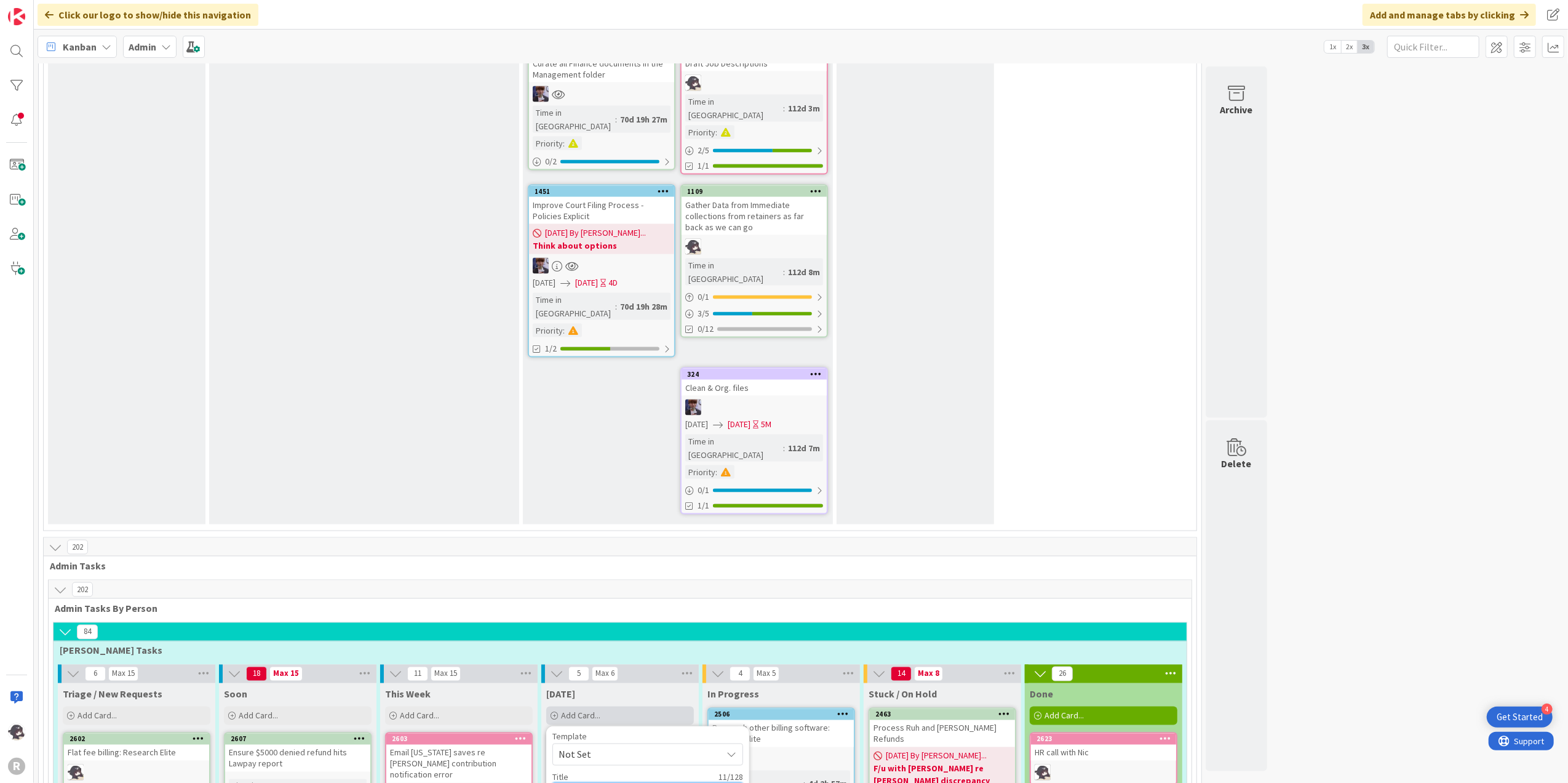
type textarea "x"
type textarea "Paralegal com"
type textarea "x"
type textarea "Paralegal come"
type textarea "x"
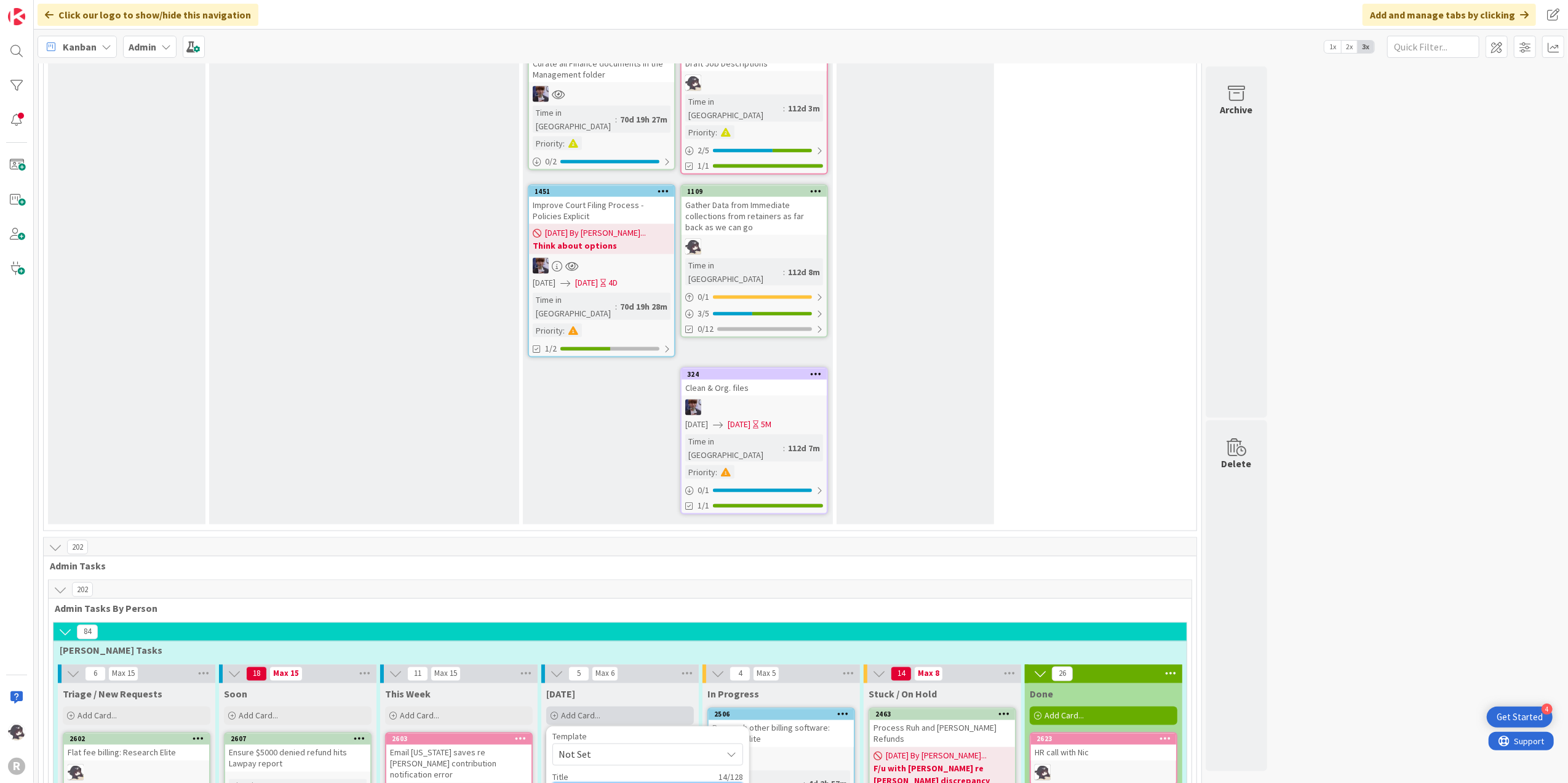
type textarea "Paralegal com"
type textarea "x"
type textarea "Paralegal comp"
type textarea "x"
type textarea "Paralegal compe"
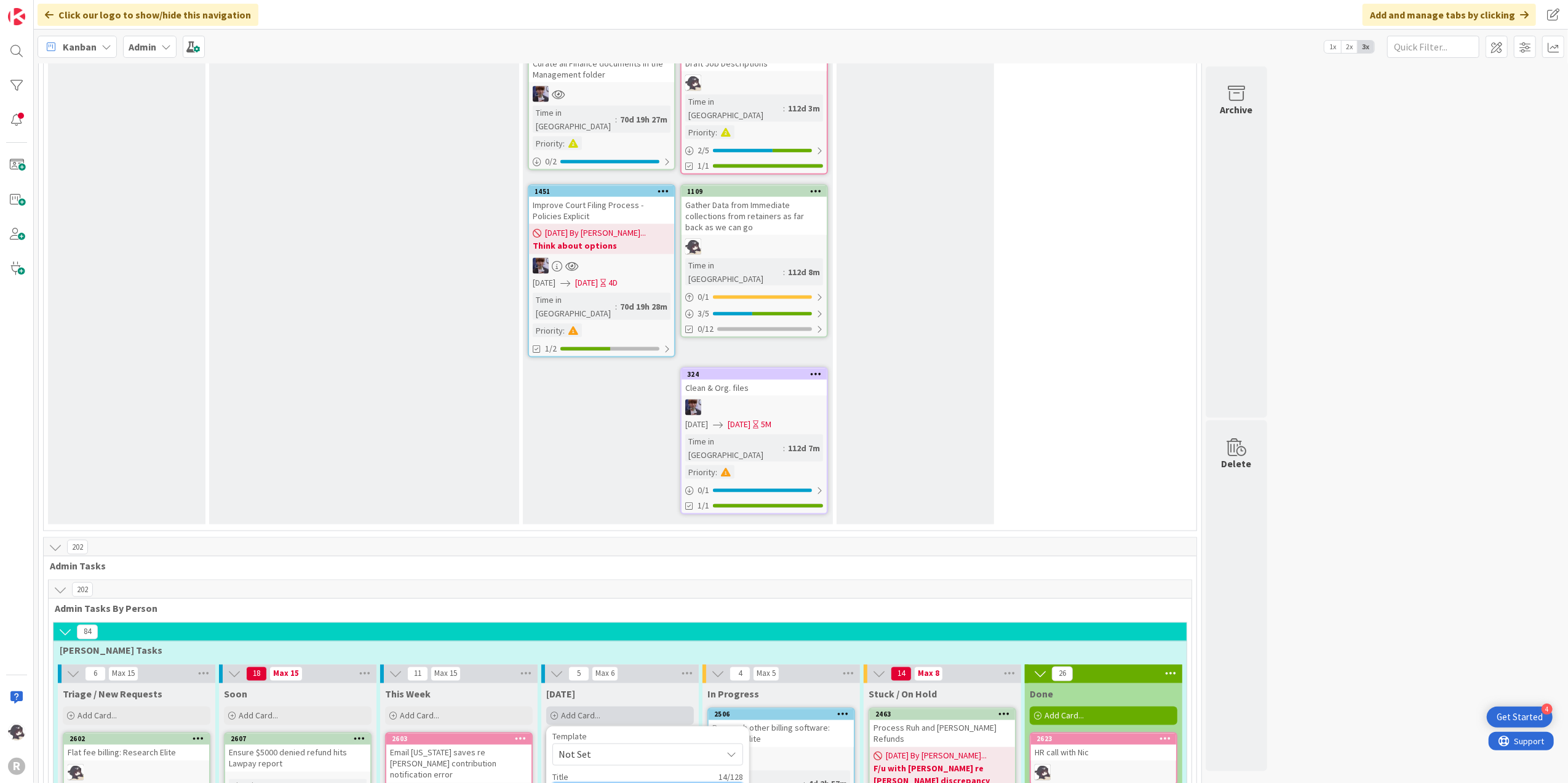
type textarea "x"
type textarea "Paralegal compen"
type textarea "x"
type textarea "Paralegal compens"
type textarea "x"
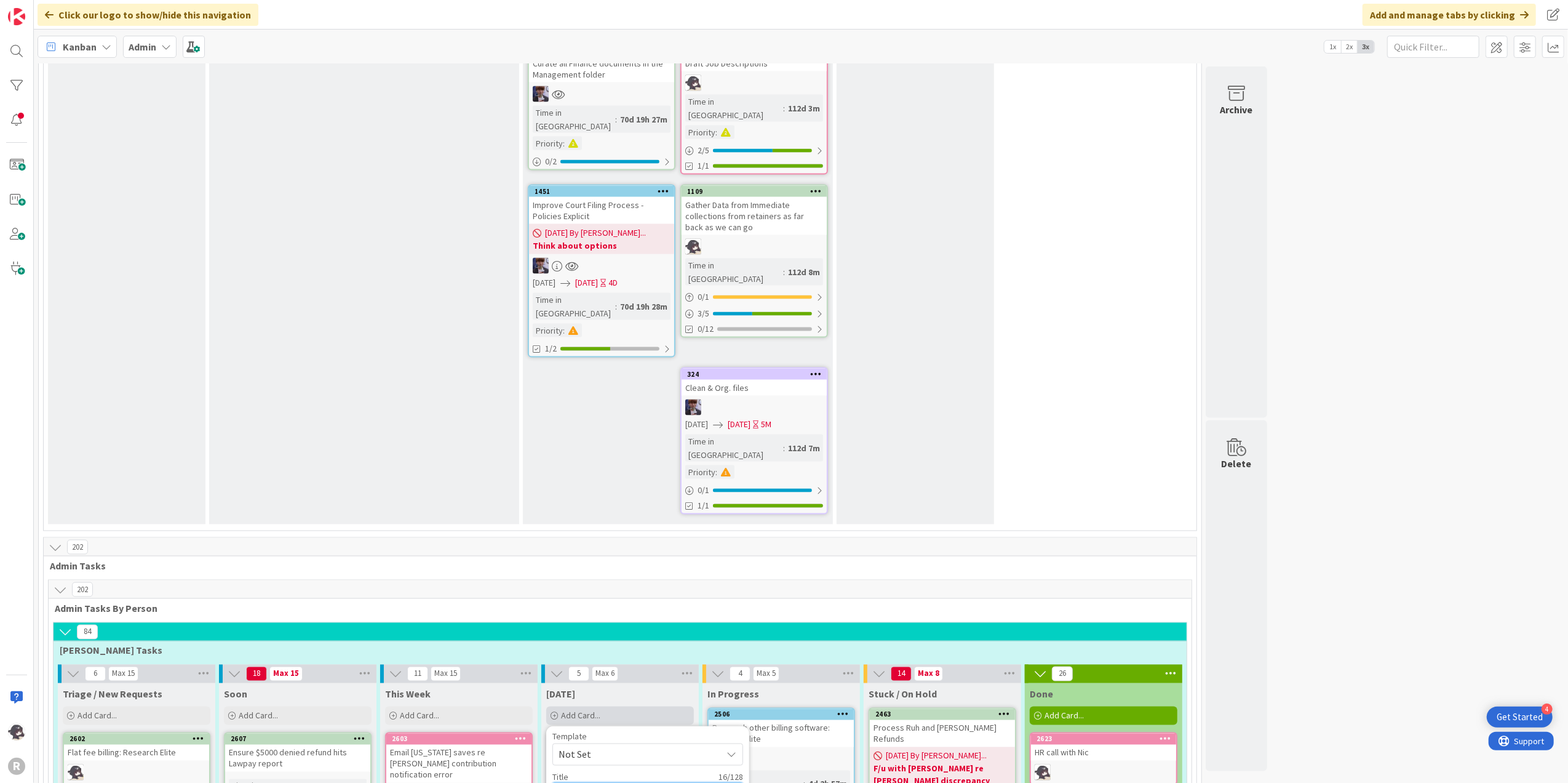
type textarea "Paralegal compensa"
type textarea "x"
type textarea "Paralegal compensatio"
type textarea "x"
type textarea "Paralegal compensation"
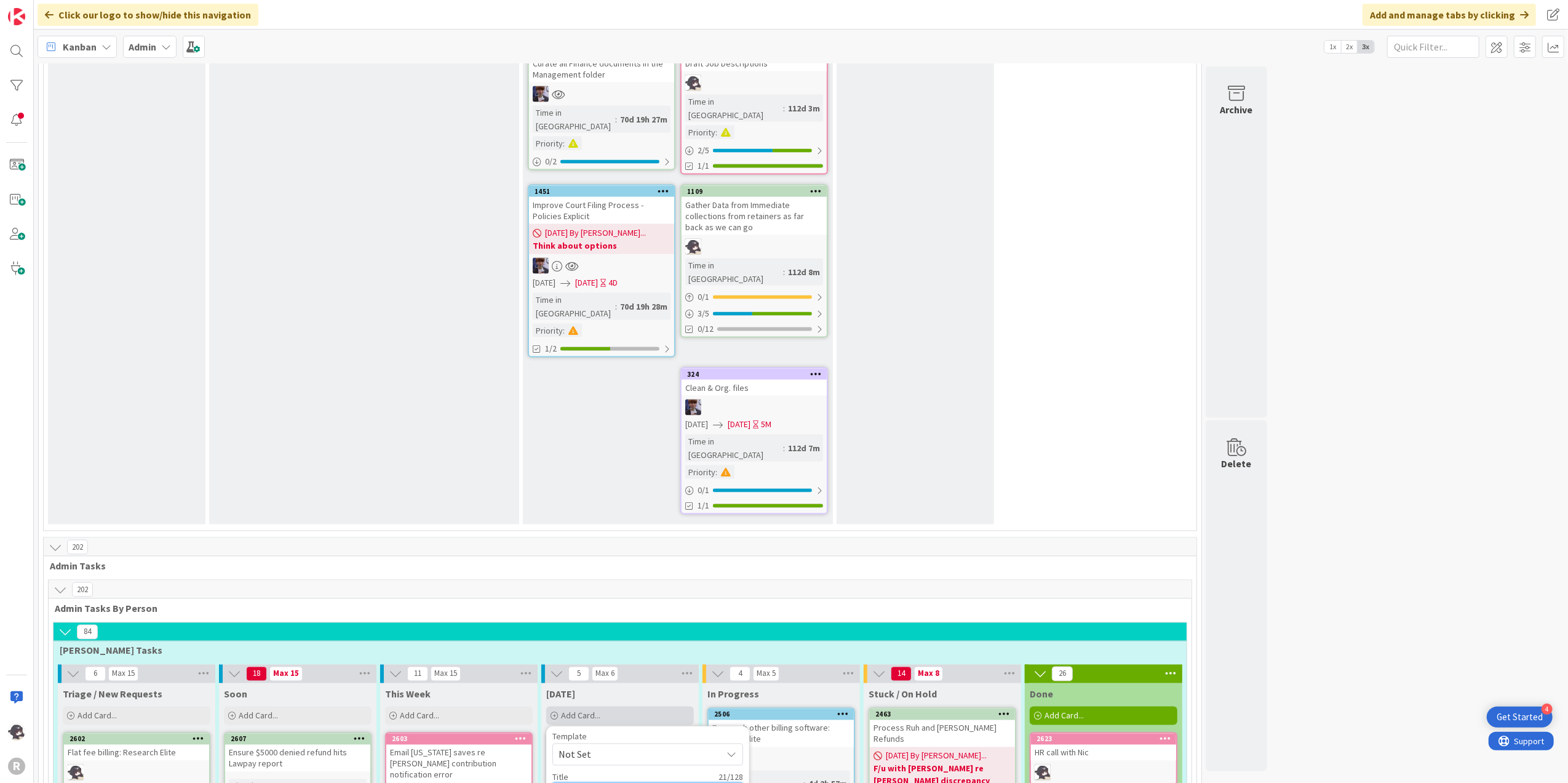
type textarea "x"
type textarea "Paralegal compensation"
type textarea "x"
type textarea "Paralegal compensation re"
type textarea "x"
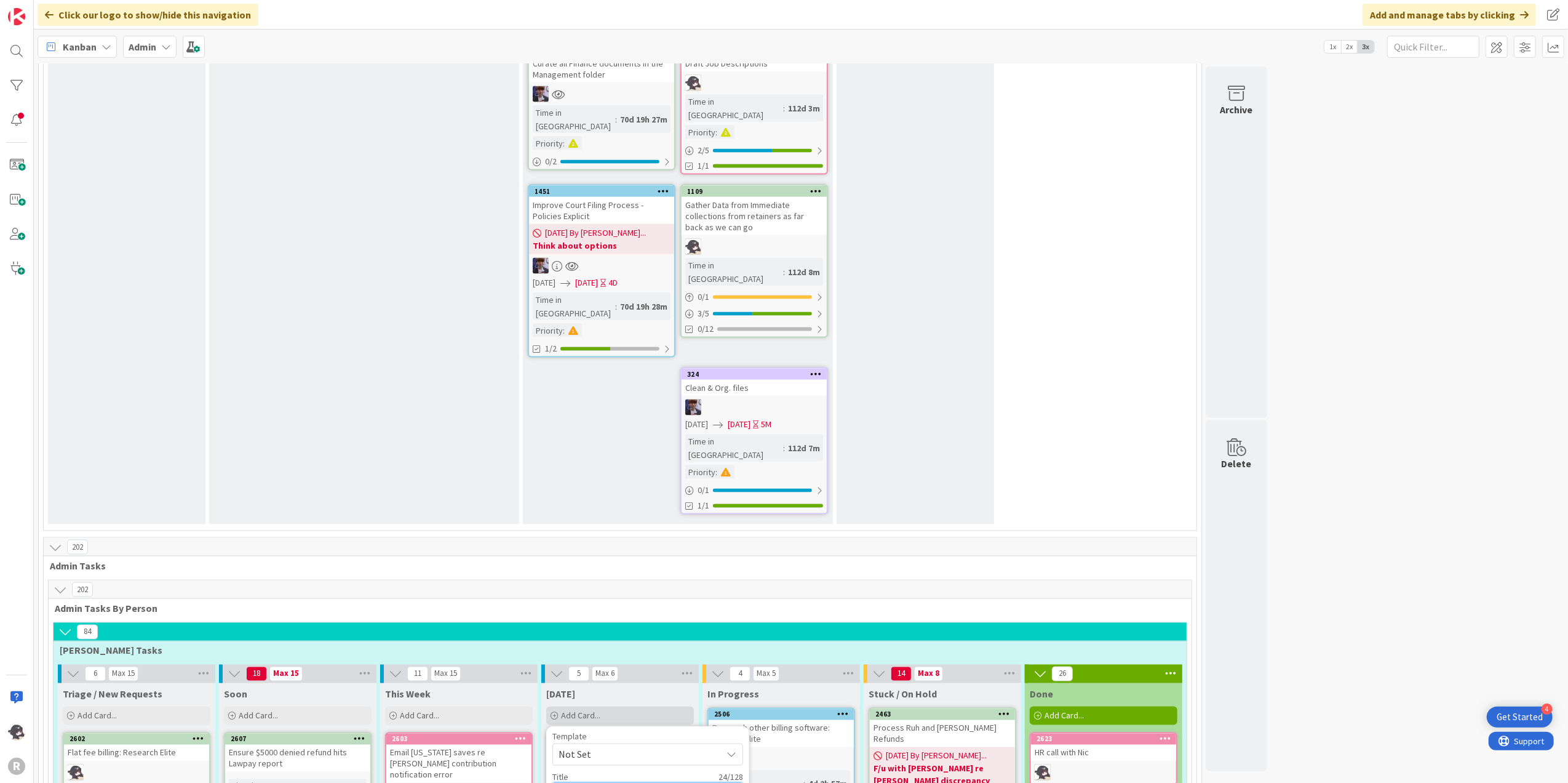
type textarea "Paralegal compensation rev"
type textarea "x"
type textarea "Paralegal compensation re"
type textarea "x"
type textarea "Paralegal compensation r"
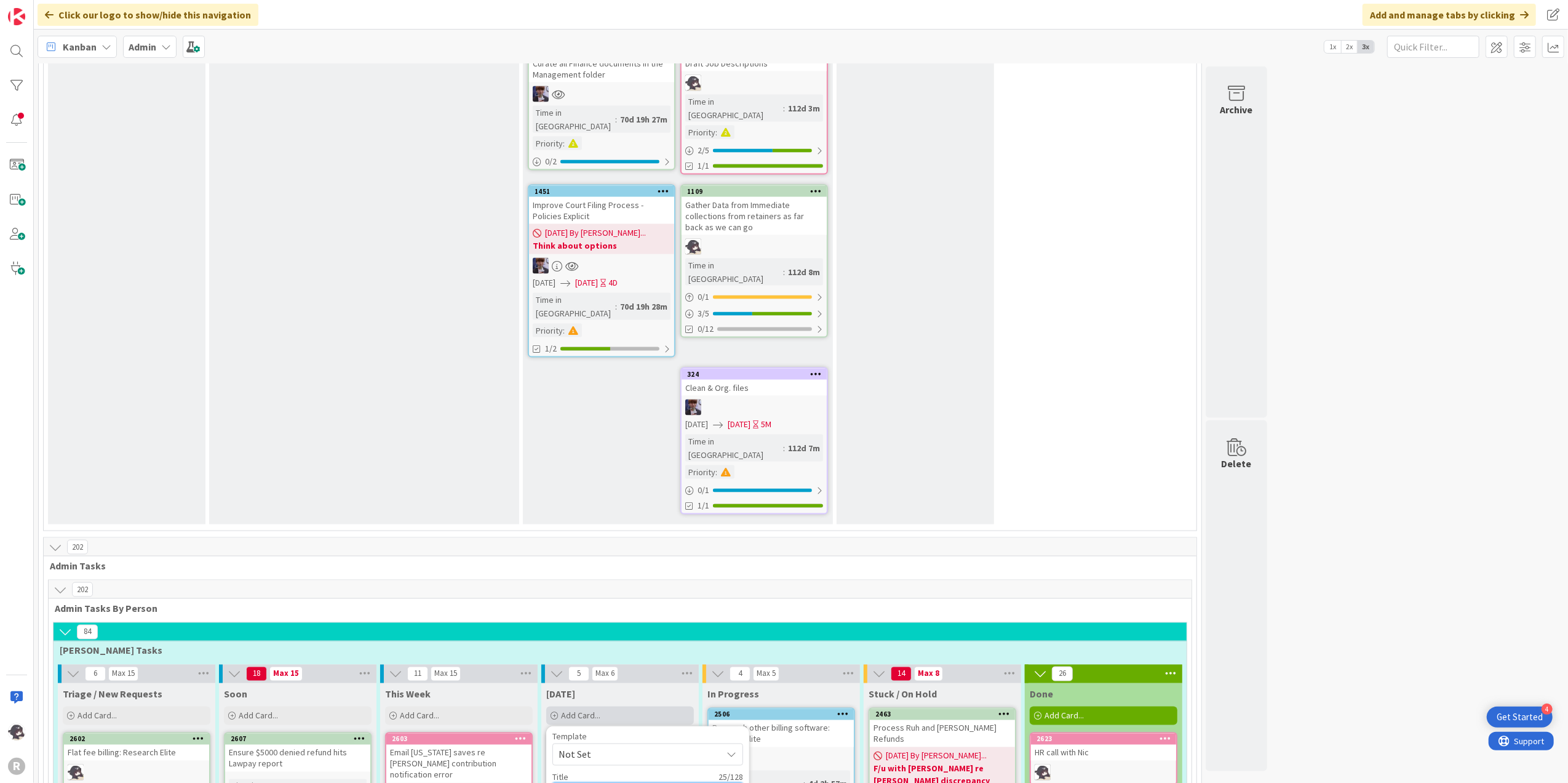
type textarea "x"
type textarea "Paralegal compensation"
type textarea "x"
type textarea "Paralegal compensation"
type textarea "x"
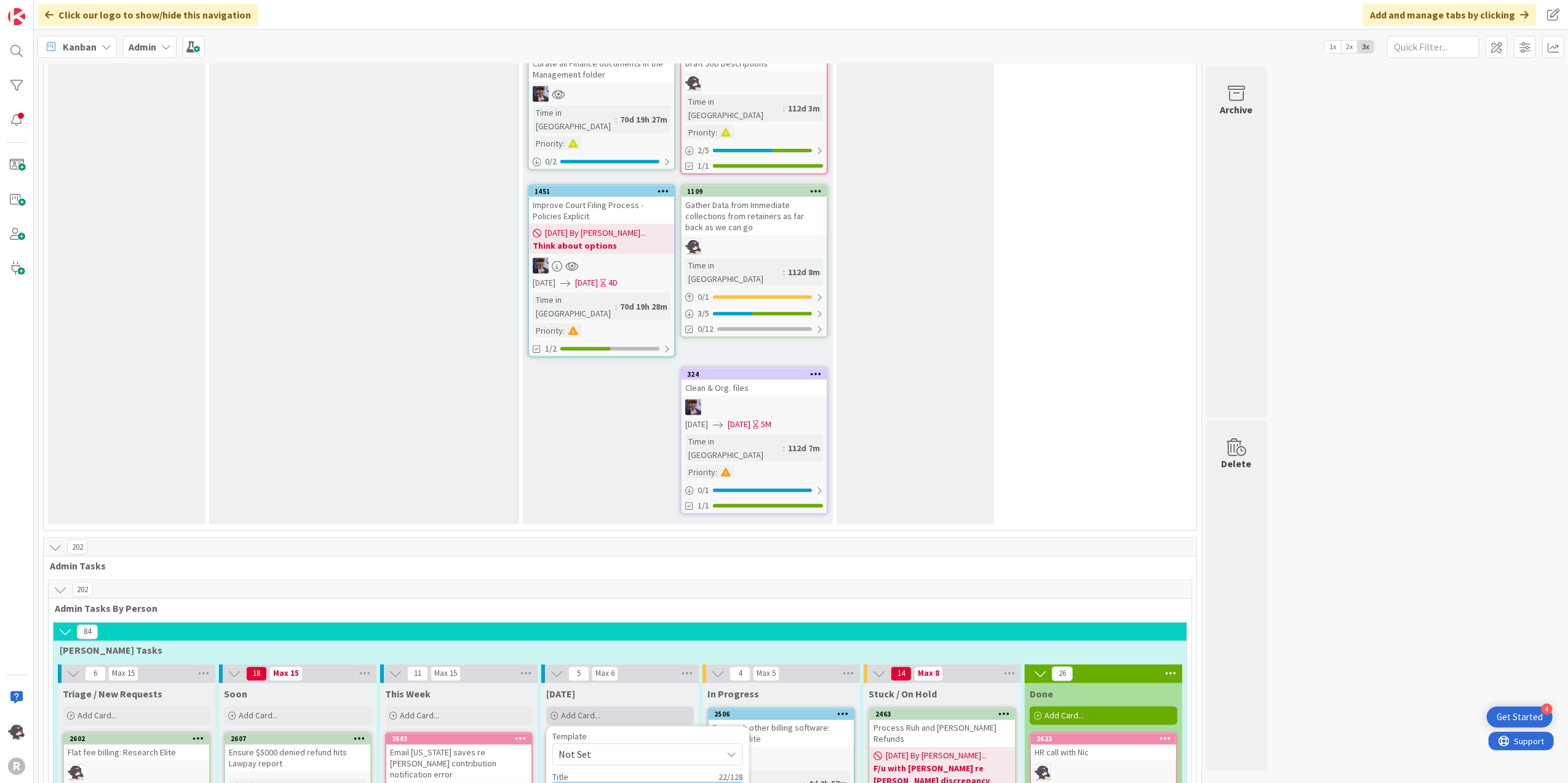
type textarea "Paralegal compensatio"
type textarea "x"
type textarea "Paralegal compensati"
type textarea "x"
type textarea "Paralegal compensat"
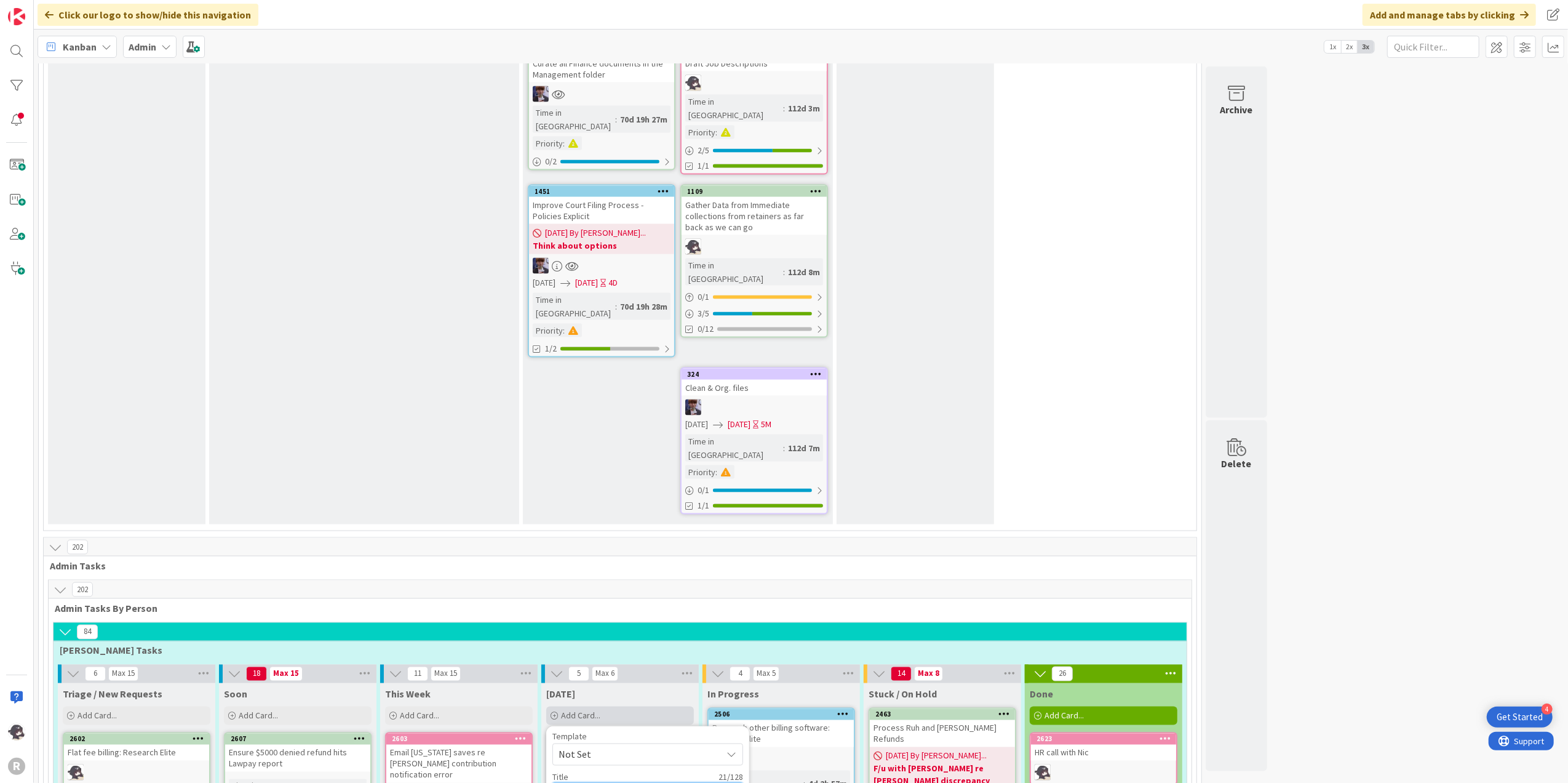
type textarea "x"
type textarea "Paralegal compensa"
type textarea "x"
type textarea "Paralegal compens"
type textarea "x"
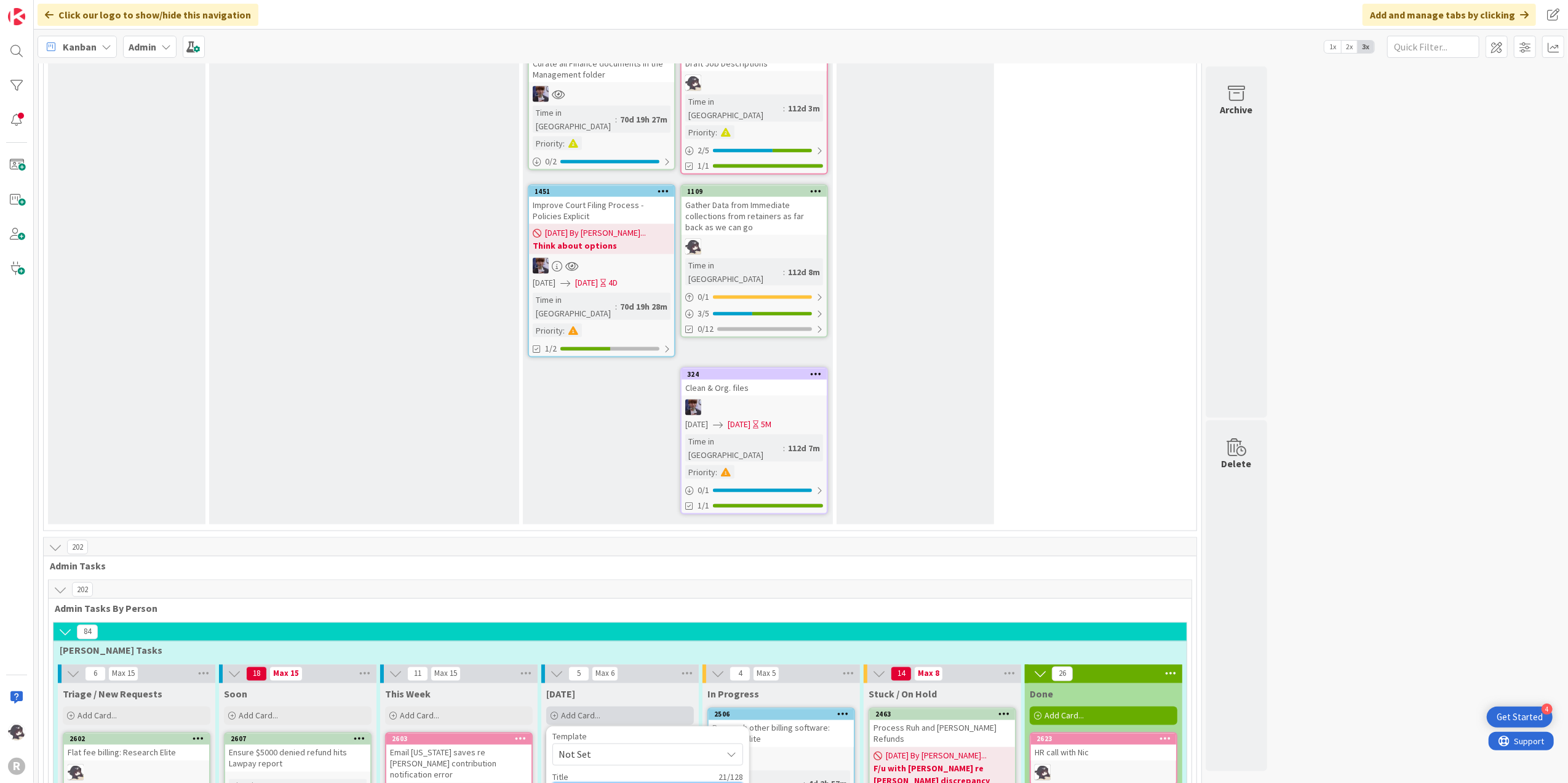
type textarea "Paralegal compen"
type textarea "x"
type textarea "Paralegal compe"
type textarea "x"
type textarea "Paralegal comp"
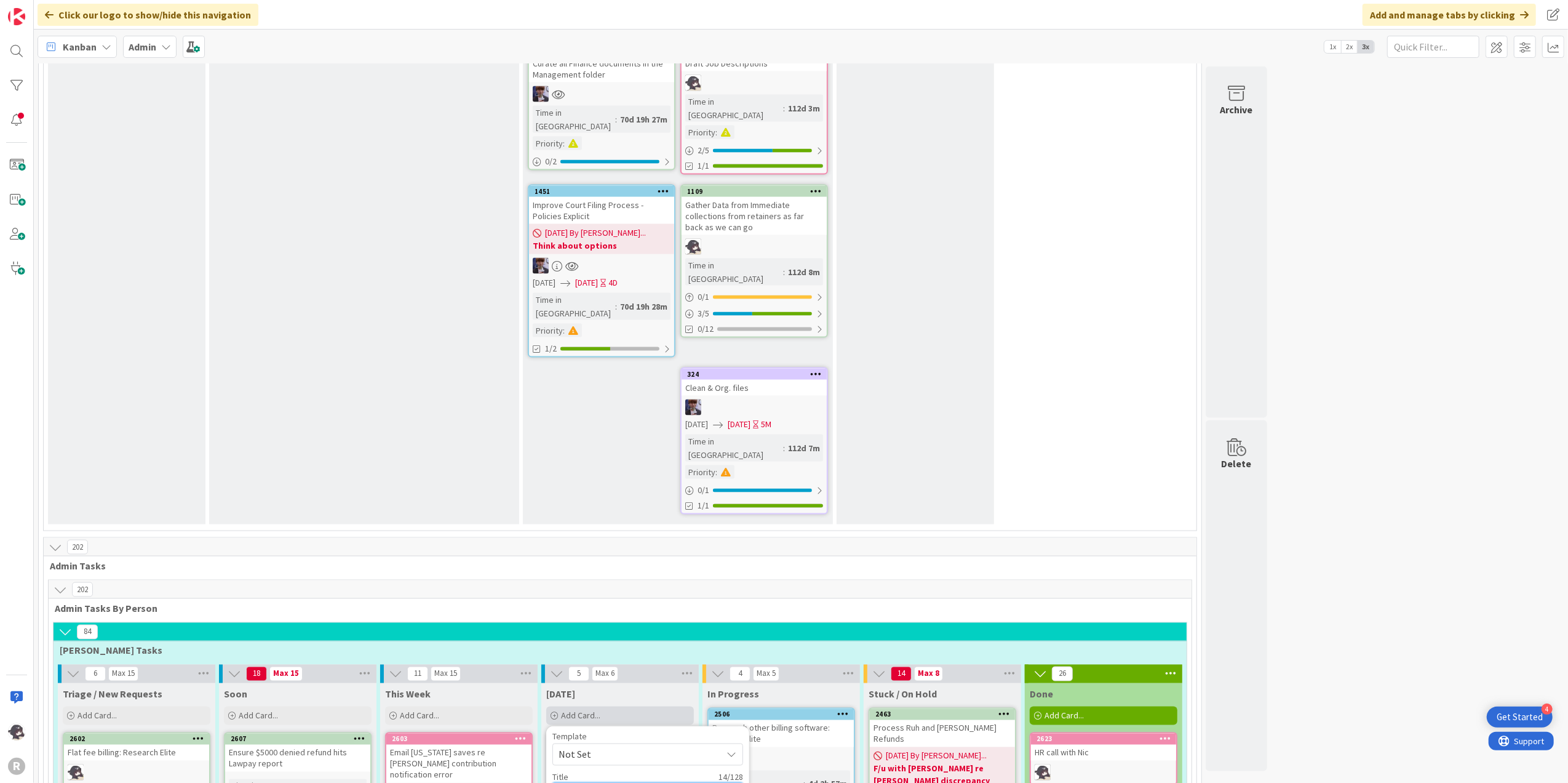
type textarea "x"
type textarea "Paralegal com"
type textarea "x"
type textarea "Paralegal co"
type textarea "x"
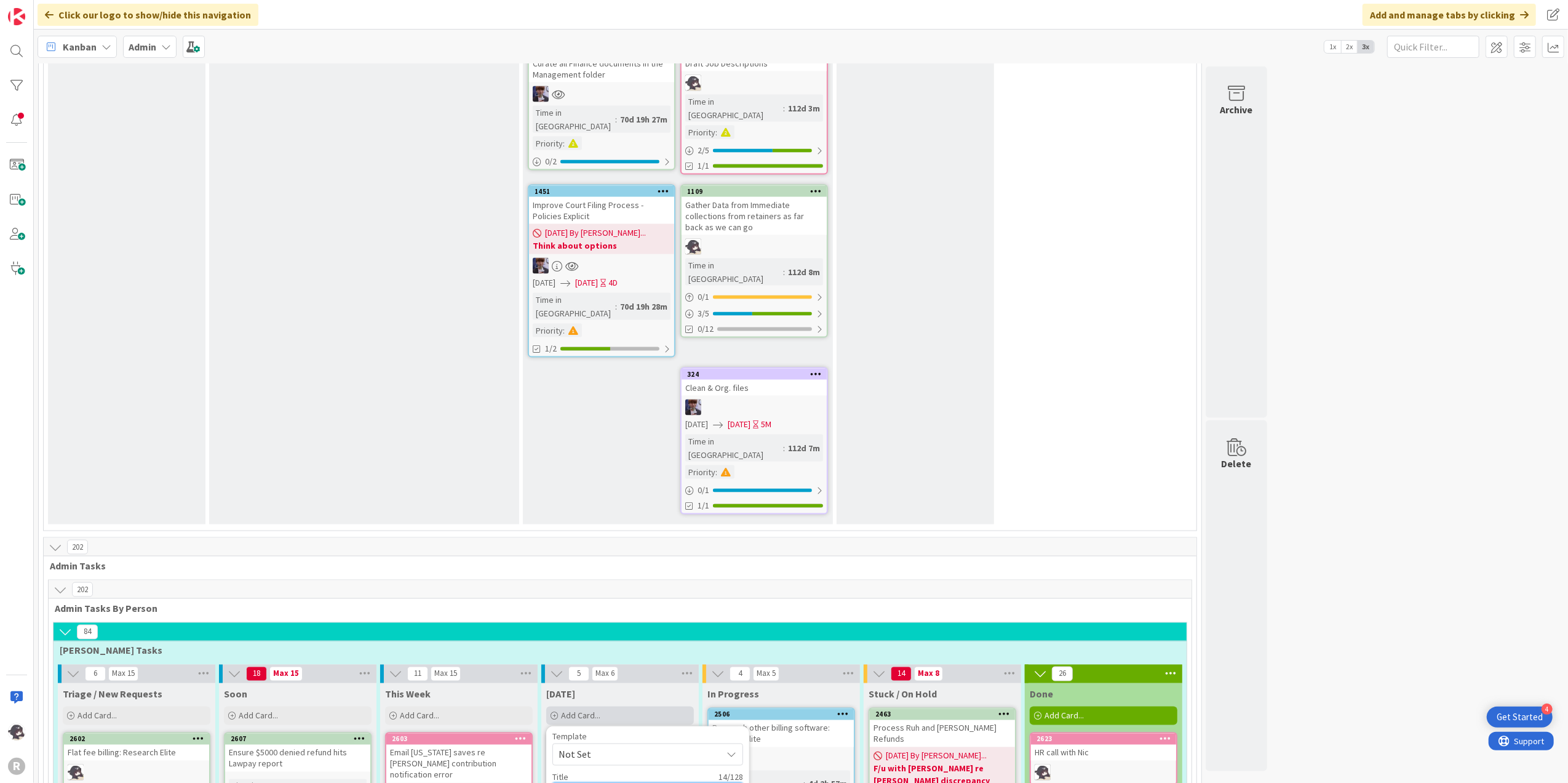
type textarea "Paralegal c"
type textarea "x"
type textarea "Paralegal"
type textarea "x"
type textarea "Paralegal S"
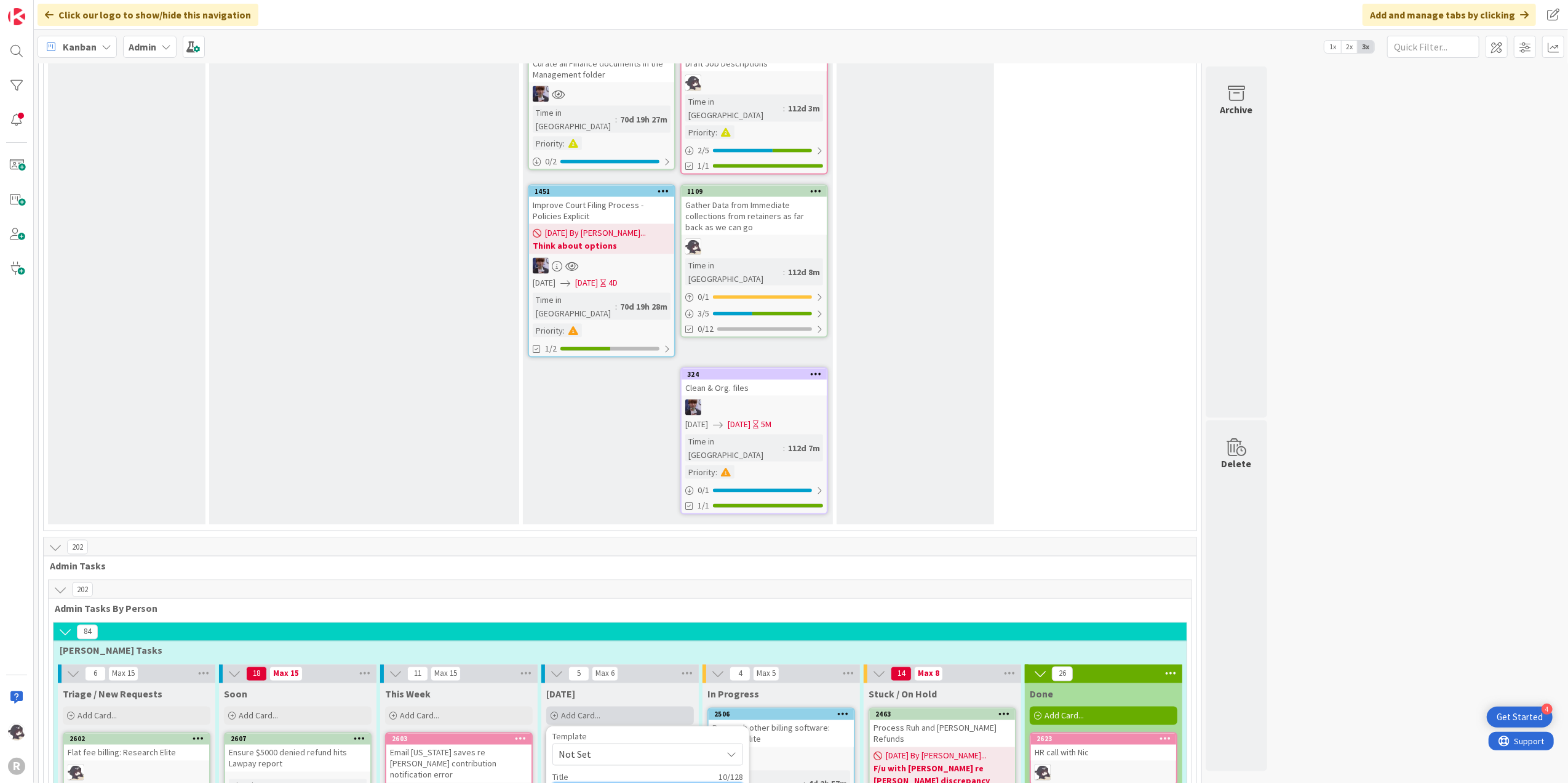
type textarea "x"
type textarea "Paralegal Sa"
type textarea "x"
type textarea "Paralegal [PERSON_NAME]"
type textarea "x"
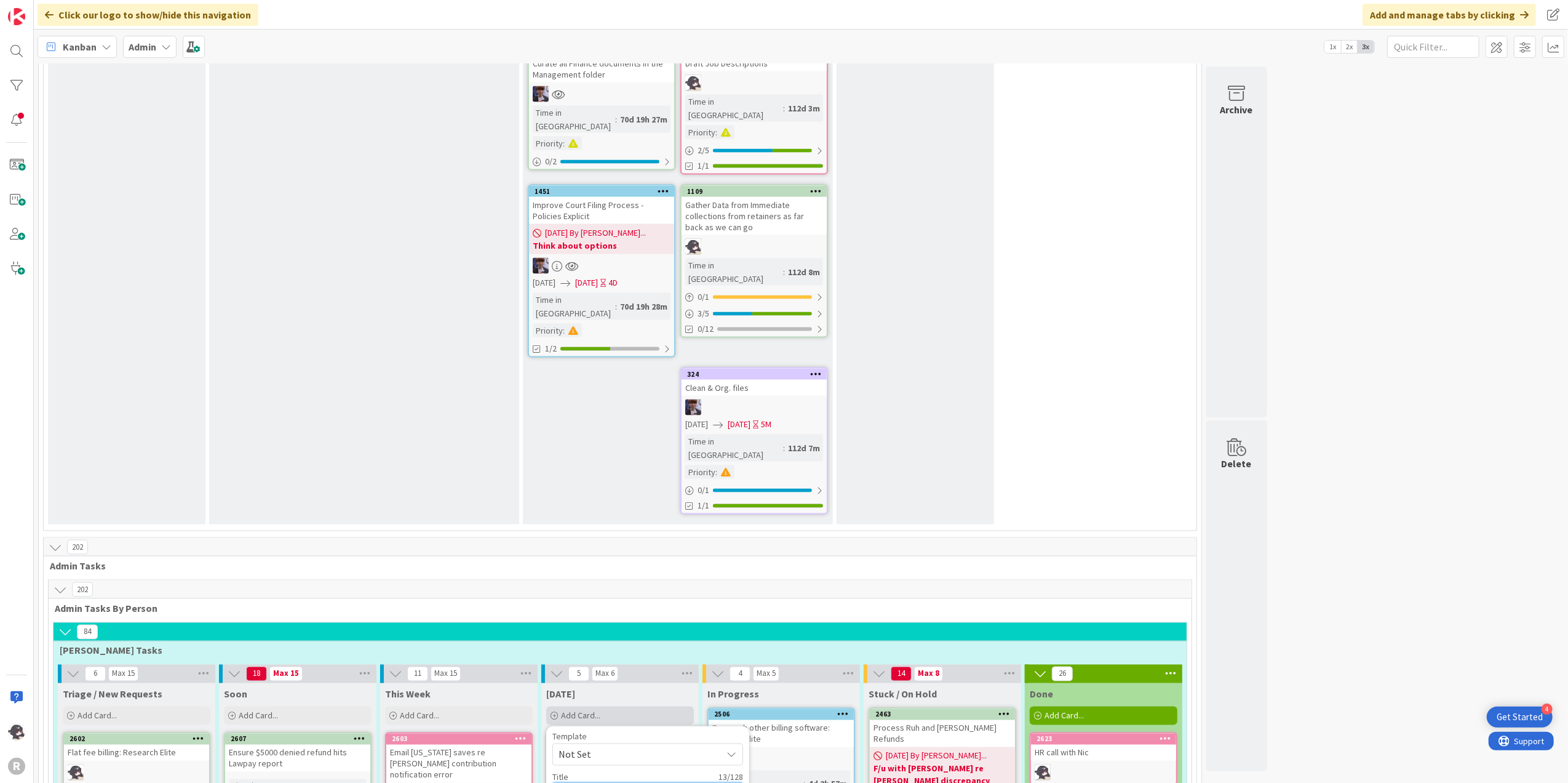
type textarea "Paralegal Sala"
type textarea "x"
type textarea "Paralegal Salar"
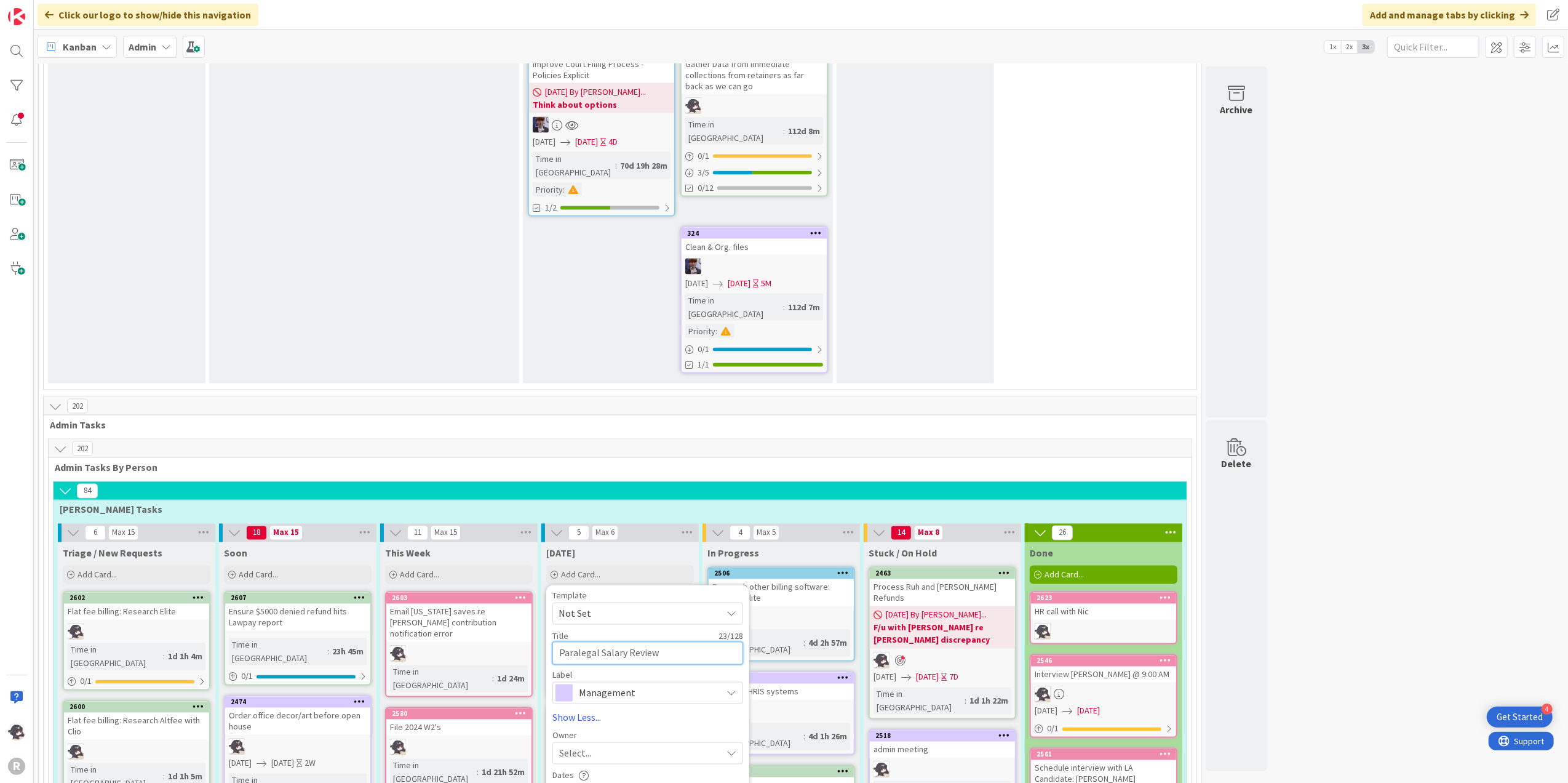
scroll to position [1955, 0]
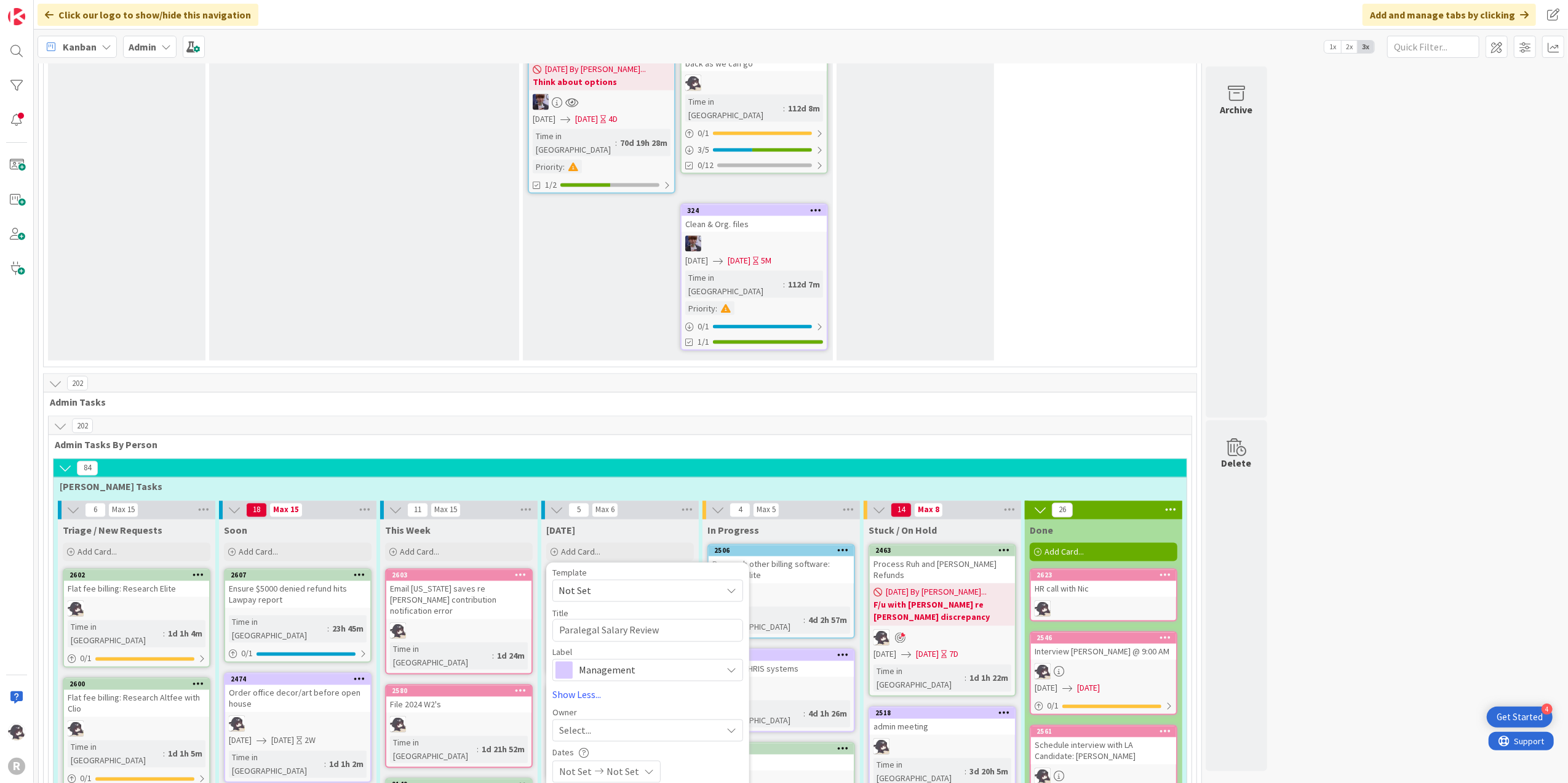
click at [629, 652] on span "Management" at bounding box center [647, 670] width 136 height 17
click at [614, 652] on span "HR" at bounding box center [674, 722] width 150 height 19
click at [586, 652] on span "Select..." at bounding box center [575, 730] width 32 height 14
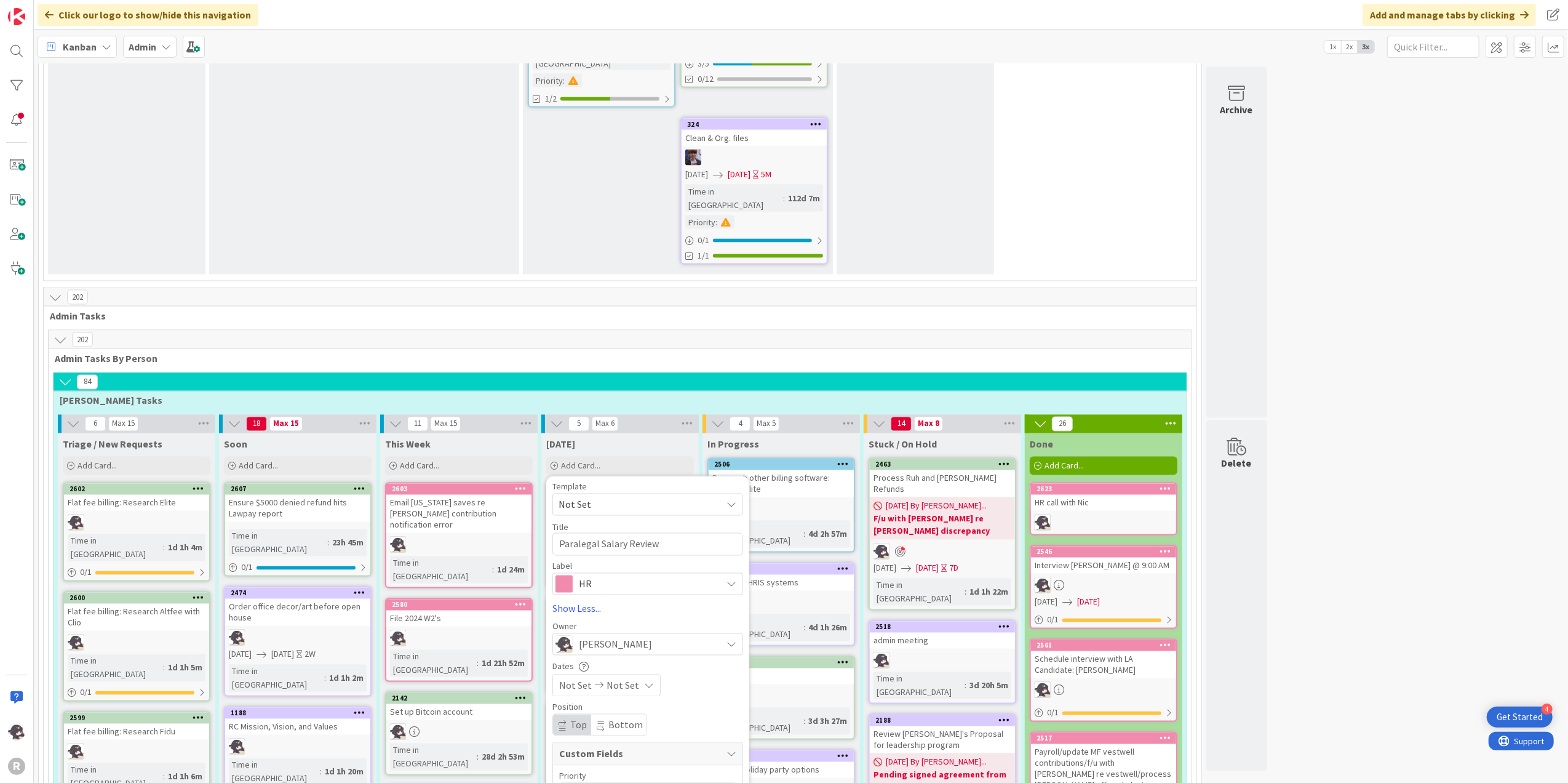
scroll to position [2038, 0]
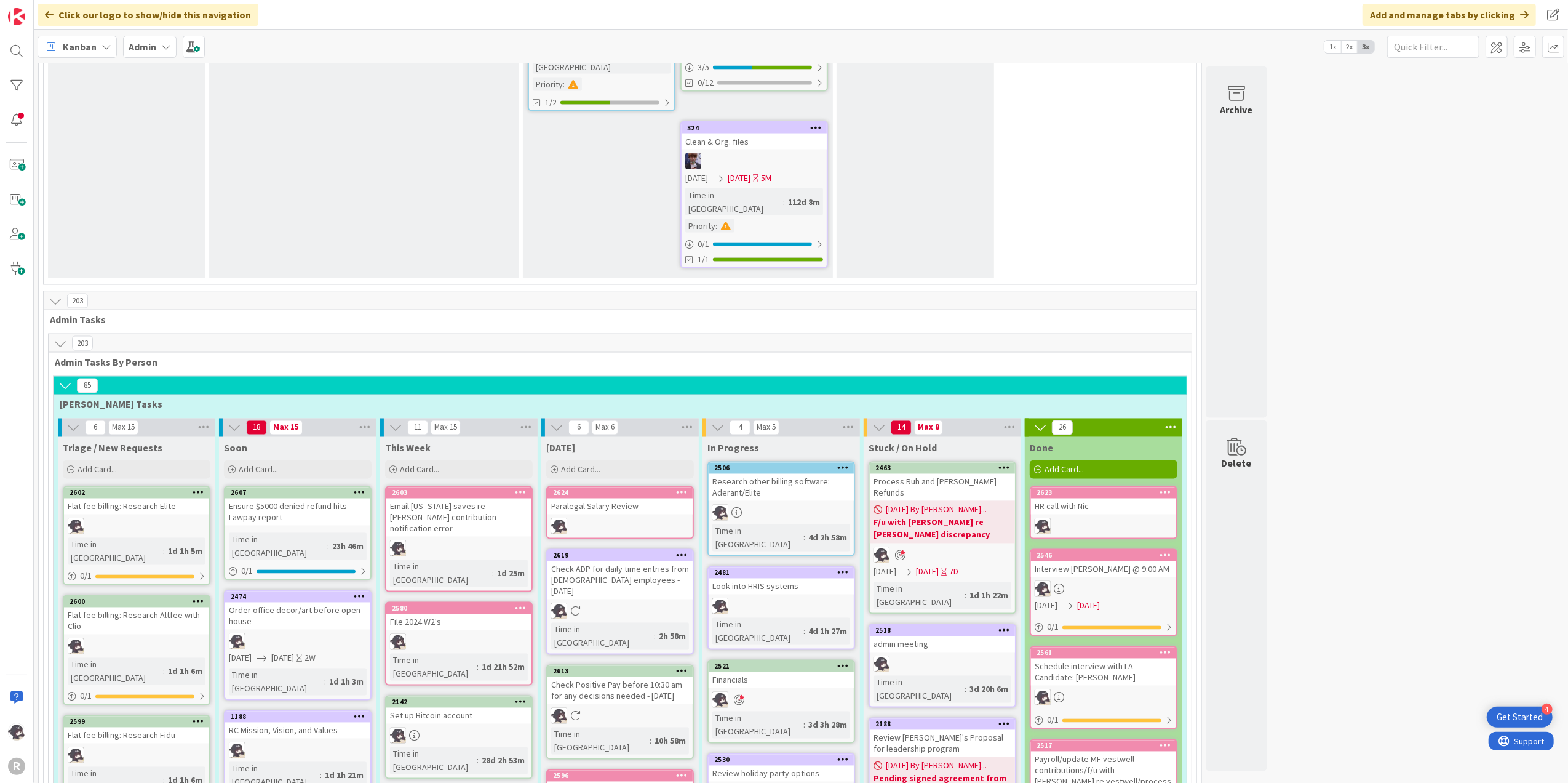
click at [681, 488] on icon at bounding box center [682, 492] width 12 height 9
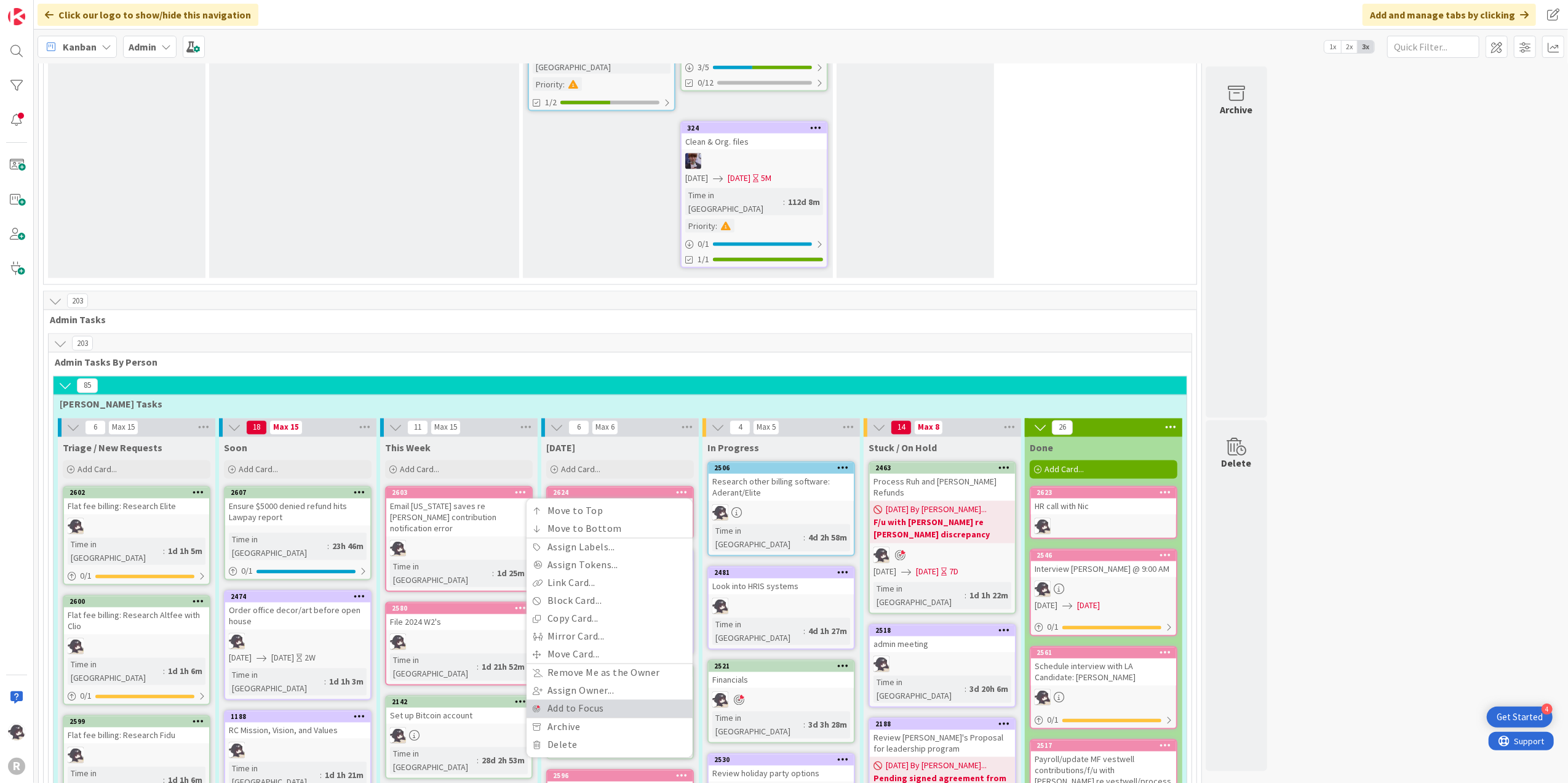
click at [586, 652] on link "Add to Focus" at bounding box center [609, 708] width 166 height 18
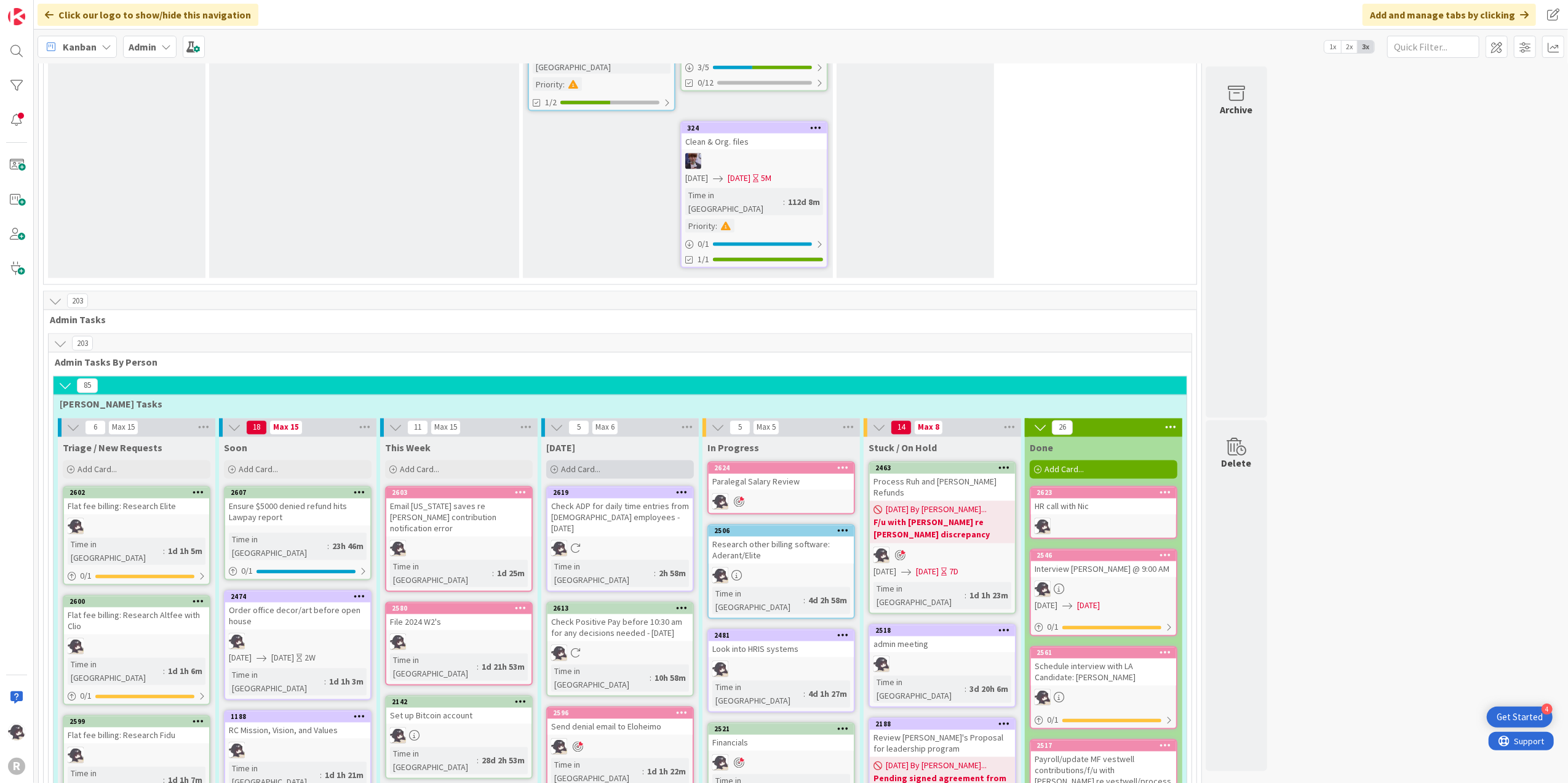
click at [600, 464] on span "Add Card..." at bounding box center [581, 469] width 39 height 11
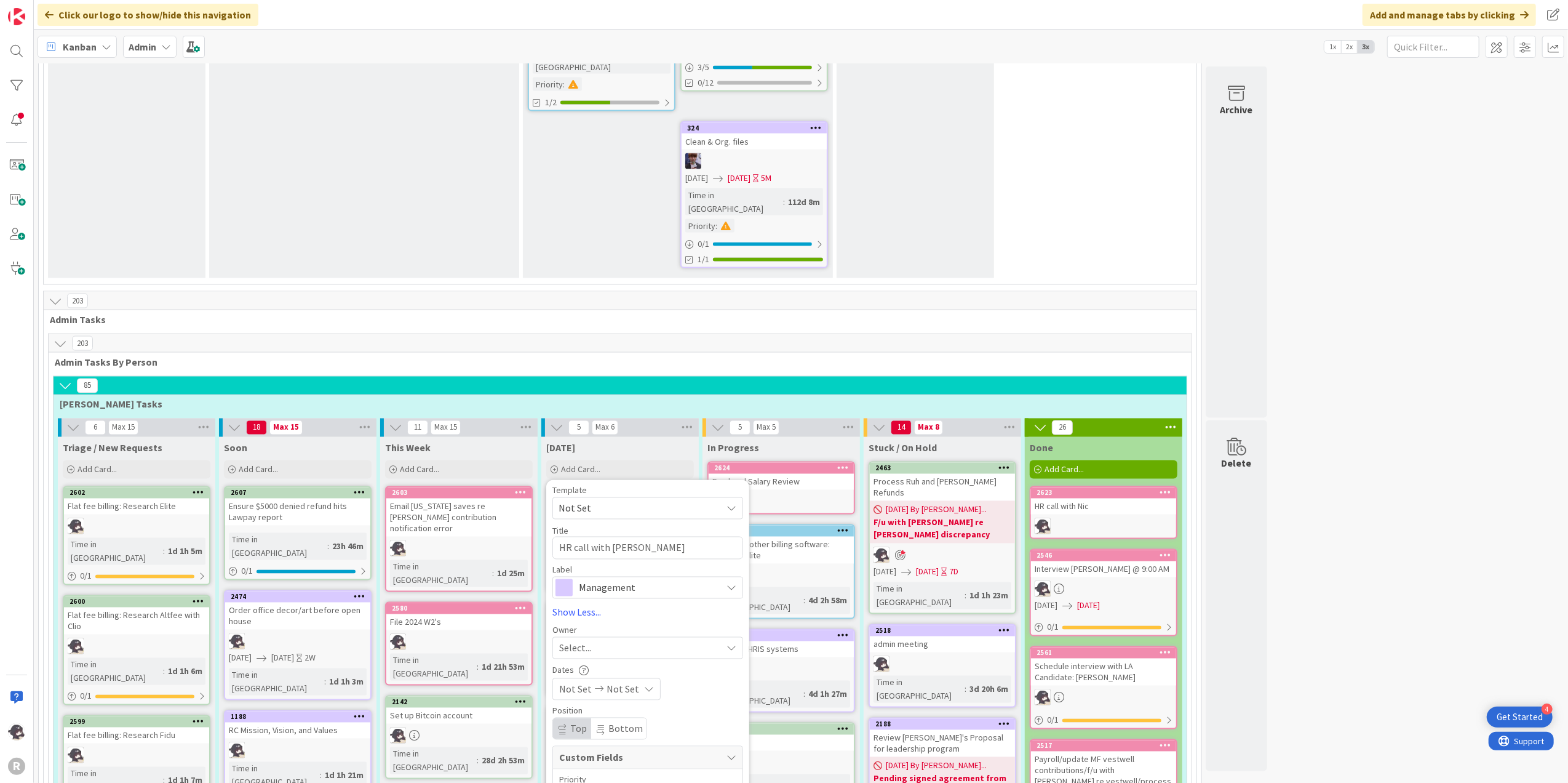
click at [593, 641] on div "Select..." at bounding box center [640, 648] width 163 height 14
click at [626, 652] on link "[PERSON_NAME]" at bounding box center [653, 728] width 202 height 23
click at [645, 579] on span "Management" at bounding box center [647, 588] width 136 height 17
click at [633, 630] on span "HR" at bounding box center [674, 639] width 150 height 19
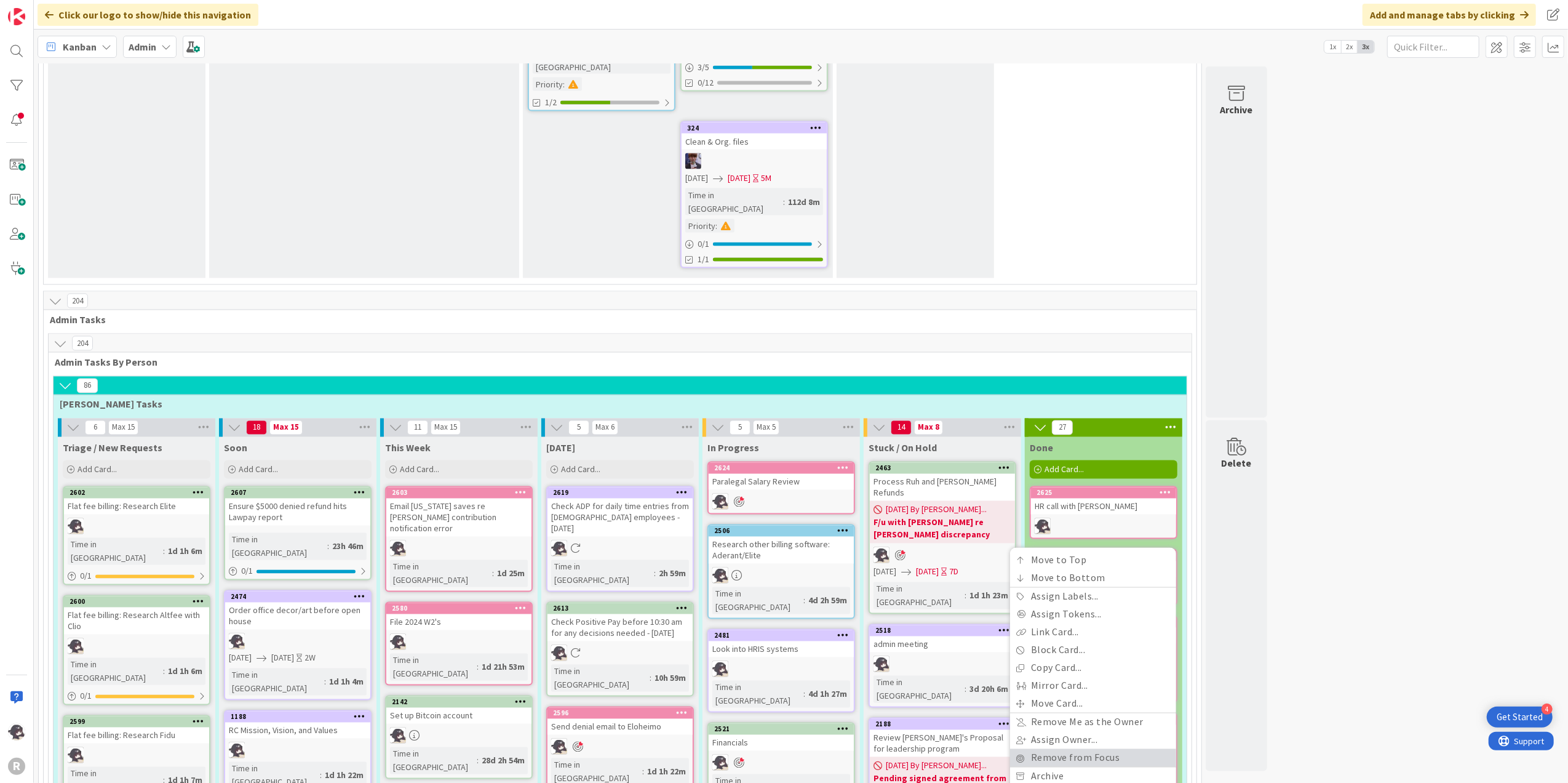
click at [1068, 652] on link "Remove from Focus" at bounding box center [1093, 757] width 166 height 18
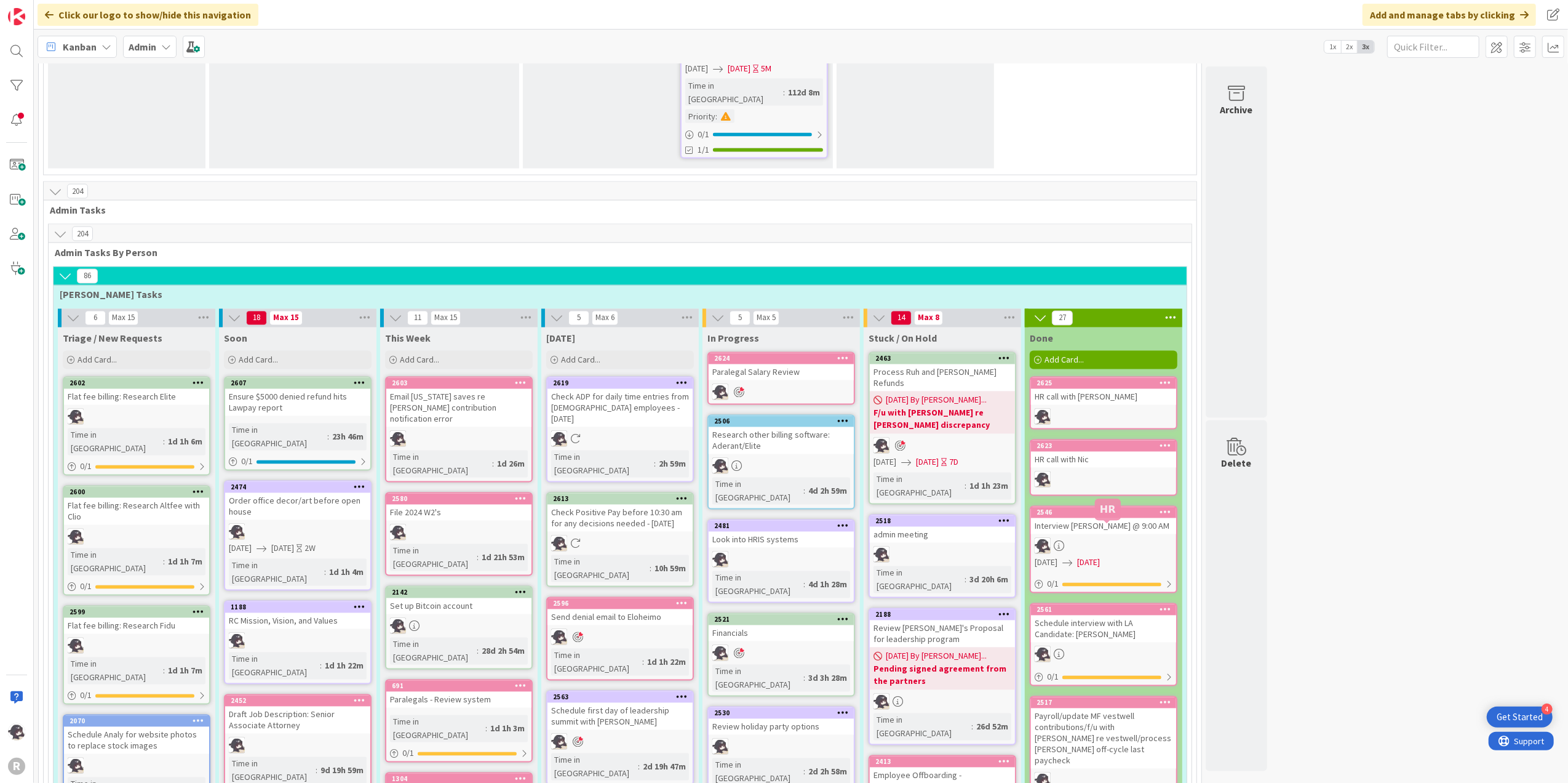
scroll to position [2366, 0]
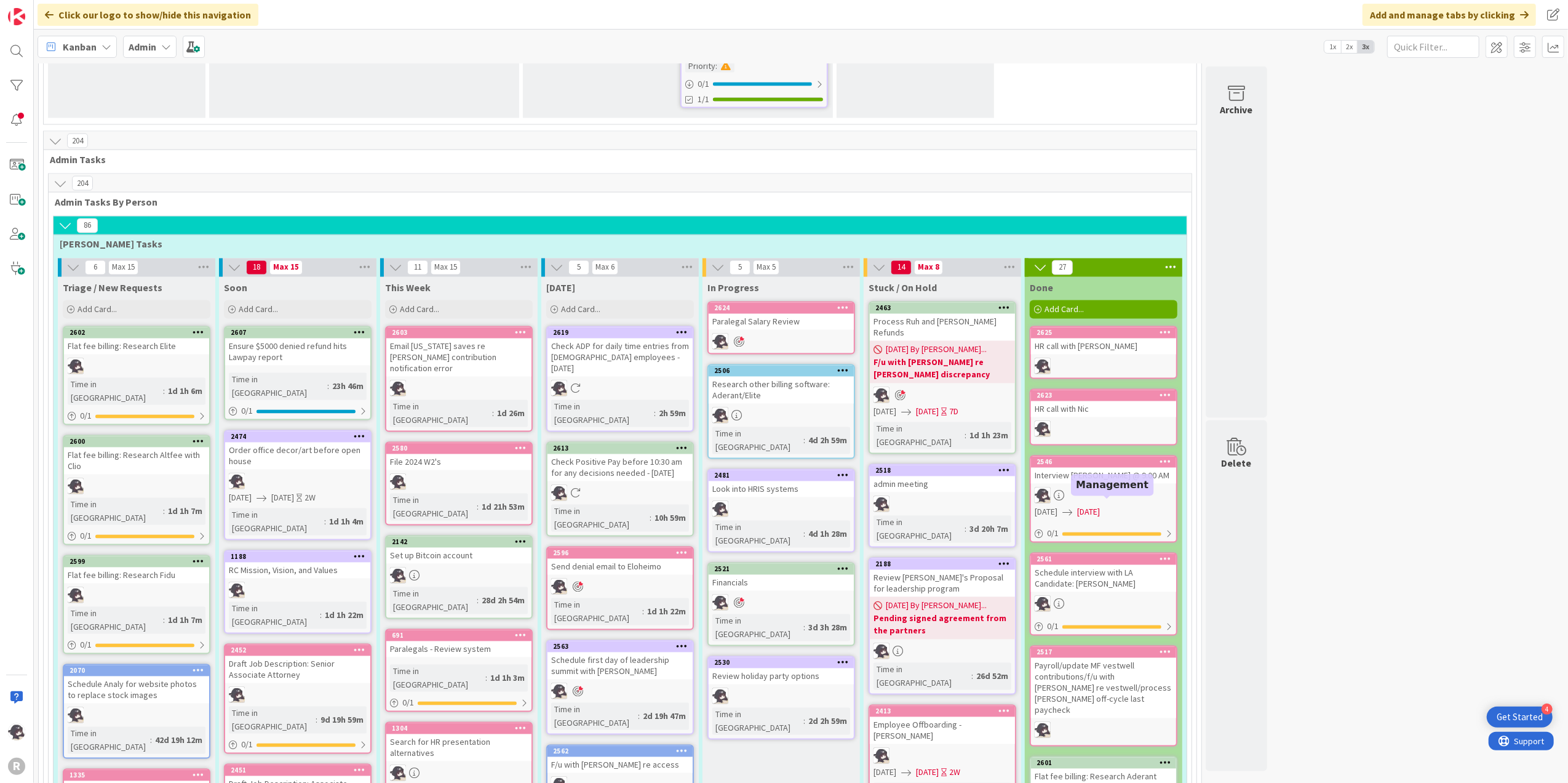
scroll to position [2038, 0]
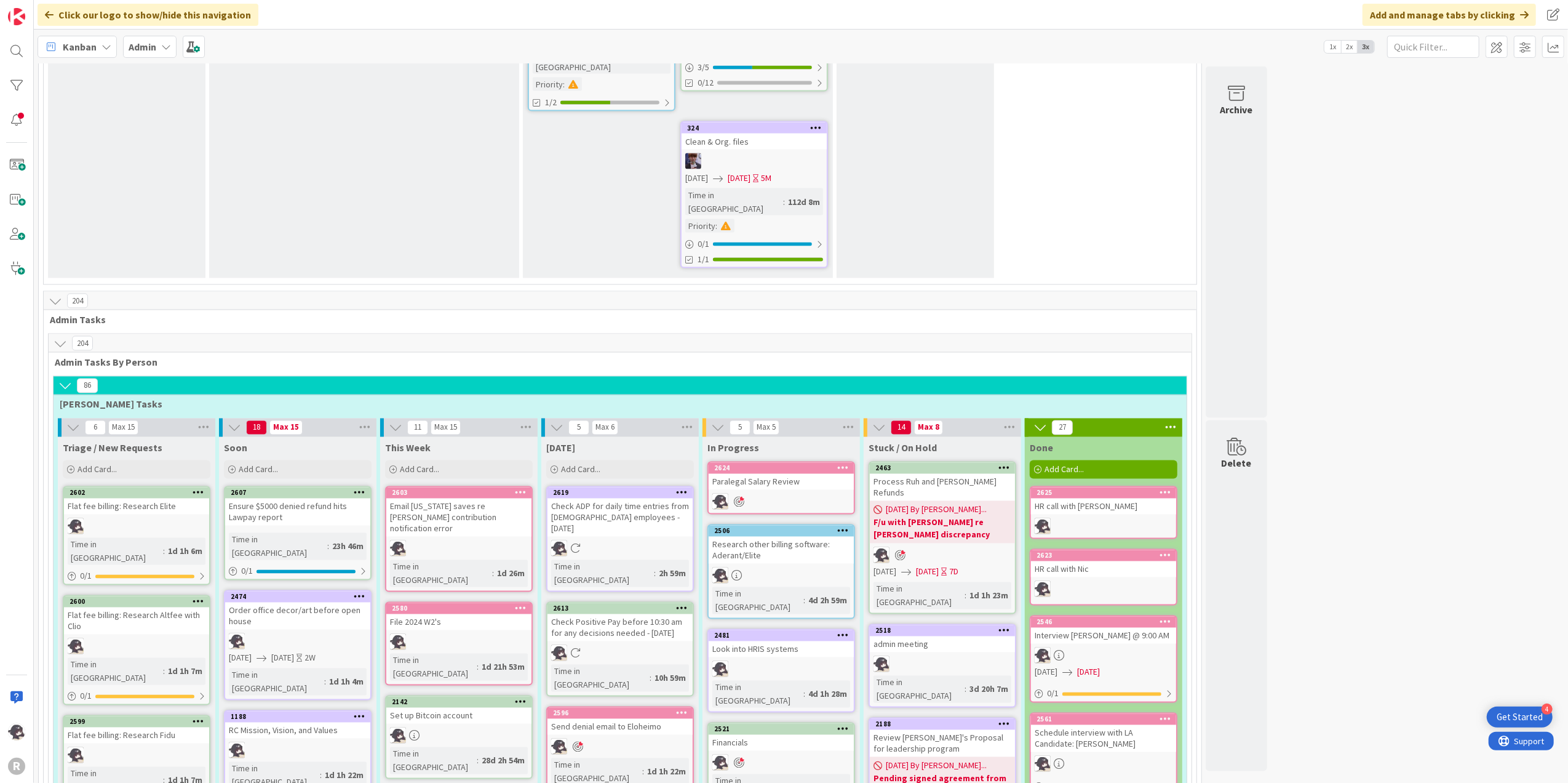
click at [1167, 617] on icon at bounding box center [1165, 621] width 12 height 9
click at [1169, 550] on icon at bounding box center [1165, 555] width 12 height 9
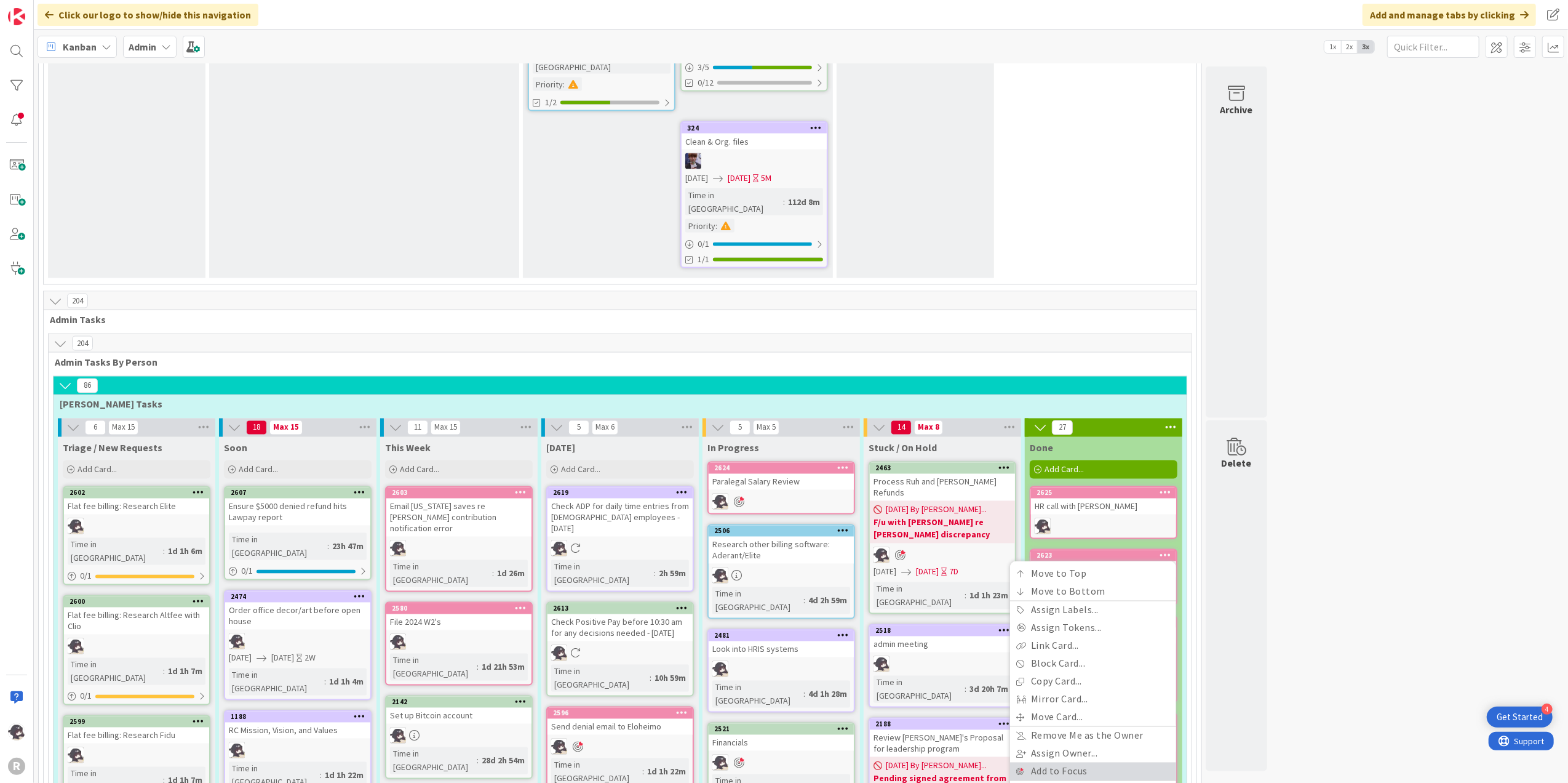
click at [1066, 652] on link "Add to Focus" at bounding box center [1093, 771] width 166 height 18
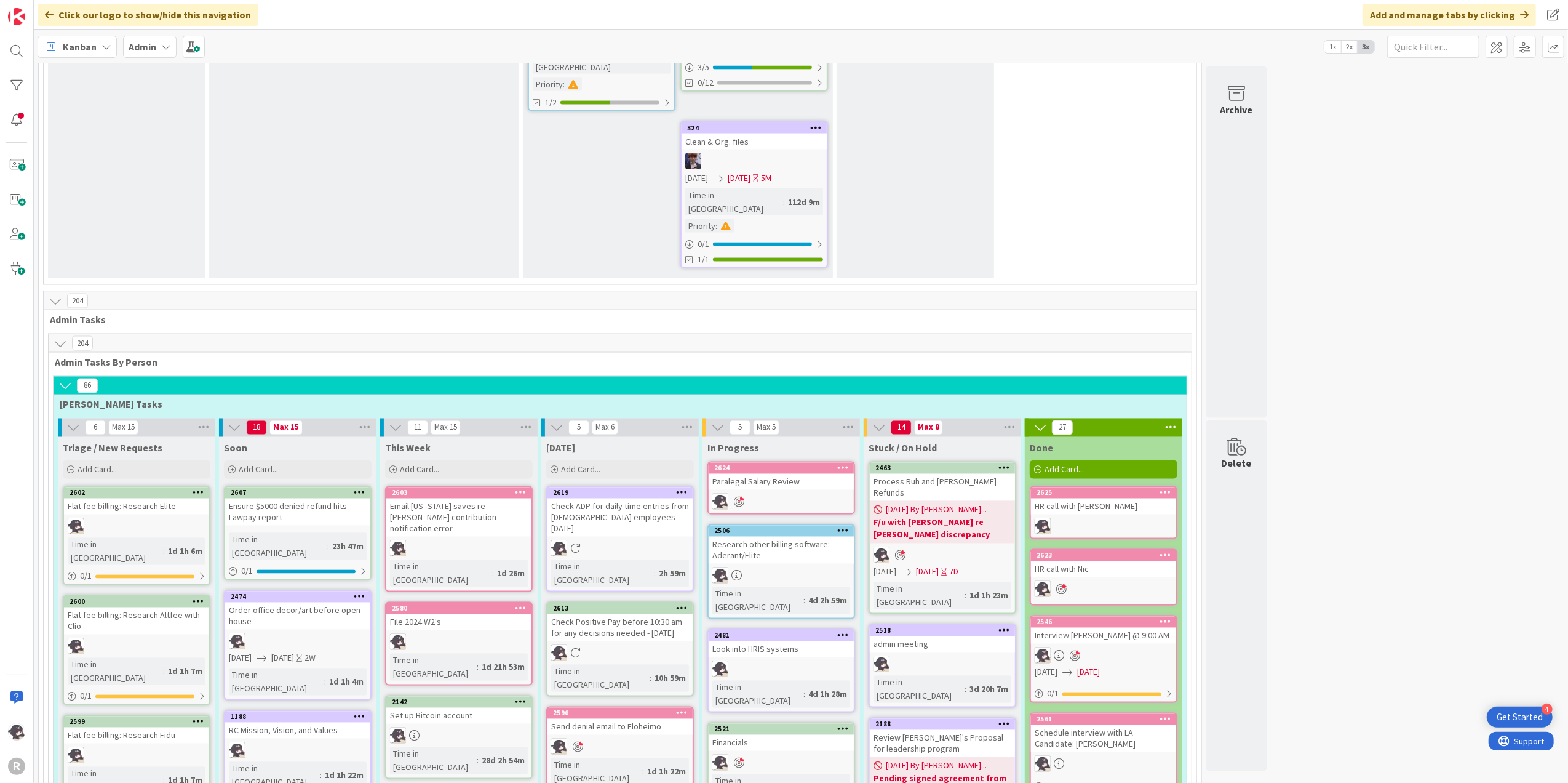
click at [1172, 487] on div "2625" at bounding box center [1103, 492] width 145 height 11
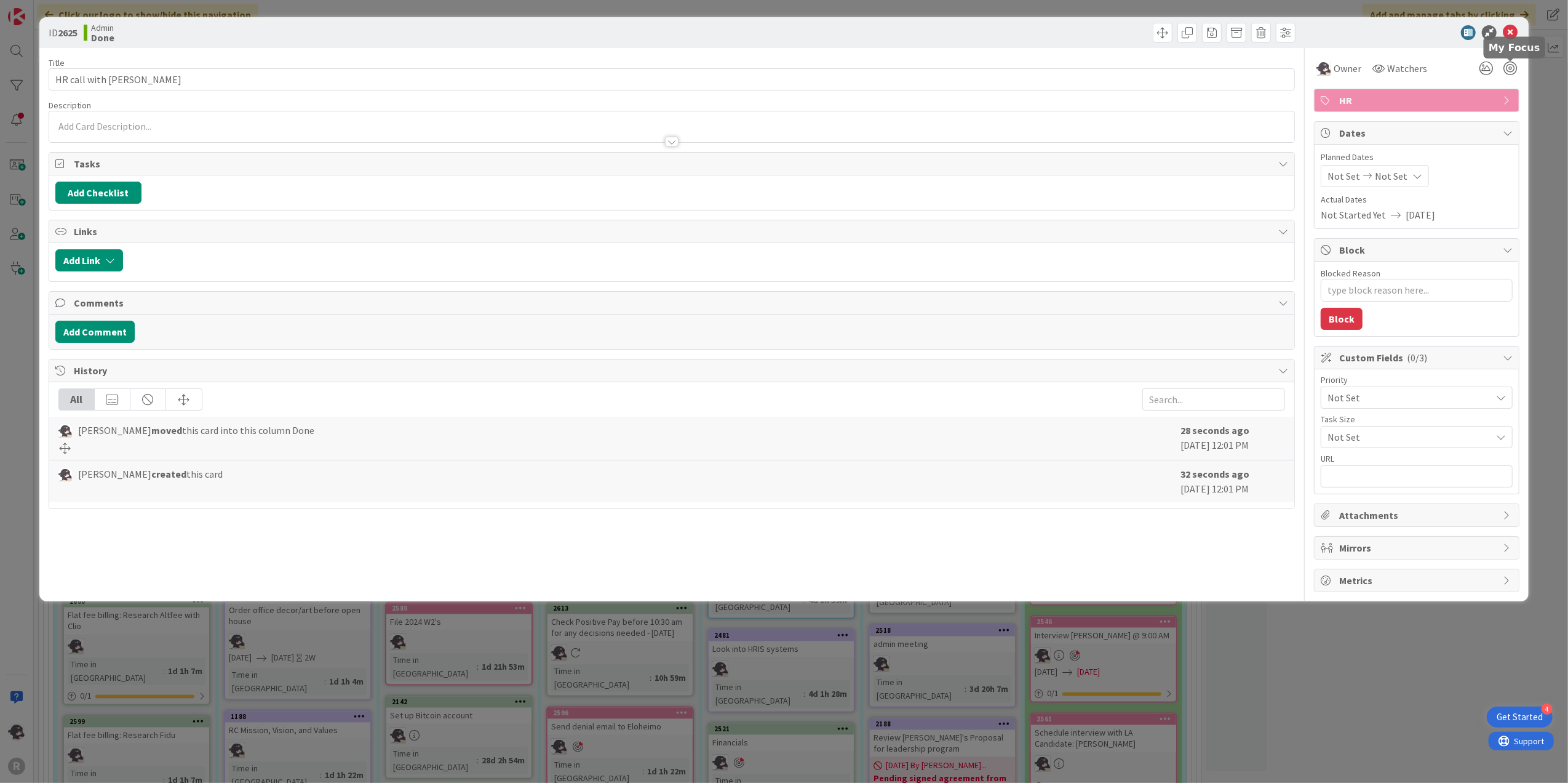
click at [1306, 75] on div at bounding box center [1497, 68] width 44 height 22
click at [1306, 65] on div at bounding box center [1510, 68] width 14 height 14
click at [1306, 32] on icon at bounding box center [1509, 32] width 14 height 14
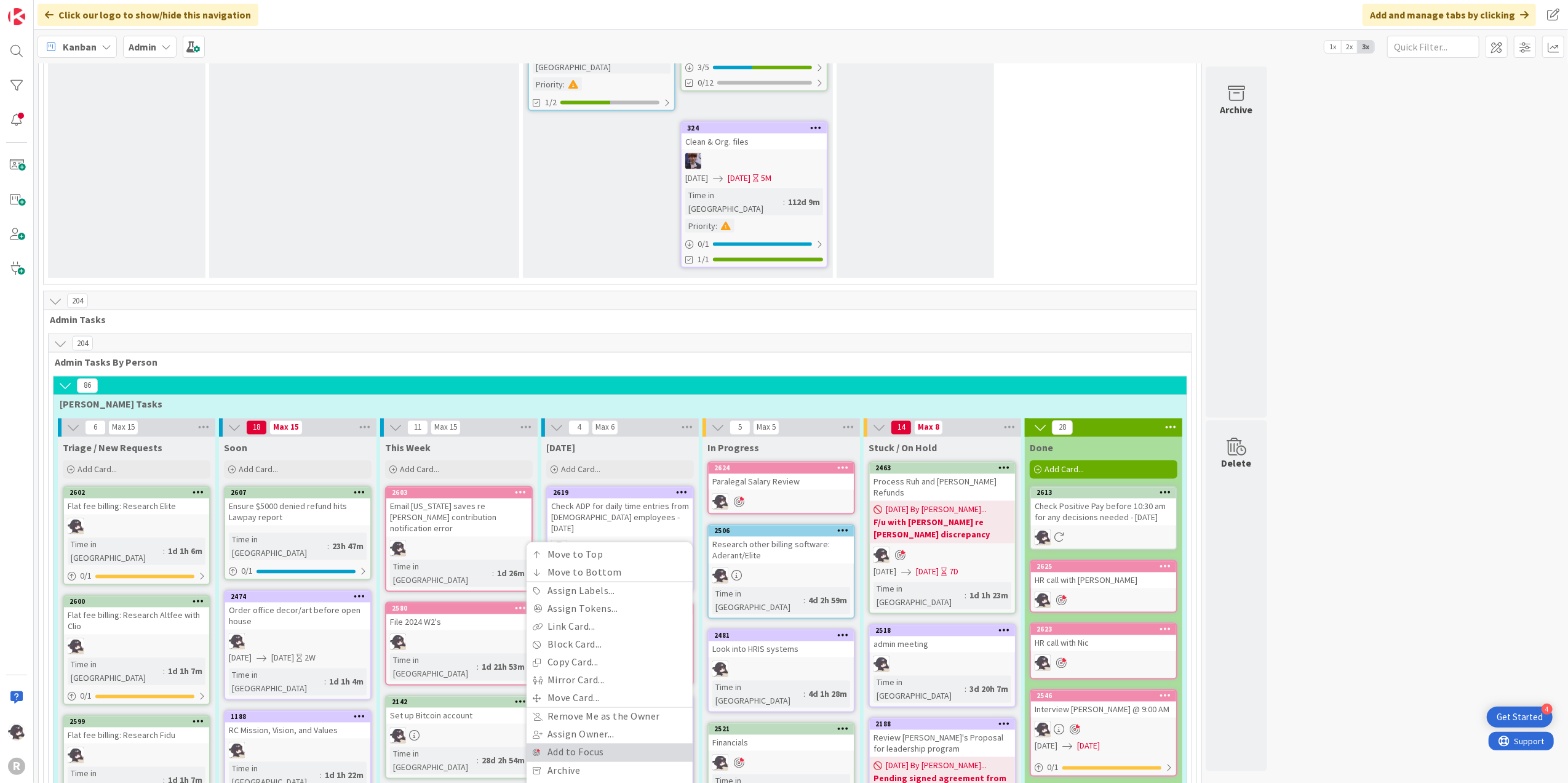
click at [579, 652] on link "Add to Focus" at bounding box center [609, 751] width 166 height 18
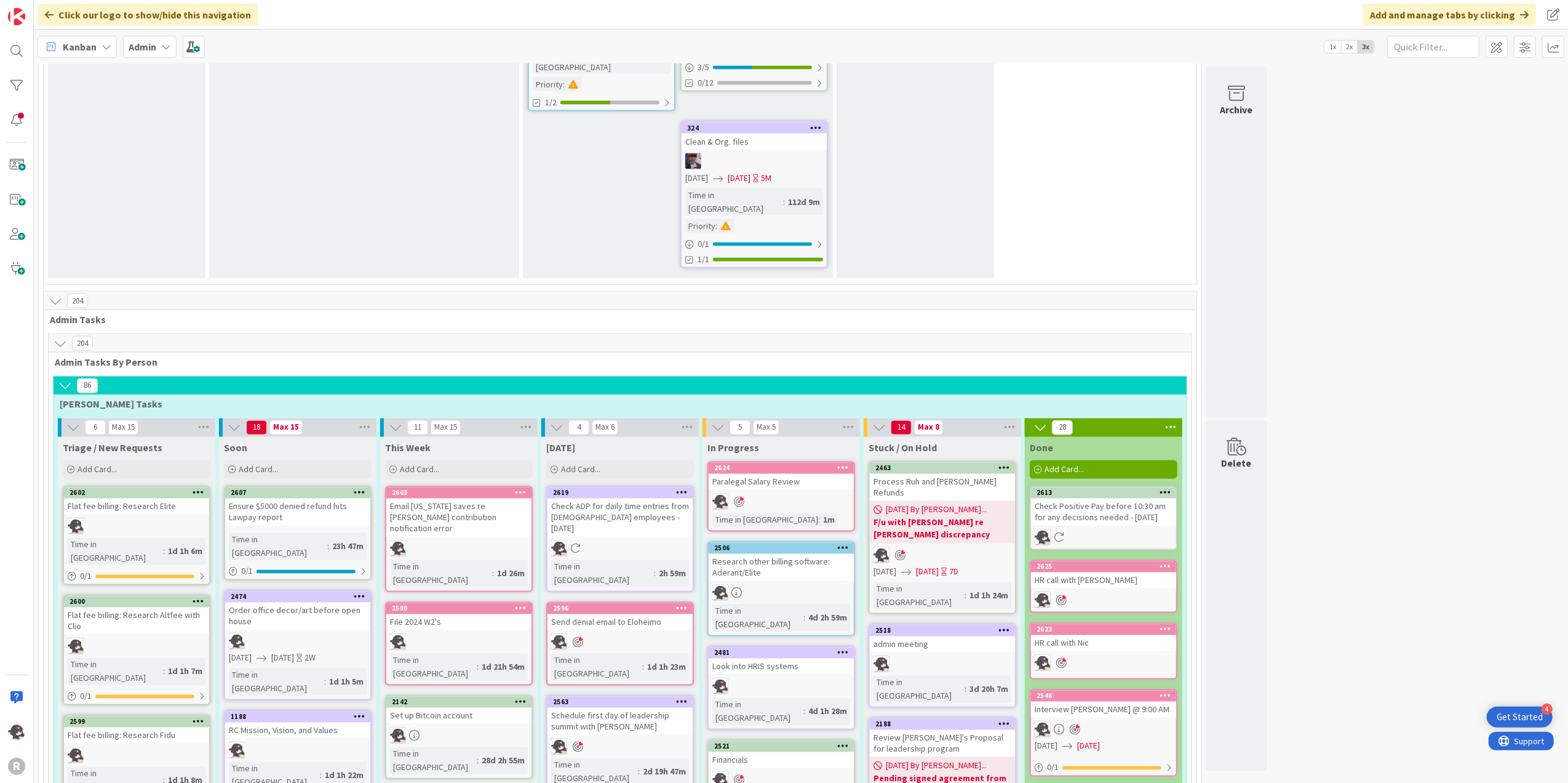
drag, startPoint x: 459, startPoint y: 288, endPoint x: 640, endPoint y: 305, distance: 181.8
click at [468, 488] on div "2603" at bounding box center [462, 492] width 140 height 9
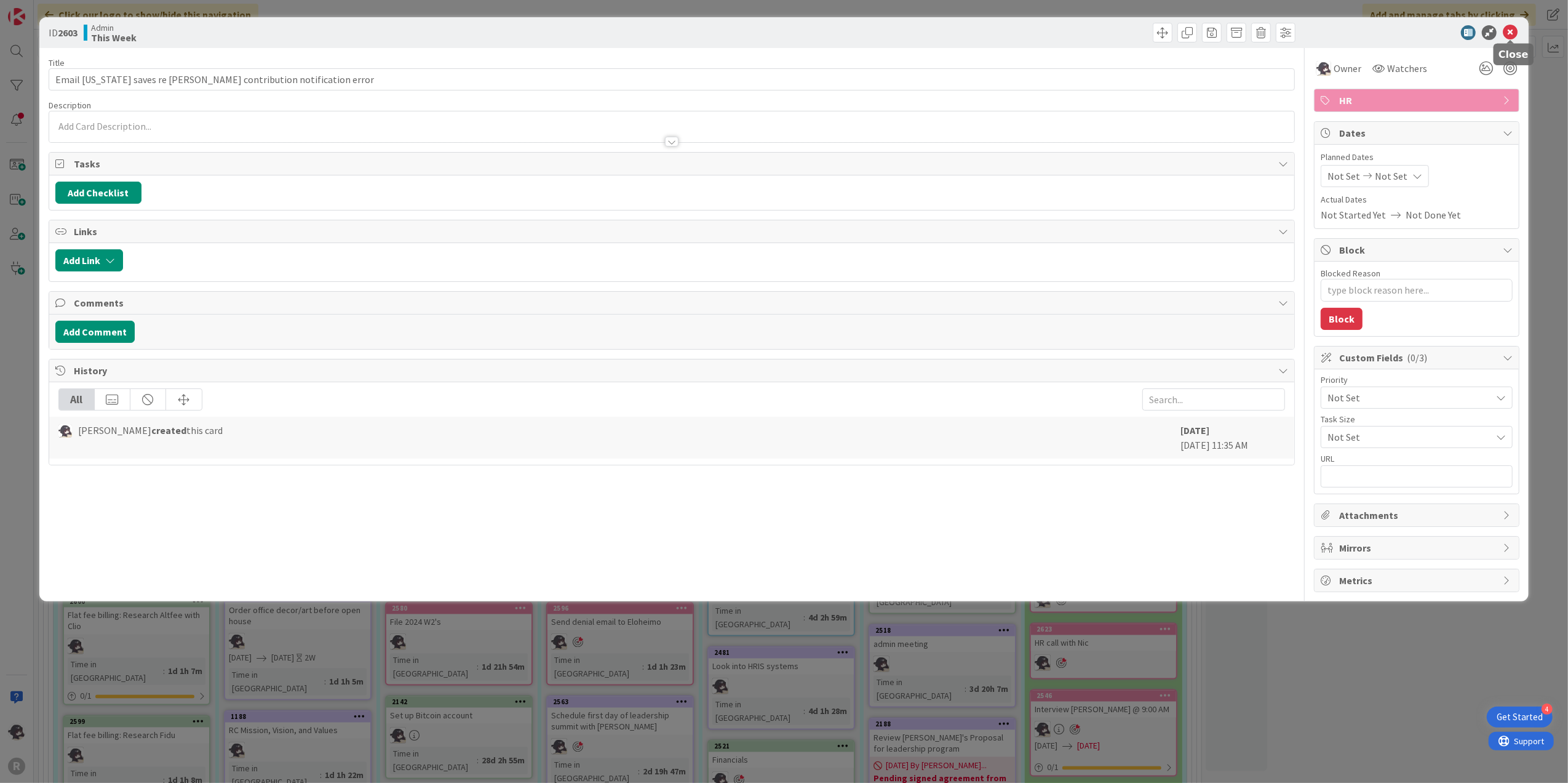
drag, startPoint x: 1511, startPoint y: 37, endPoint x: 1493, endPoint y: 45, distance: 19.7
click at [1306, 37] on icon at bounding box center [1509, 32] width 14 height 14
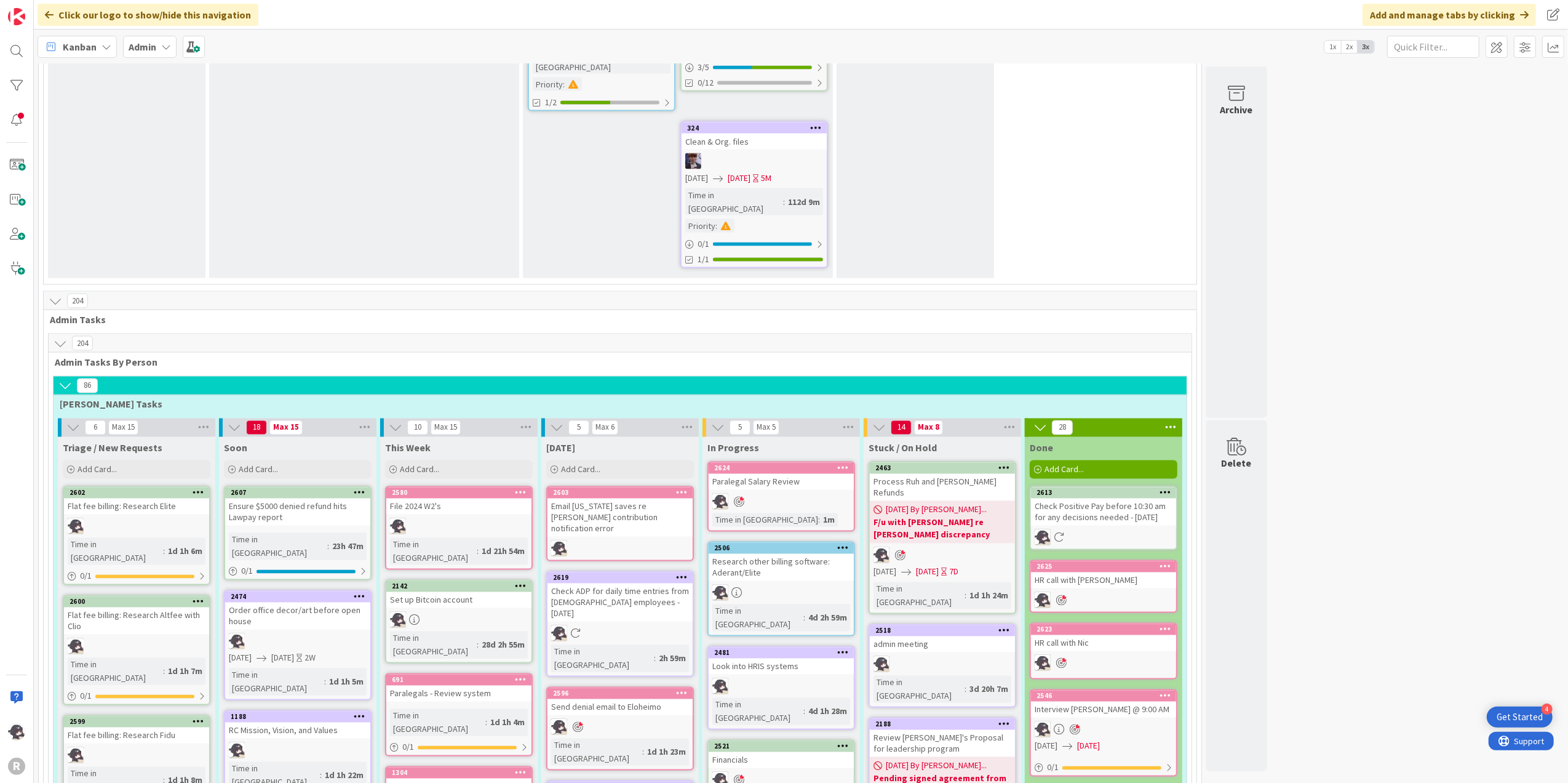
click at [681, 488] on icon at bounding box center [682, 492] width 12 height 9
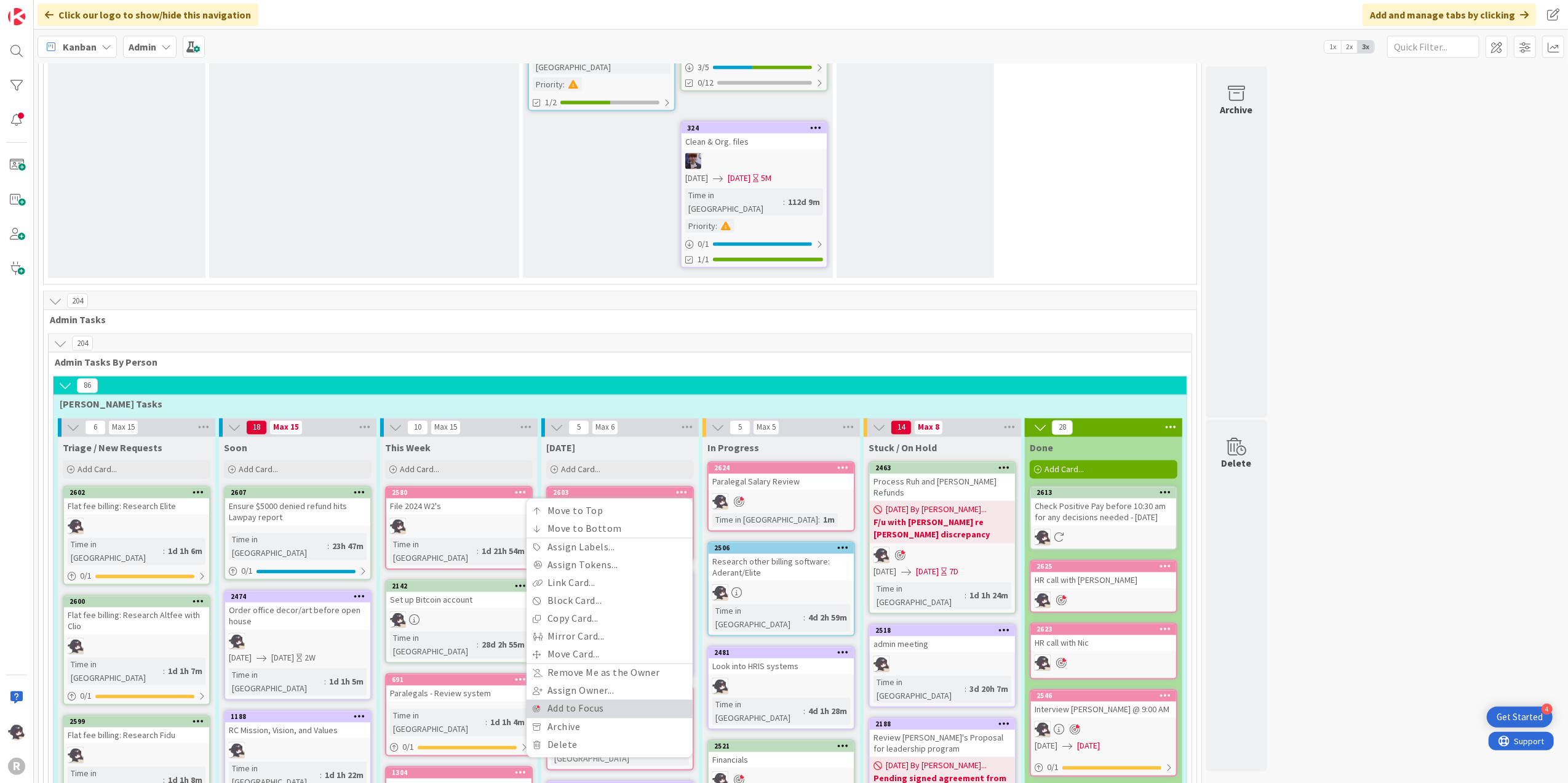
click at [575, 652] on link "Add to Focus" at bounding box center [609, 708] width 166 height 18
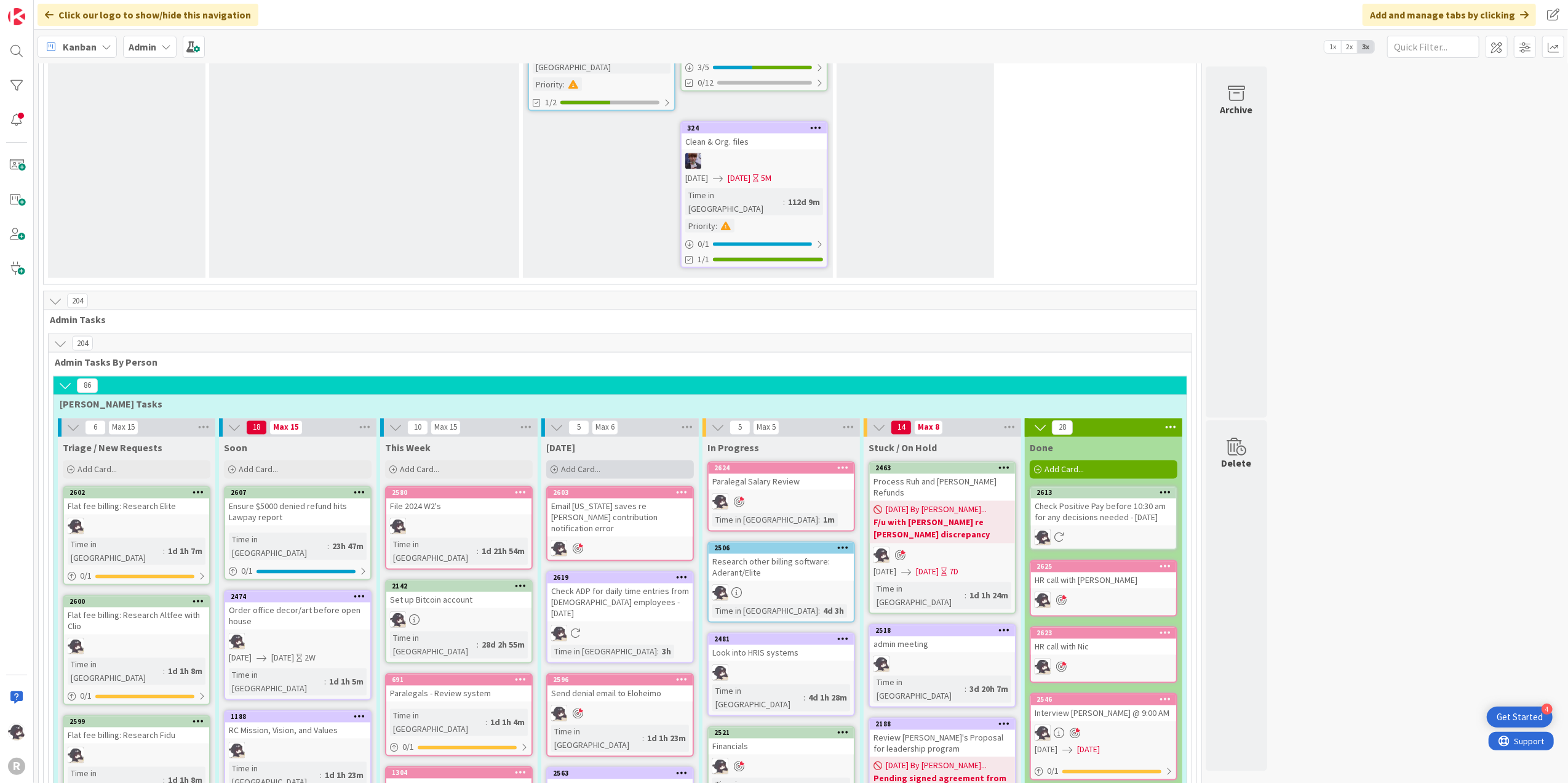
click at [625, 460] on div "Add Card..." at bounding box center [619, 469] width 147 height 19
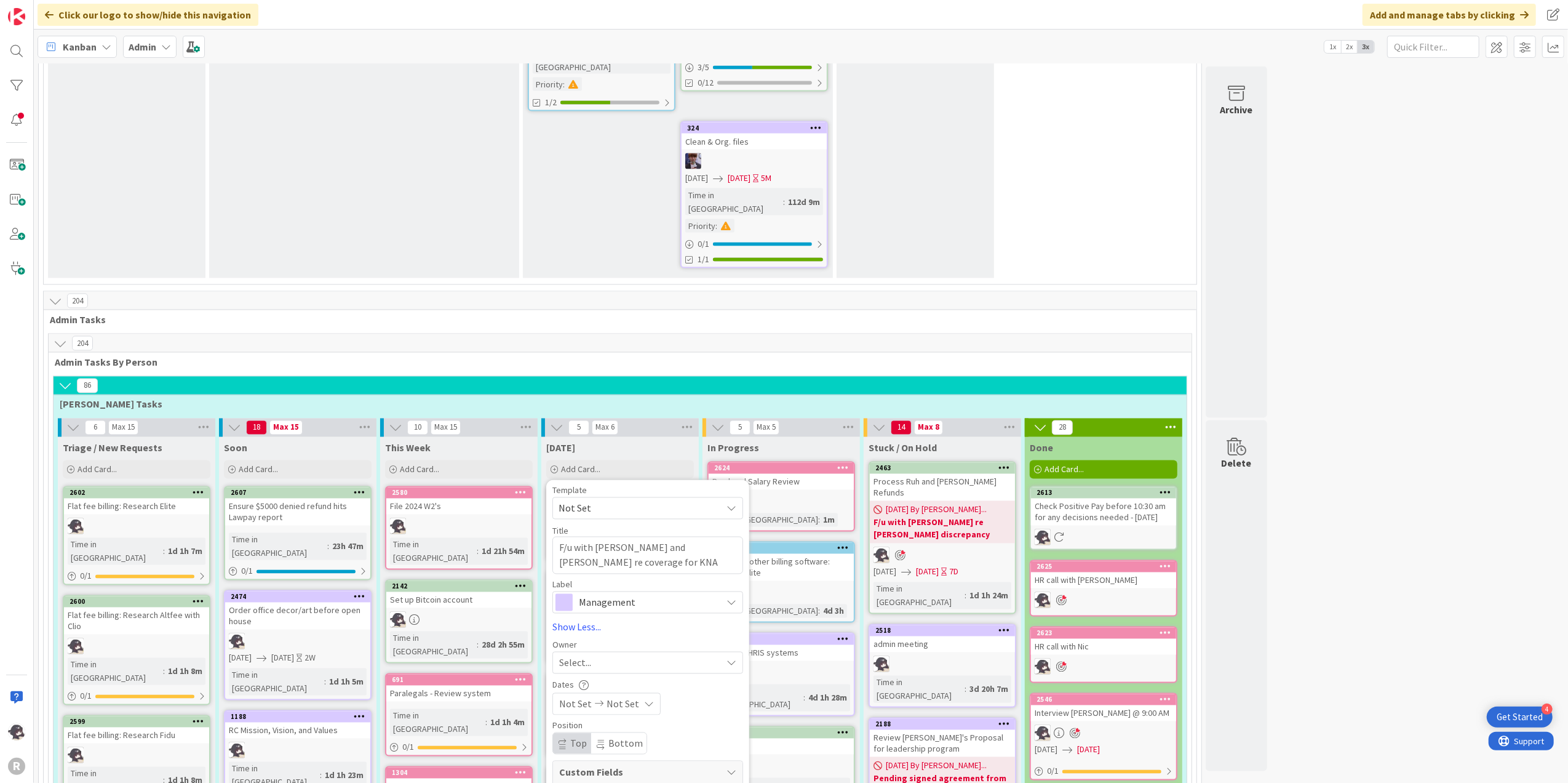
click at [598, 652] on div "Select..." at bounding box center [640, 662] width 163 height 14
click at [604, 652] on span "[PERSON_NAME]" at bounding box center [629, 743] width 60 height 19
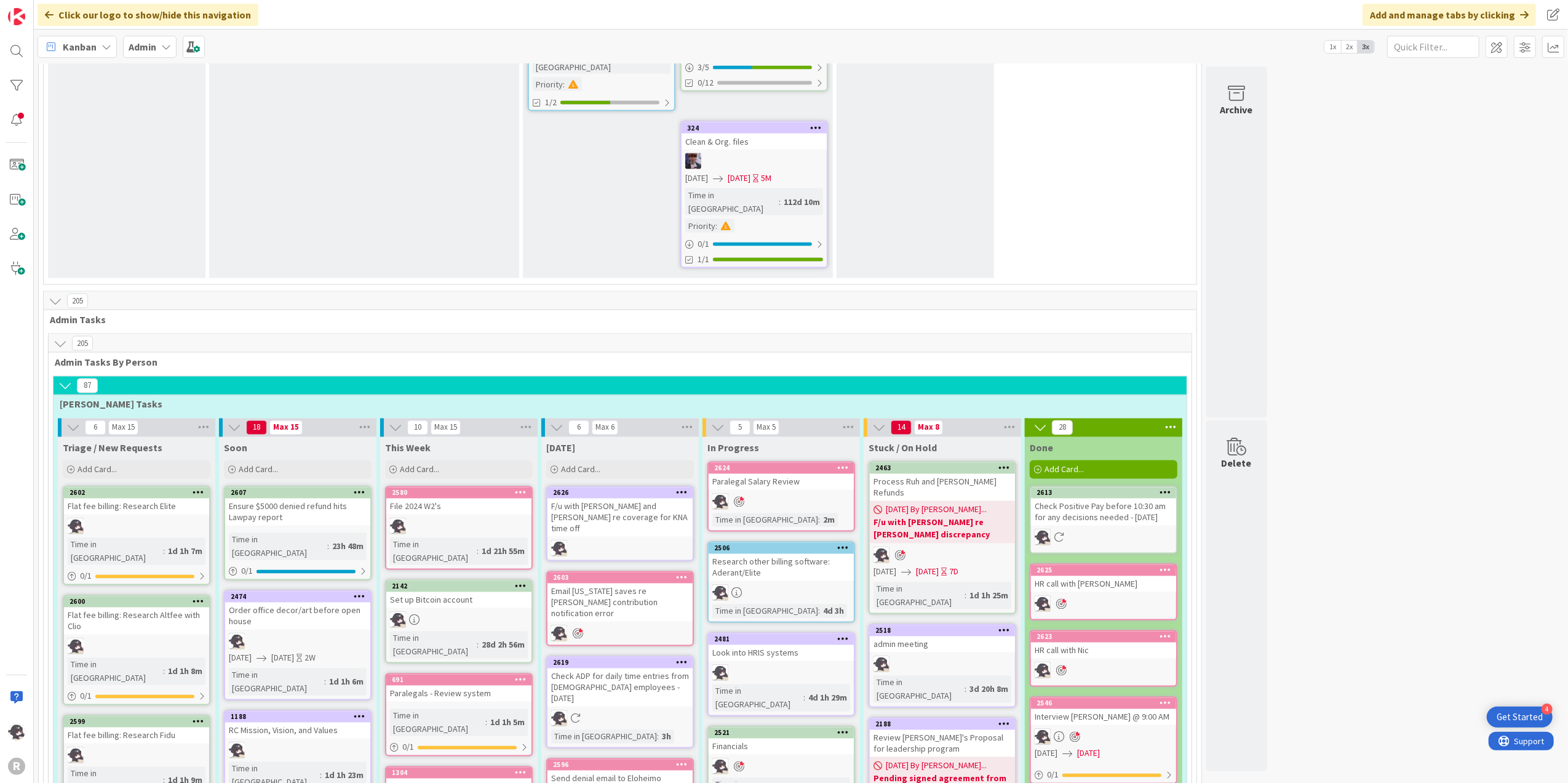
click at [683, 488] on icon at bounding box center [682, 492] width 12 height 9
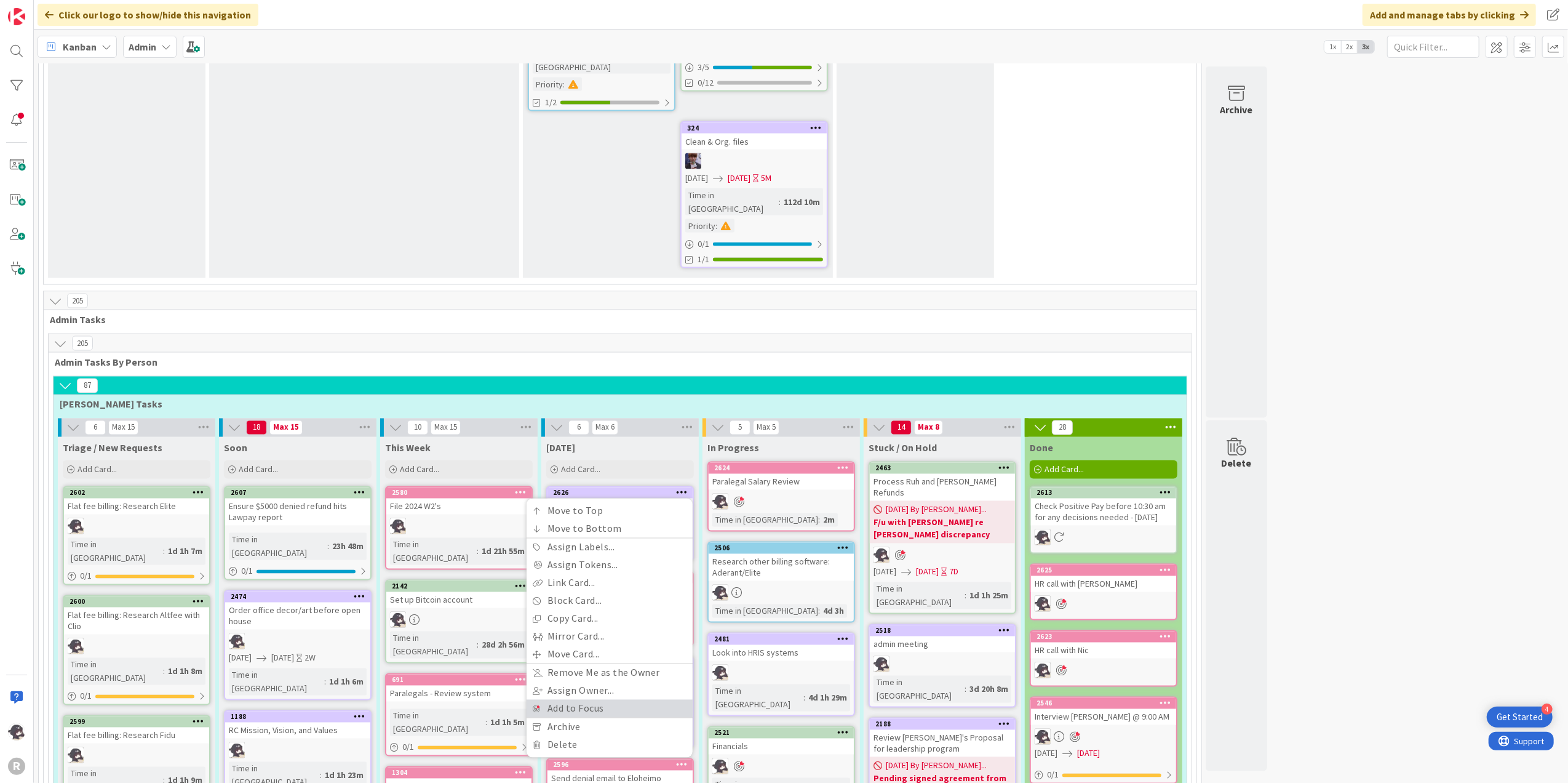
click at [589, 652] on link "Add to Focus" at bounding box center [609, 708] width 166 height 18
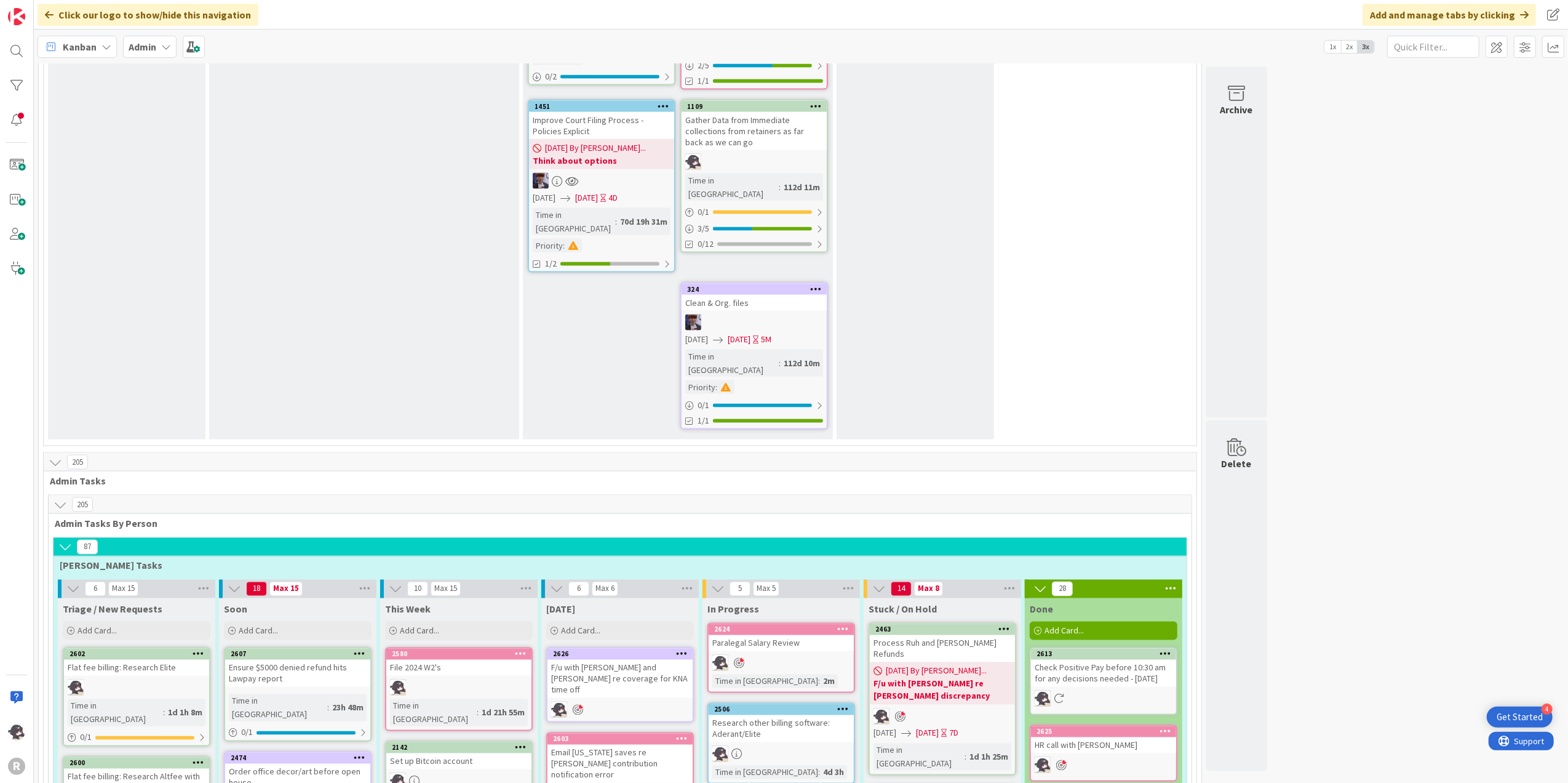
scroll to position [1874, 0]
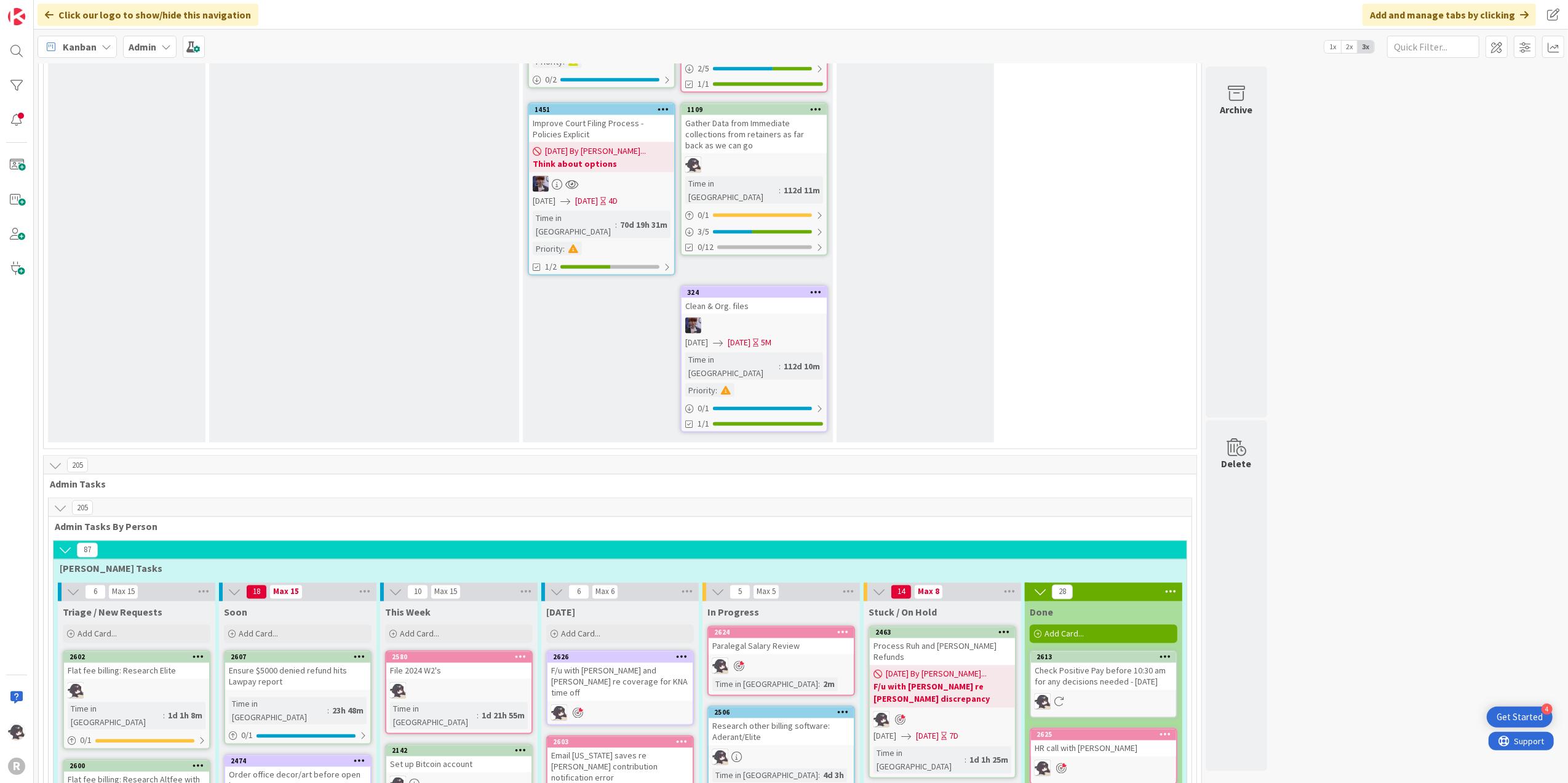
click at [67, 48] on span "Kanban" at bounding box center [80, 46] width 34 height 14
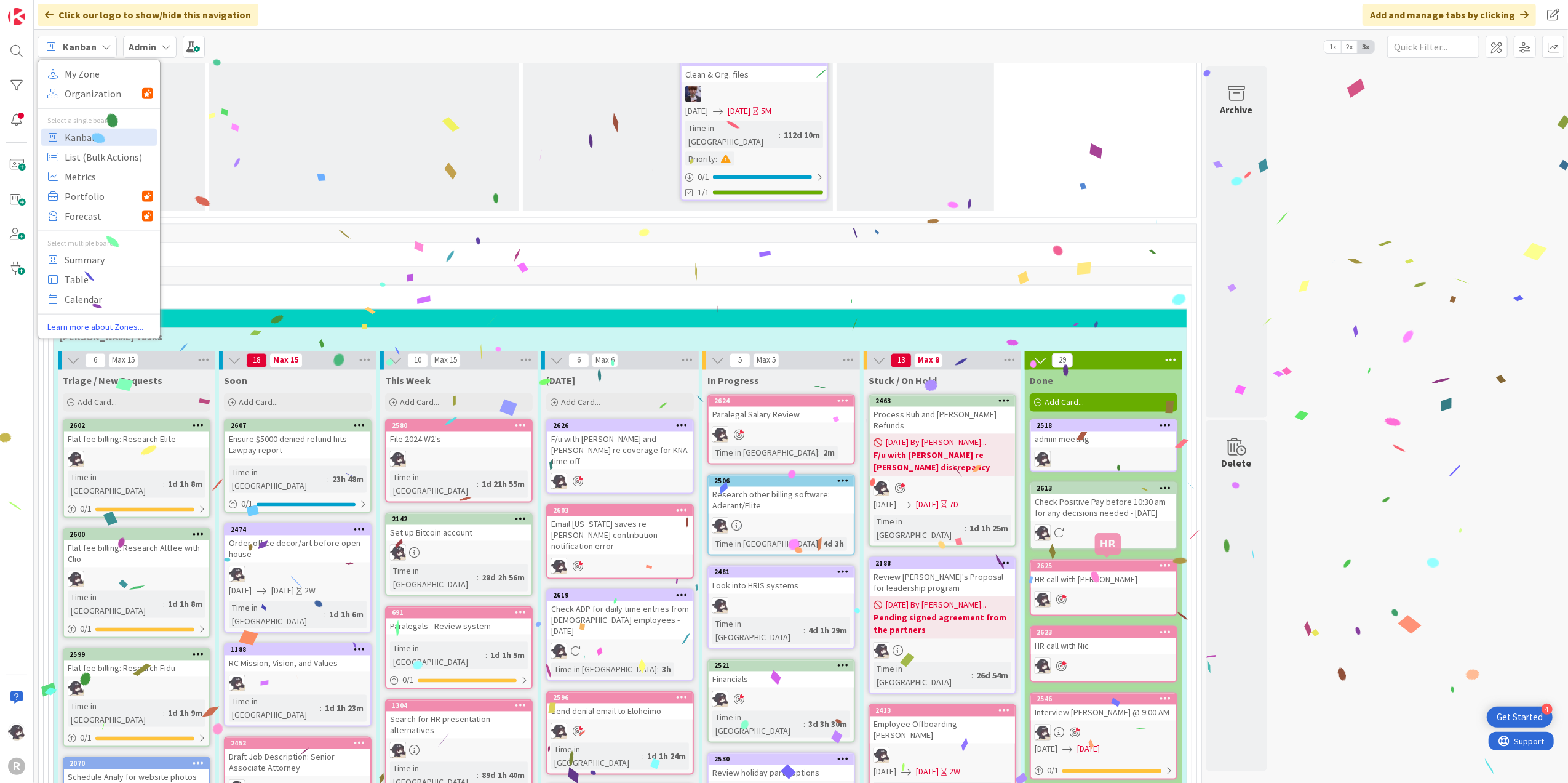
scroll to position [2038, 0]
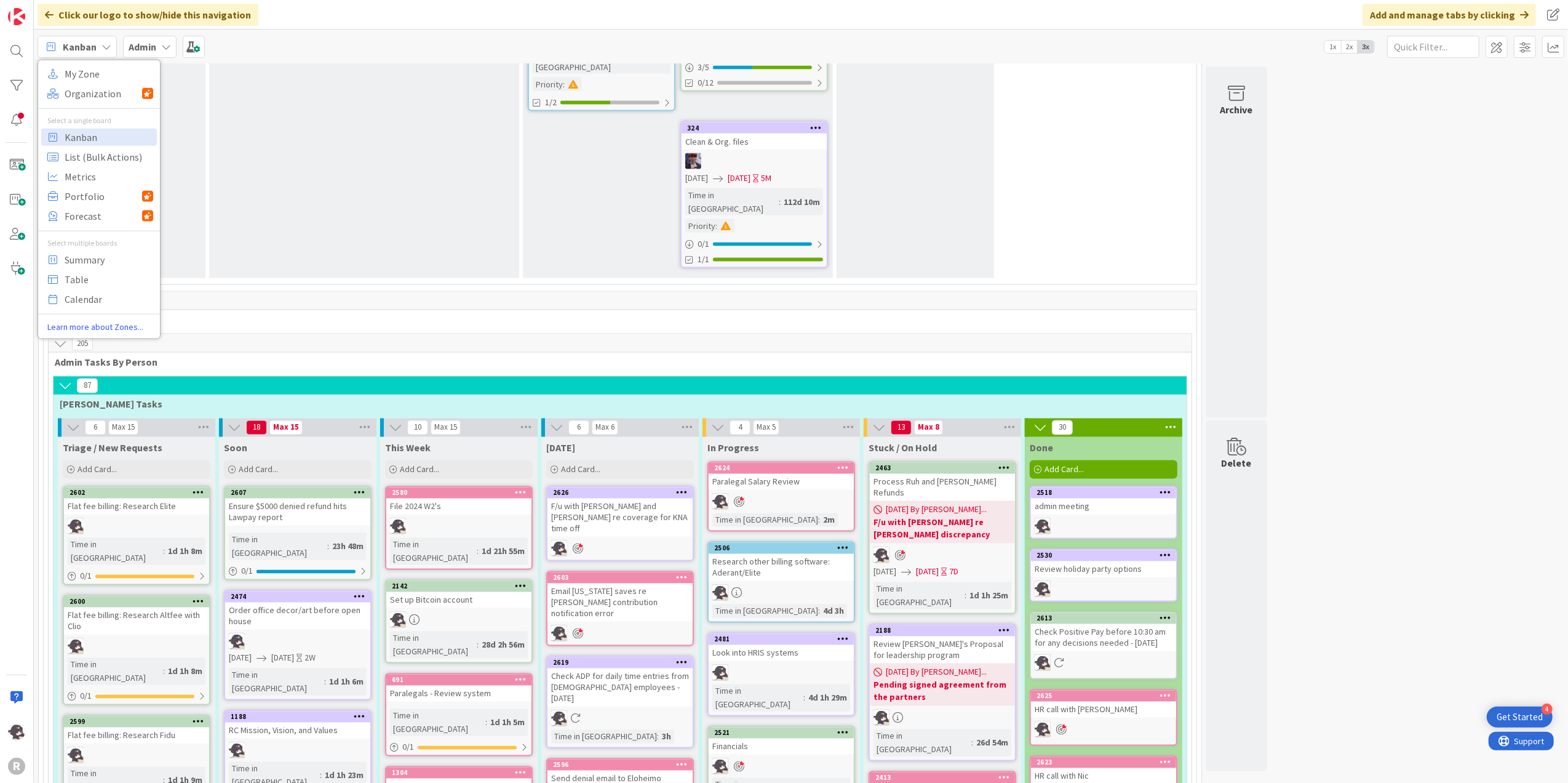
click at [962, 462] on link "2463 Process Ruh and [PERSON_NAME] Refunds [DATE] By [PERSON_NAME]... F/u with …" at bounding box center [942, 538] width 147 height 153
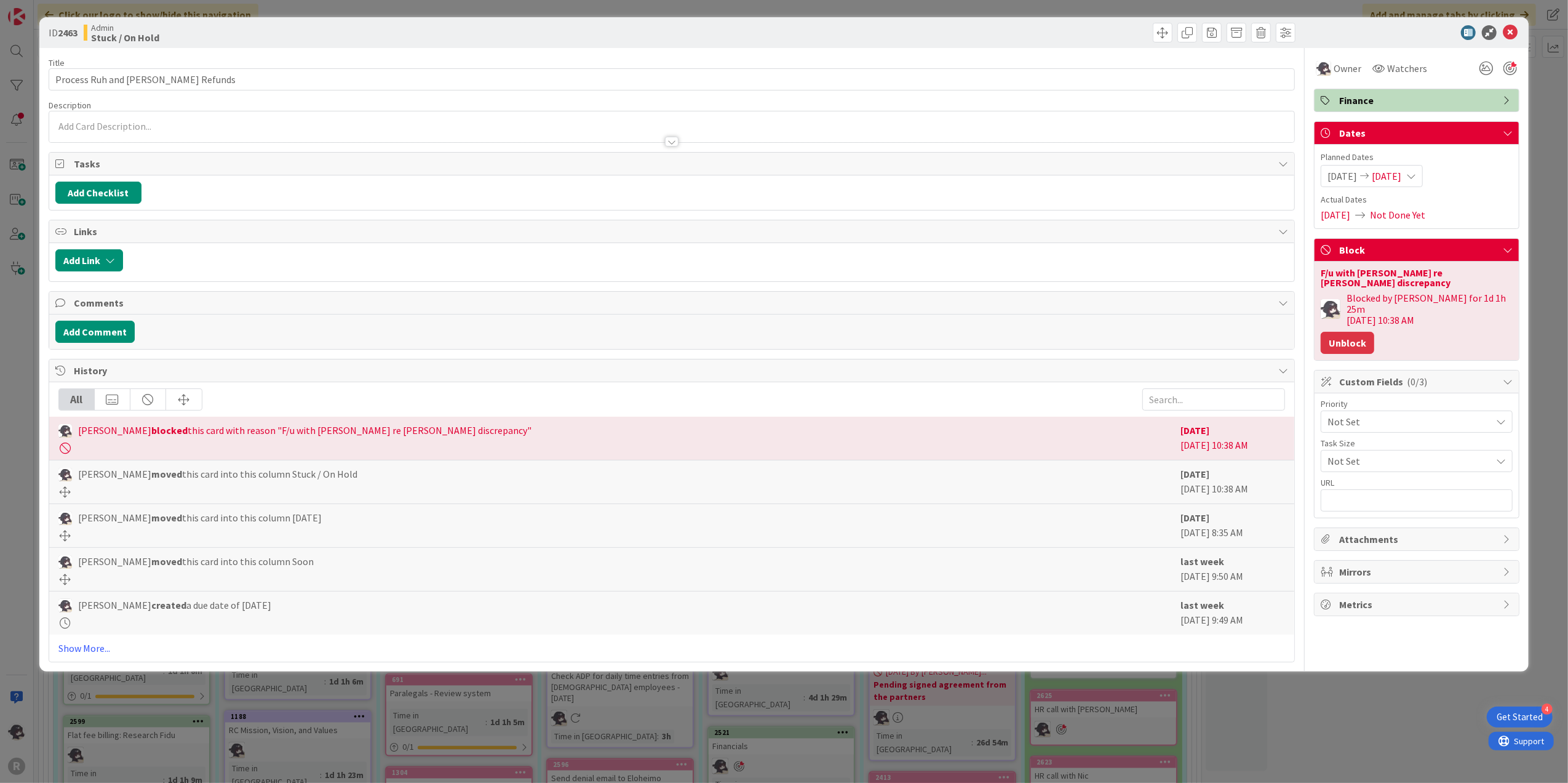
click at [1306, 331] on button "Unblock" at bounding box center [1347, 343] width 54 height 22
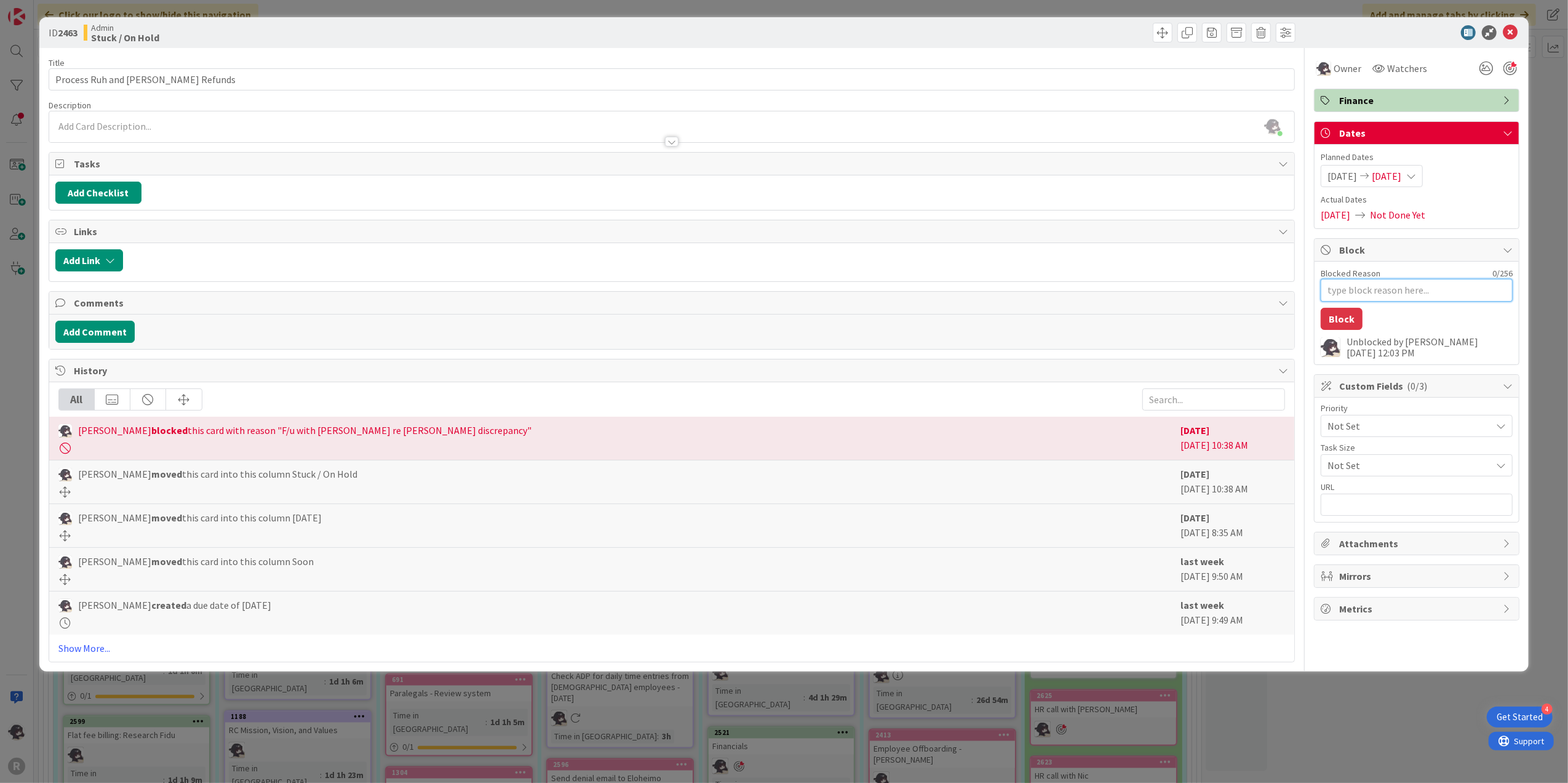
click at [1306, 289] on textarea "Blocked Reason" at bounding box center [1416, 290] width 192 height 23
click at [1306, 315] on button "Block" at bounding box center [1341, 319] width 42 height 22
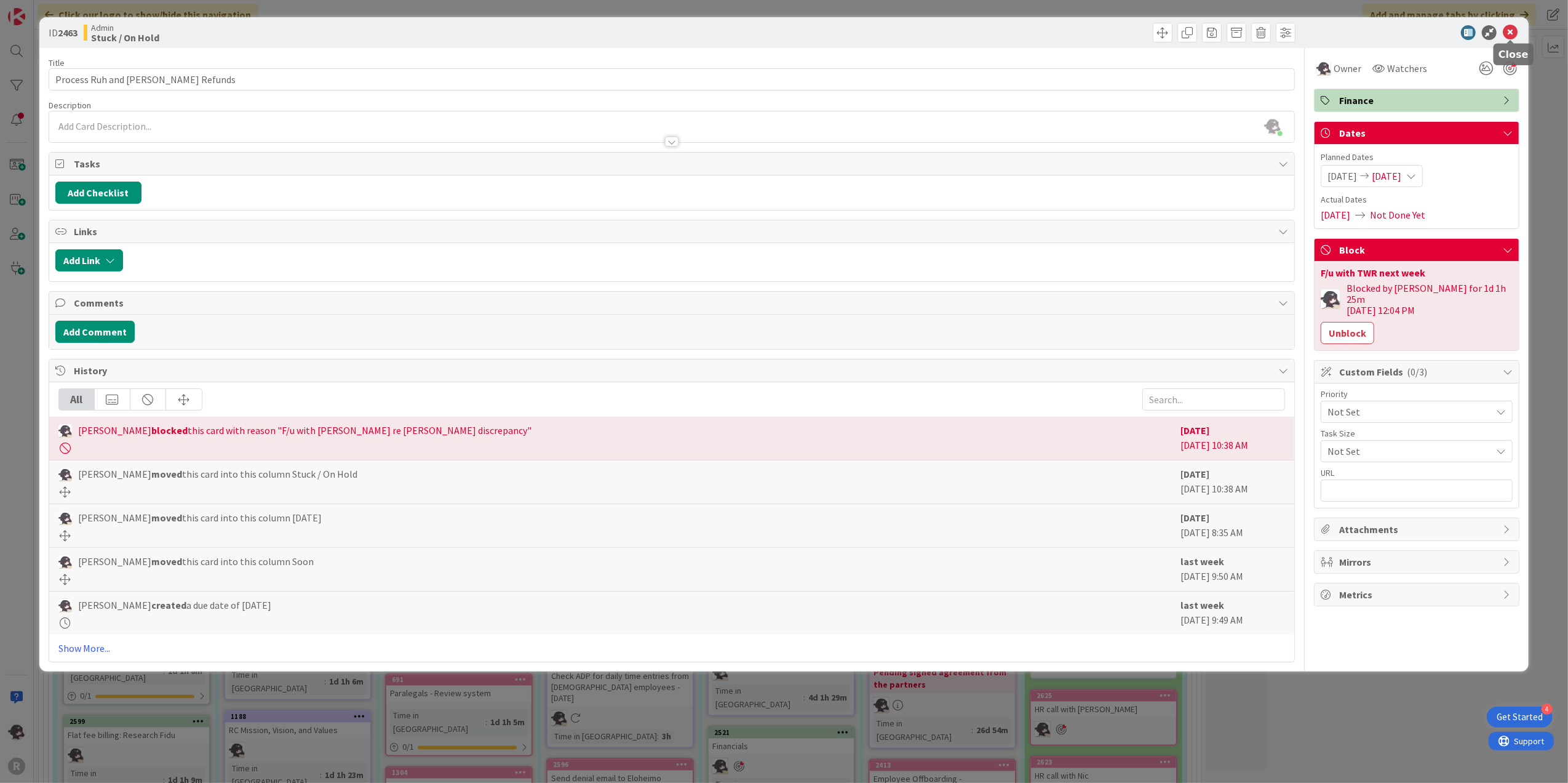
click at [1306, 34] on icon at bounding box center [1509, 32] width 14 height 14
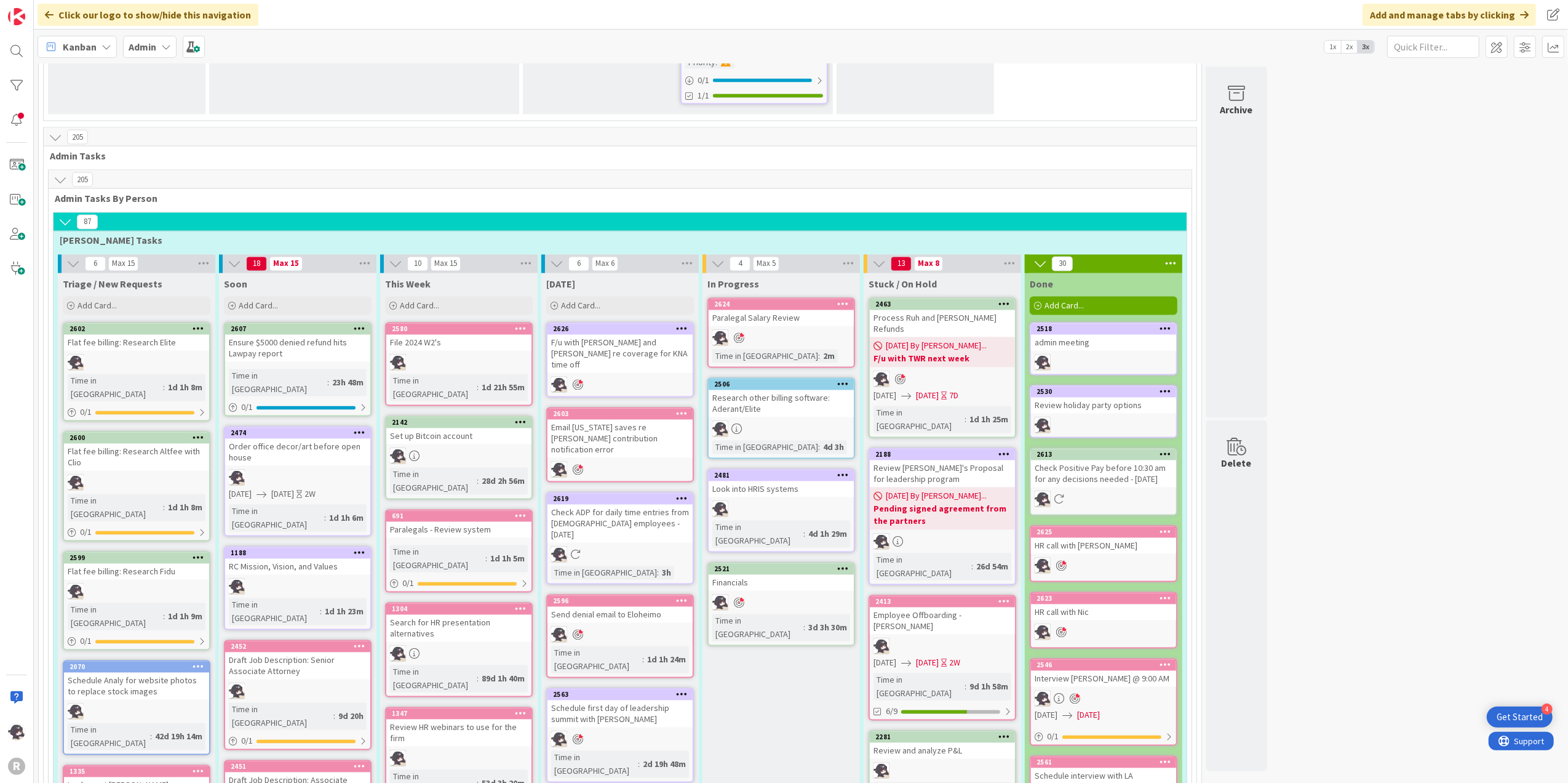
scroll to position [2284, 0]
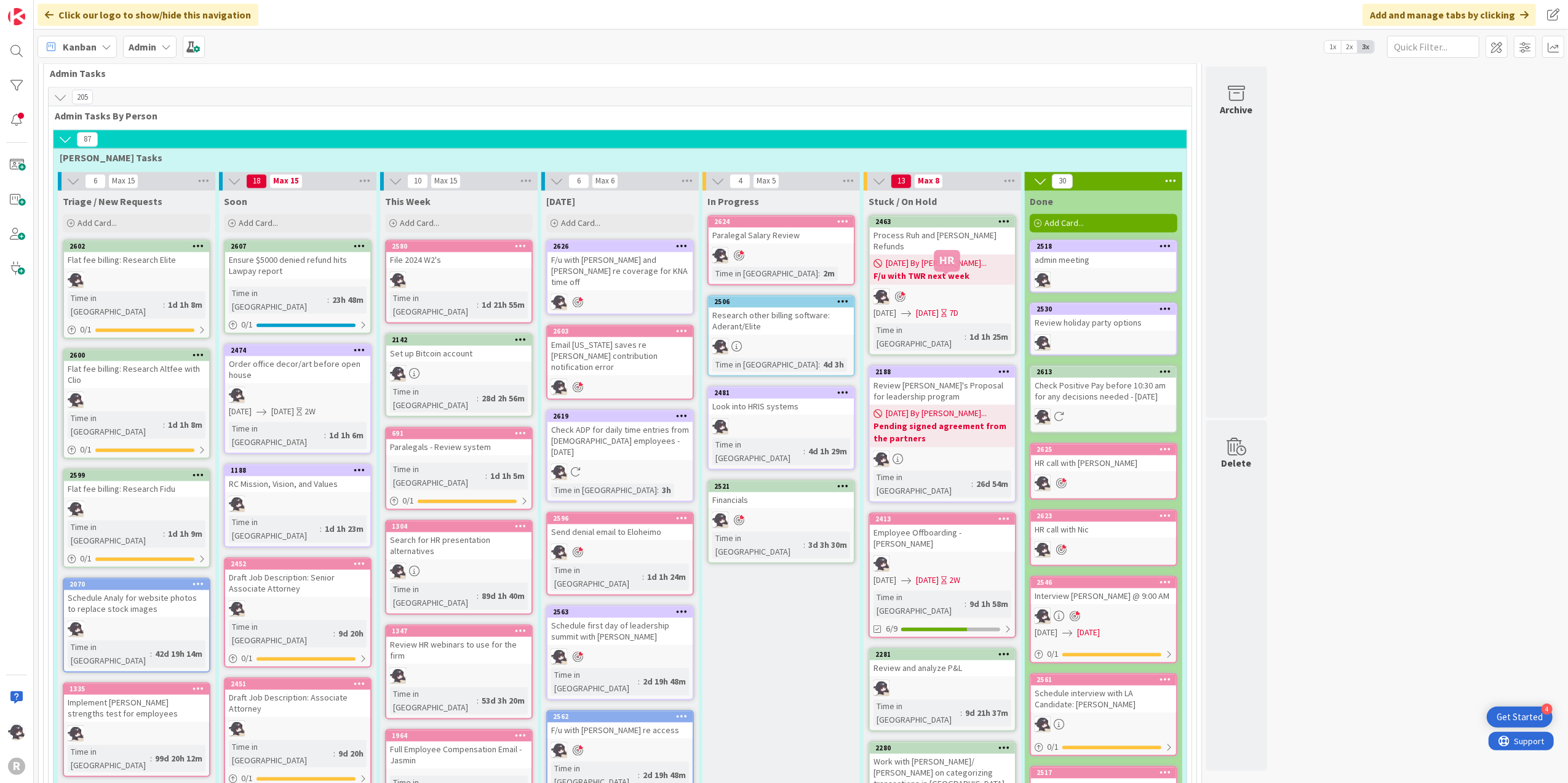
click at [948, 515] on div "2413" at bounding box center [945, 519] width 140 height 9
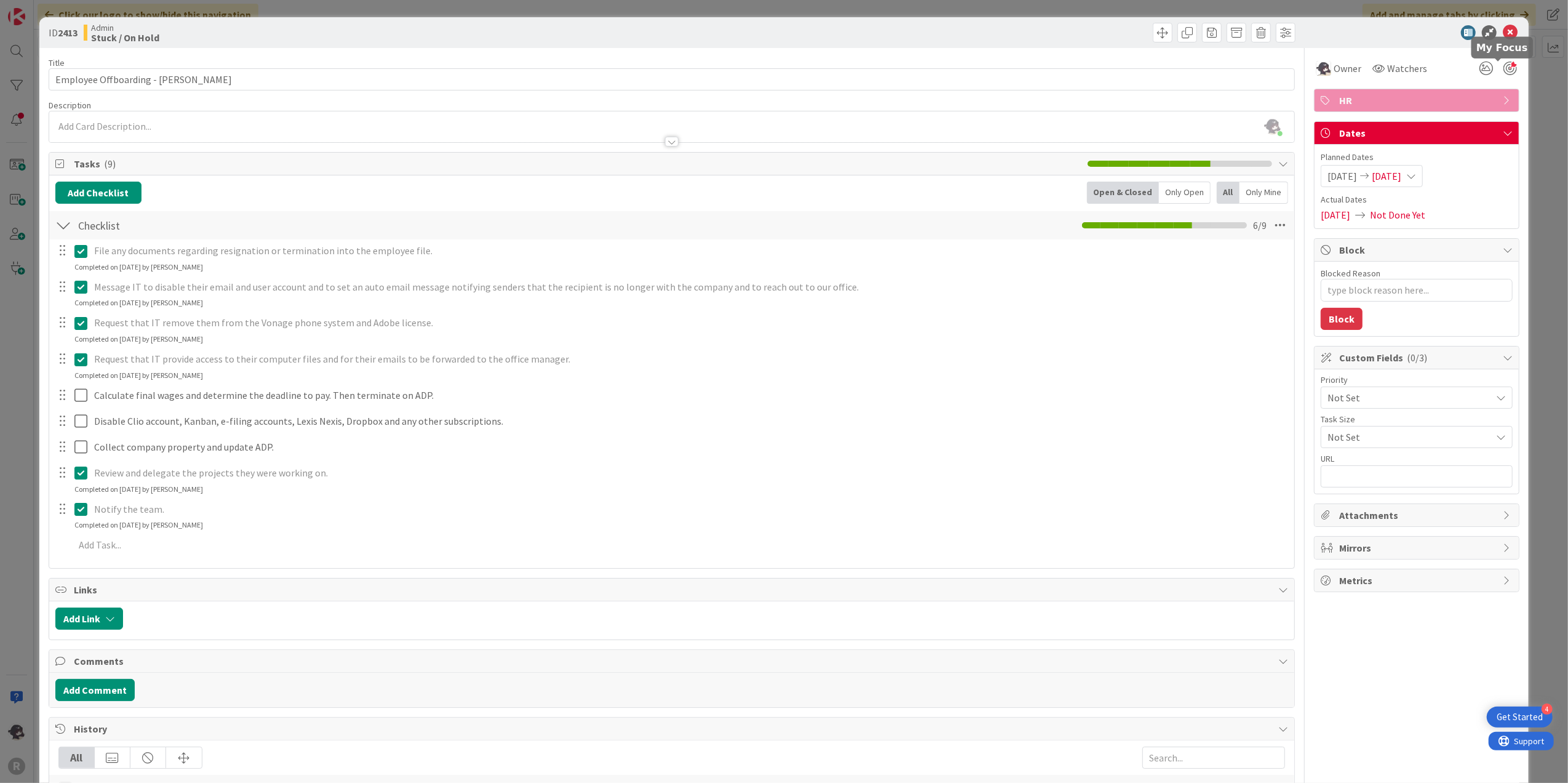
click at [1306, 70] on div at bounding box center [1510, 68] width 14 height 14
click at [1306, 33] on icon at bounding box center [1509, 32] width 14 height 14
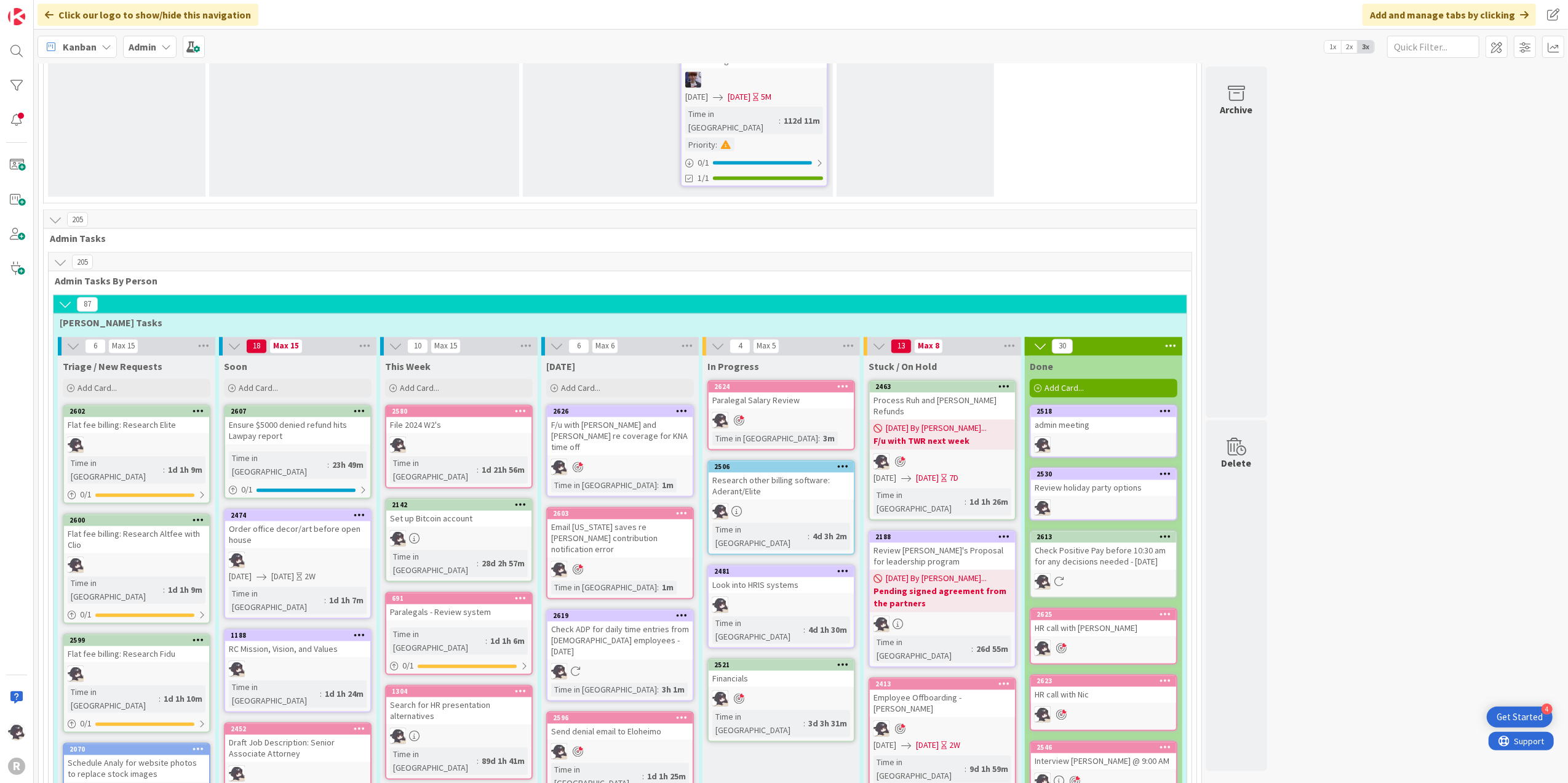
scroll to position [2120, 0]
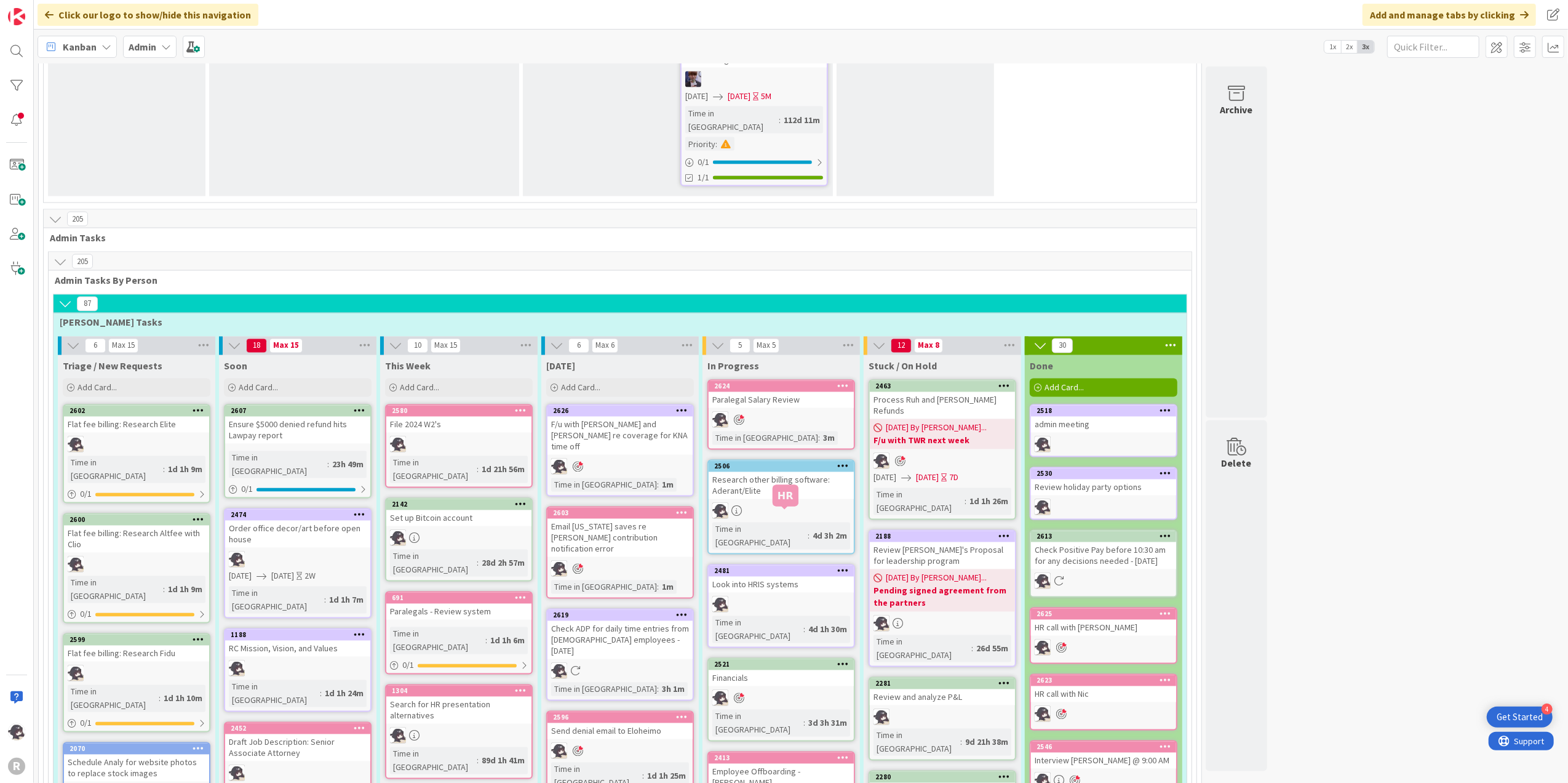
click at [791, 652] on div "2413" at bounding box center [784, 758] width 140 height 9
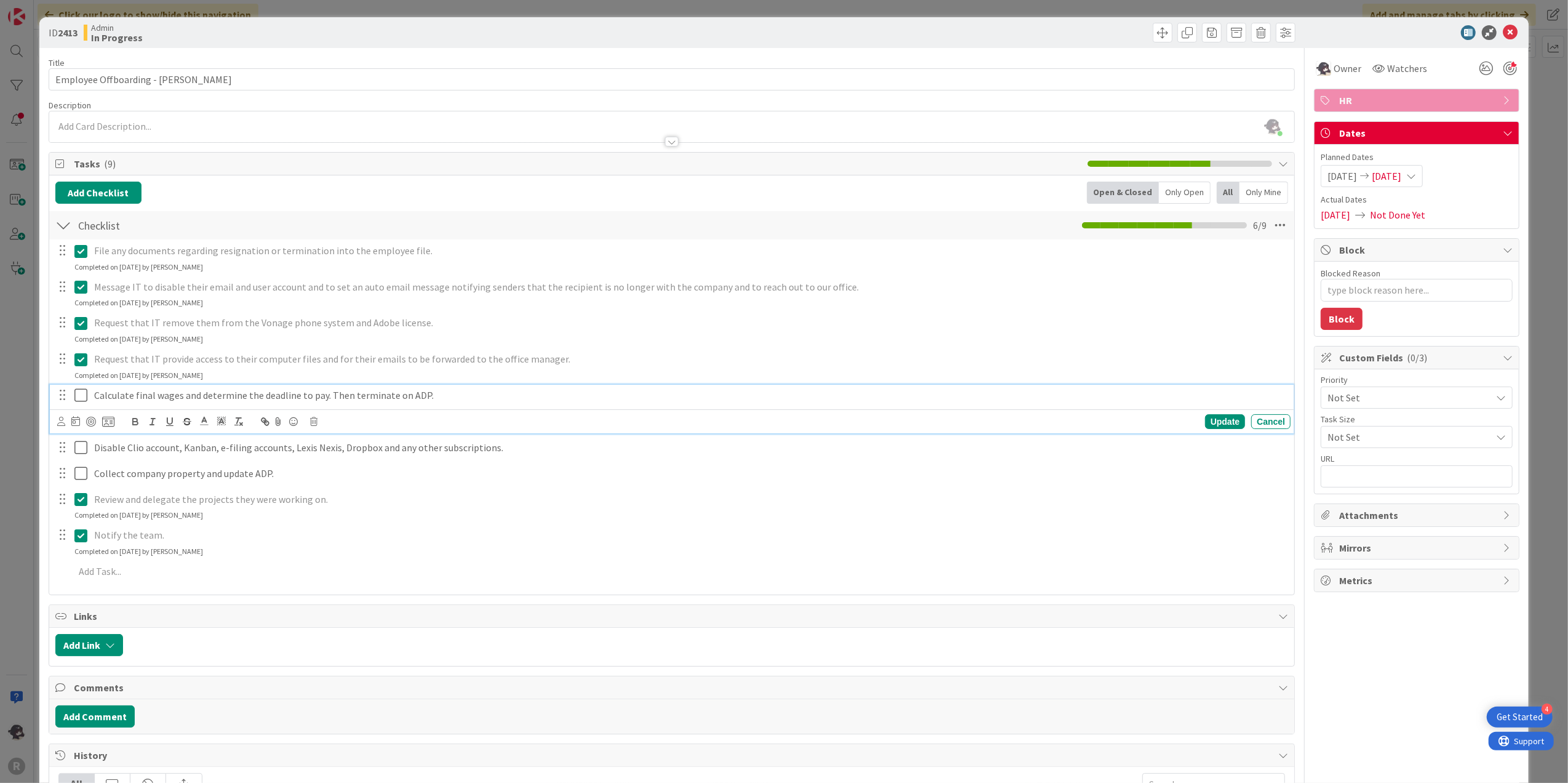
click at [80, 396] on icon at bounding box center [83, 394] width 19 height 14
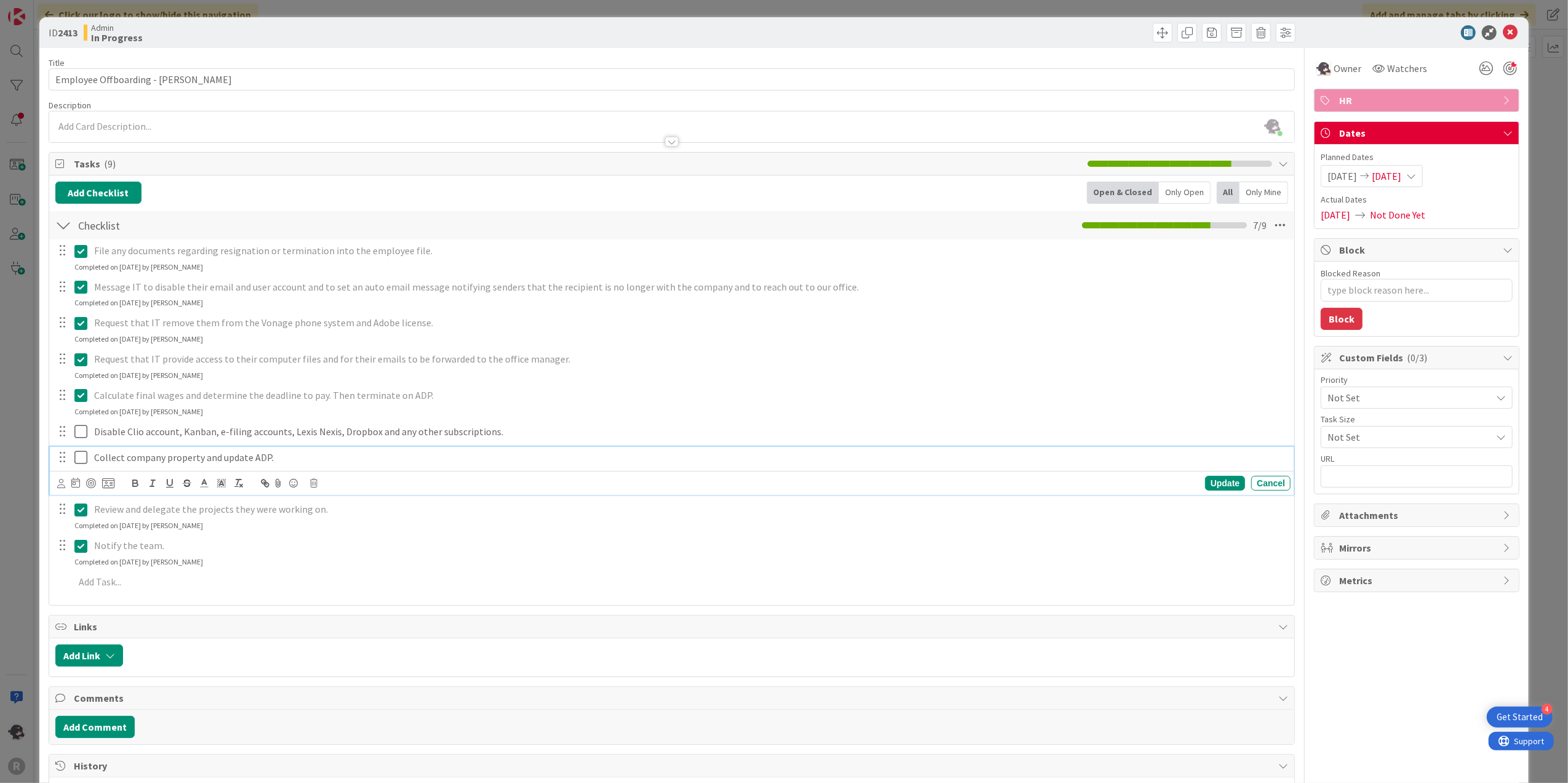
click at [80, 461] on icon at bounding box center [83, 457] width 19 height 14
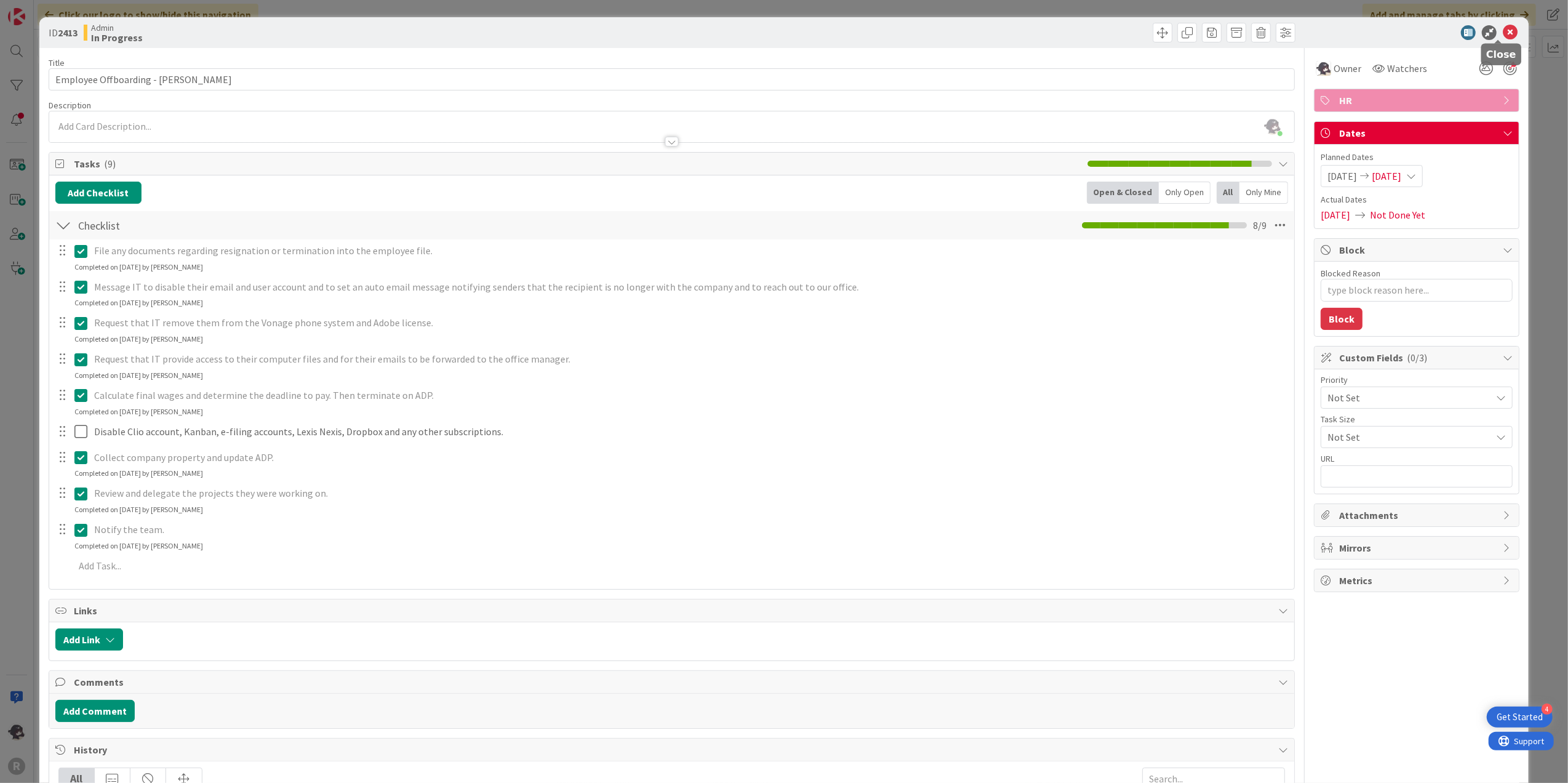
click at [1306, 28] on icon at bounding box center [1509, 32] width 14 height 14
